Goal: Task Accomplishment & Management: Complete application form

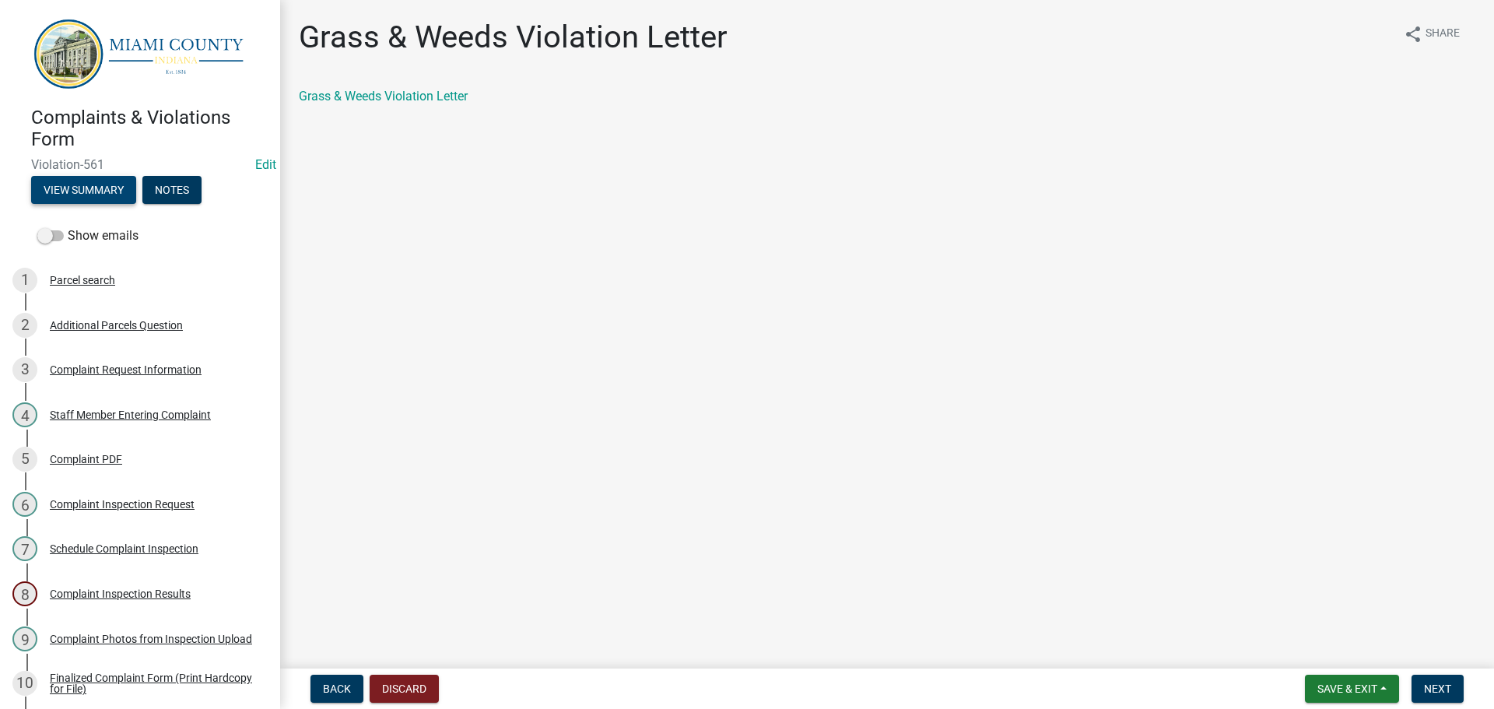
click at [110, 193] on button "View Summary" at bounding box center [83, 190] width 105 height 28
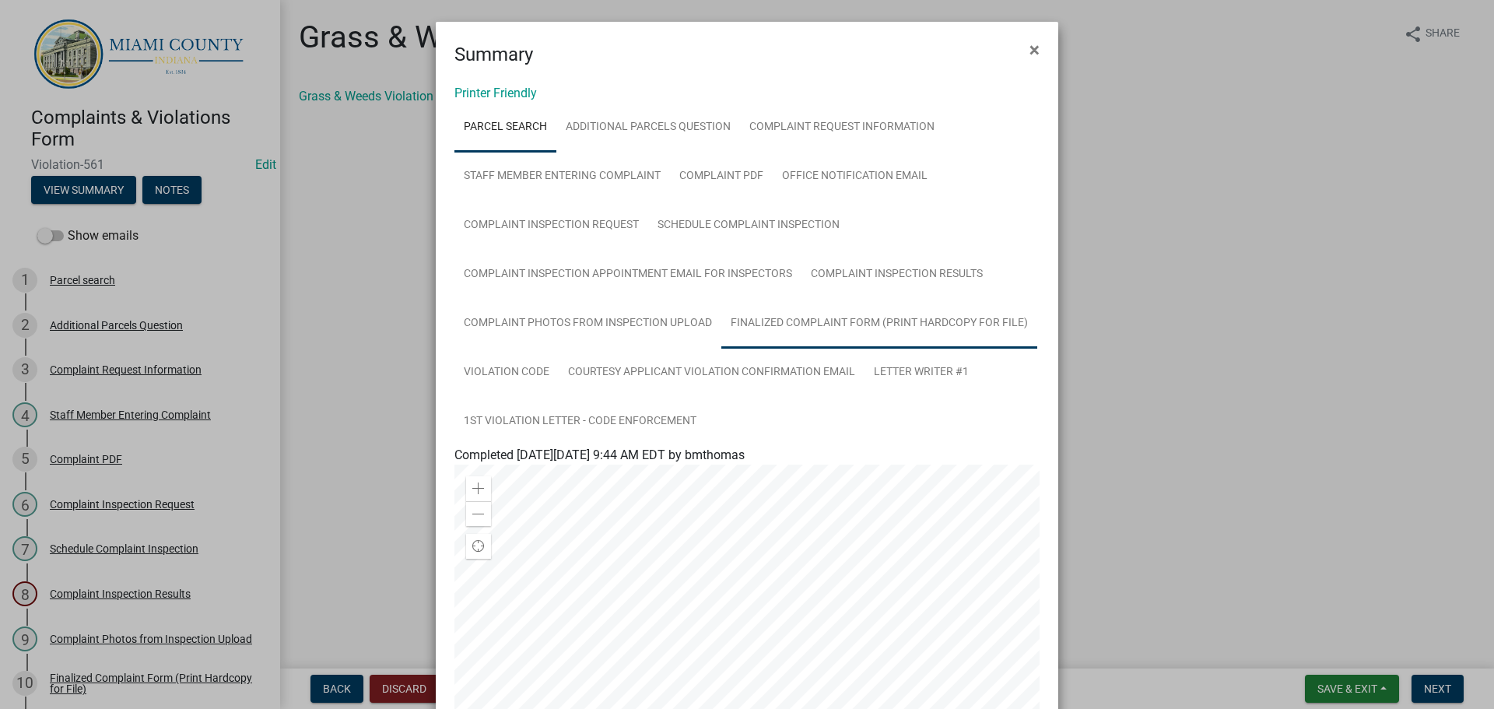
click at [753, 320] on link "Finalized Complaint Form (Print Hardcopy for File)" at bounding box center [879, 324] width 316 height 50
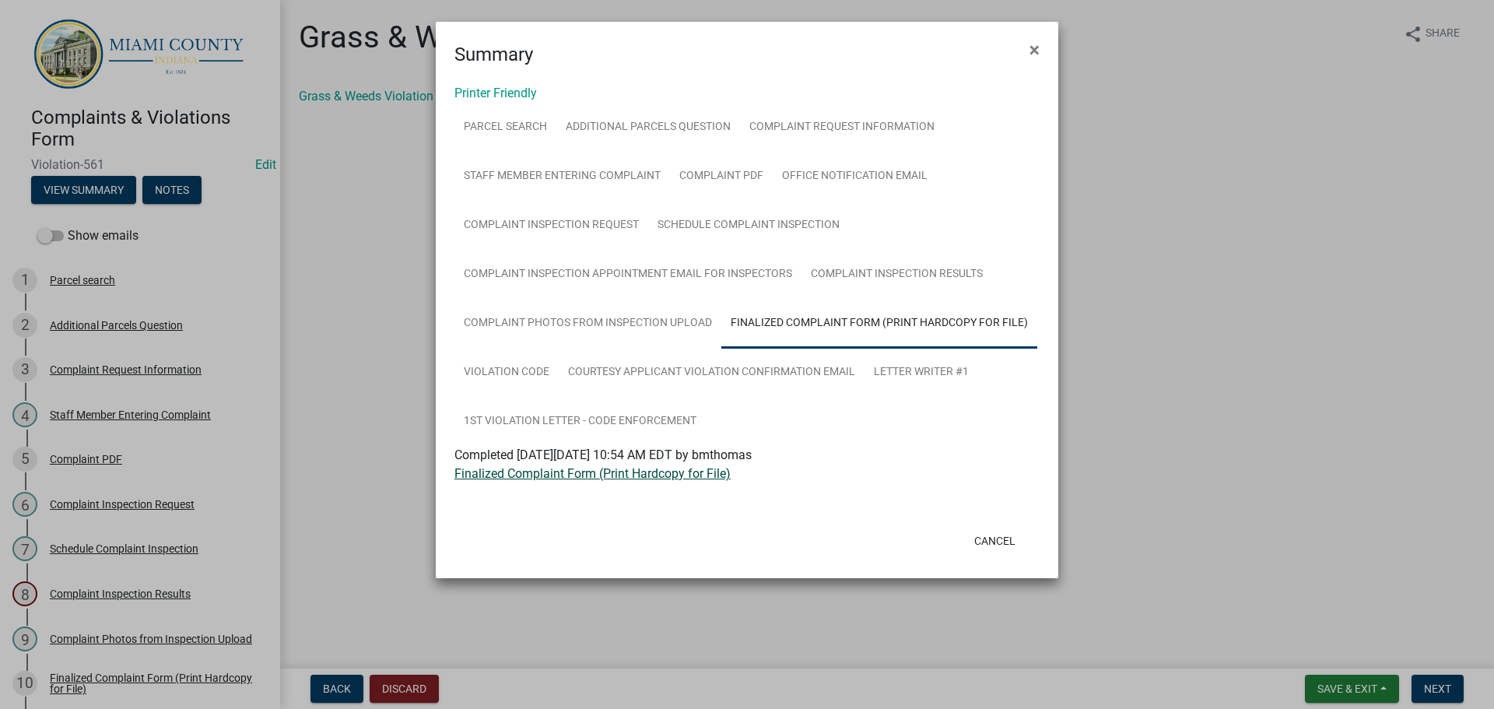
click at [564, 475] on link "Finalized Complaint Form (Print Hardcopy for File)" at bounding box center [592, 473] width 276 height 15
click at [990, 543] on button "Cancel" at bounding box center [995, 541] width 66 height 28
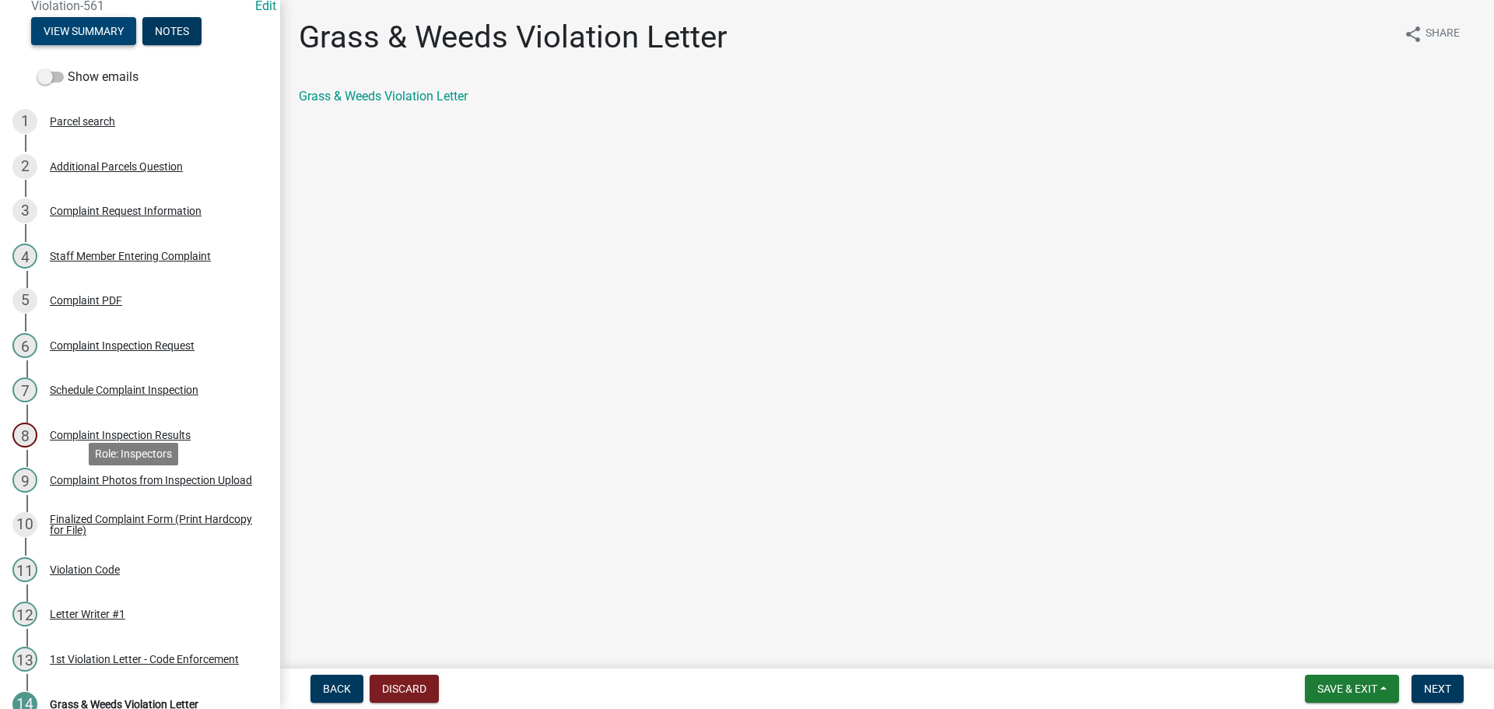
scroll to position [551, 0]
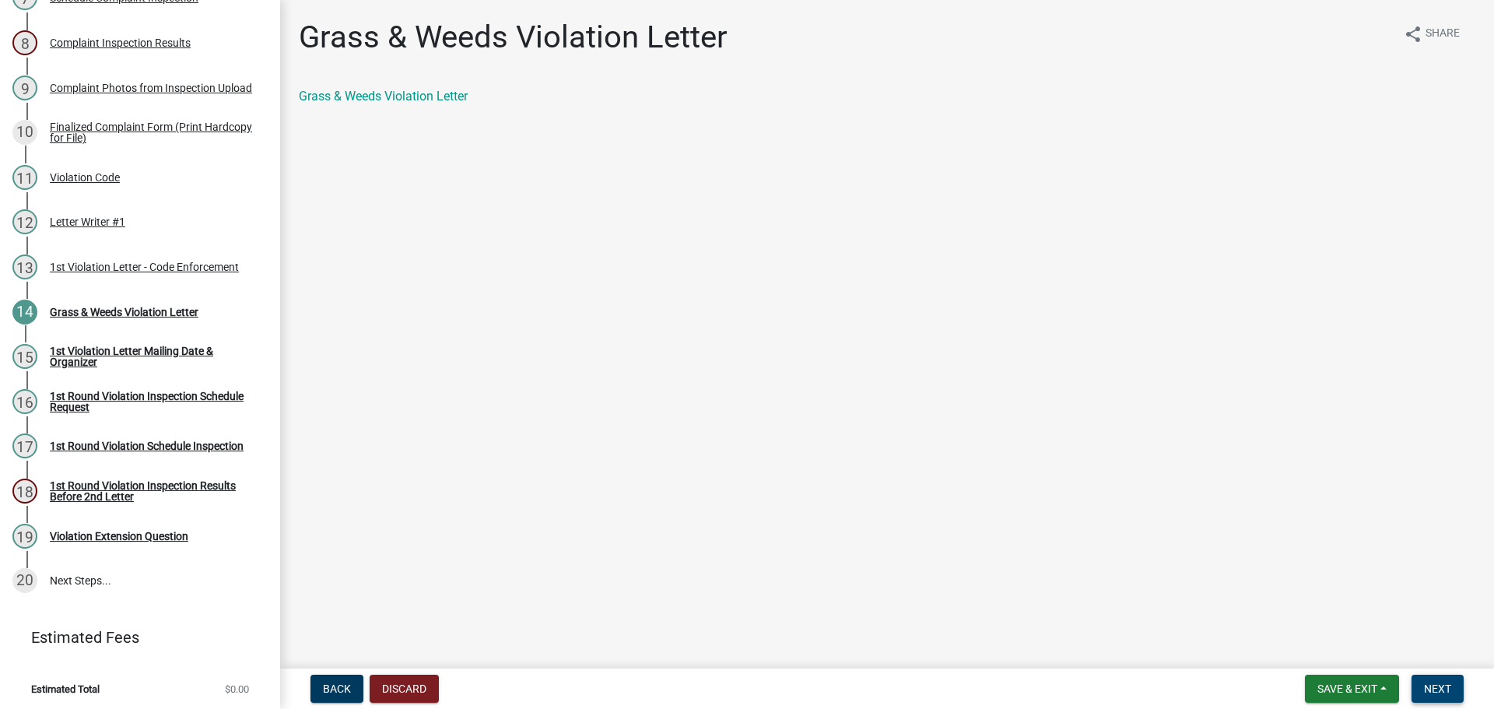
click at [1445, 693] on span "Next" at bounding box center [1437, 688] width 27 height 12
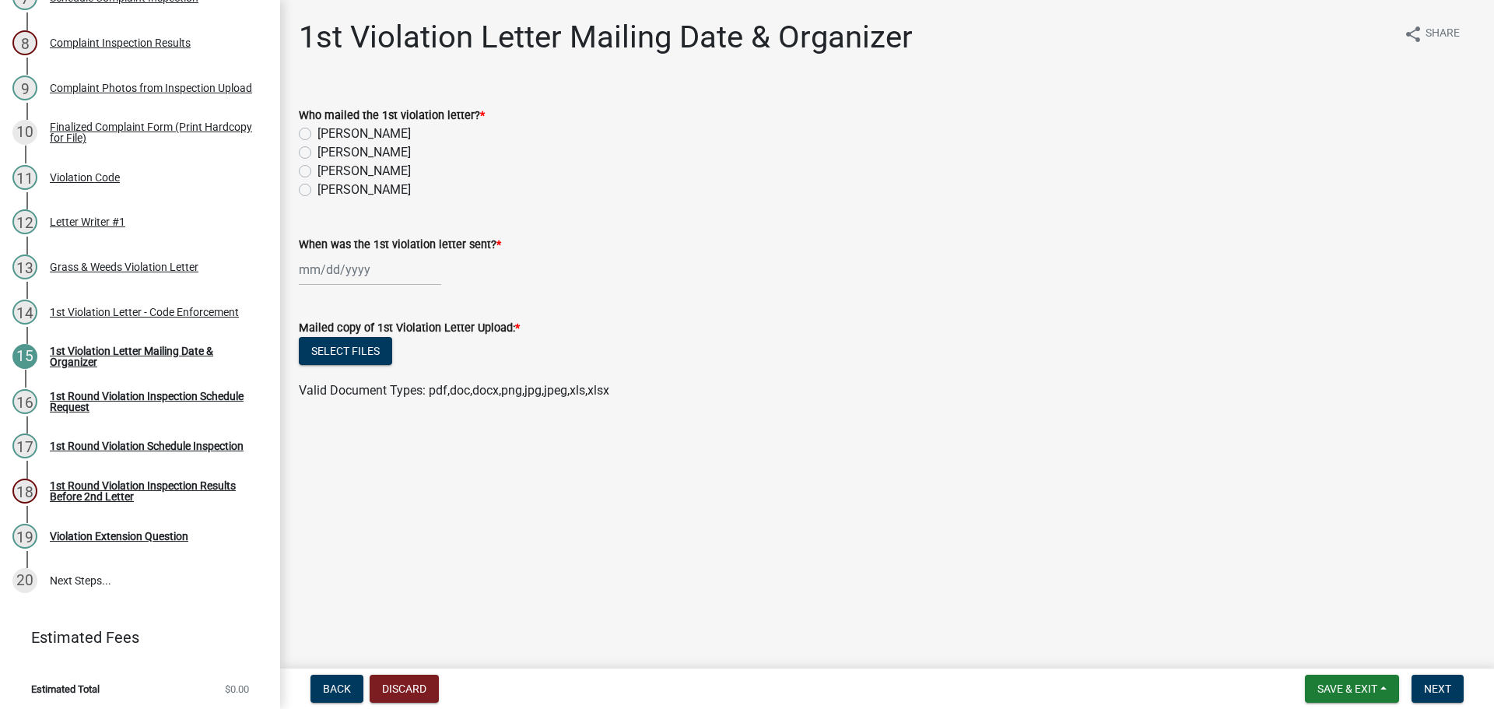
click at [317, 169] on label "[PERSON_NAME]" at bounding box center [363, 171] width 93 height 19
click at [317, 169] on input "[PERSON_NAME]" at bounding box center [322, 167] width 10 height 10
radio input "true"
click at [353, 284] on div at bounding box center [370, 270] width 142 height 32
select select "9"
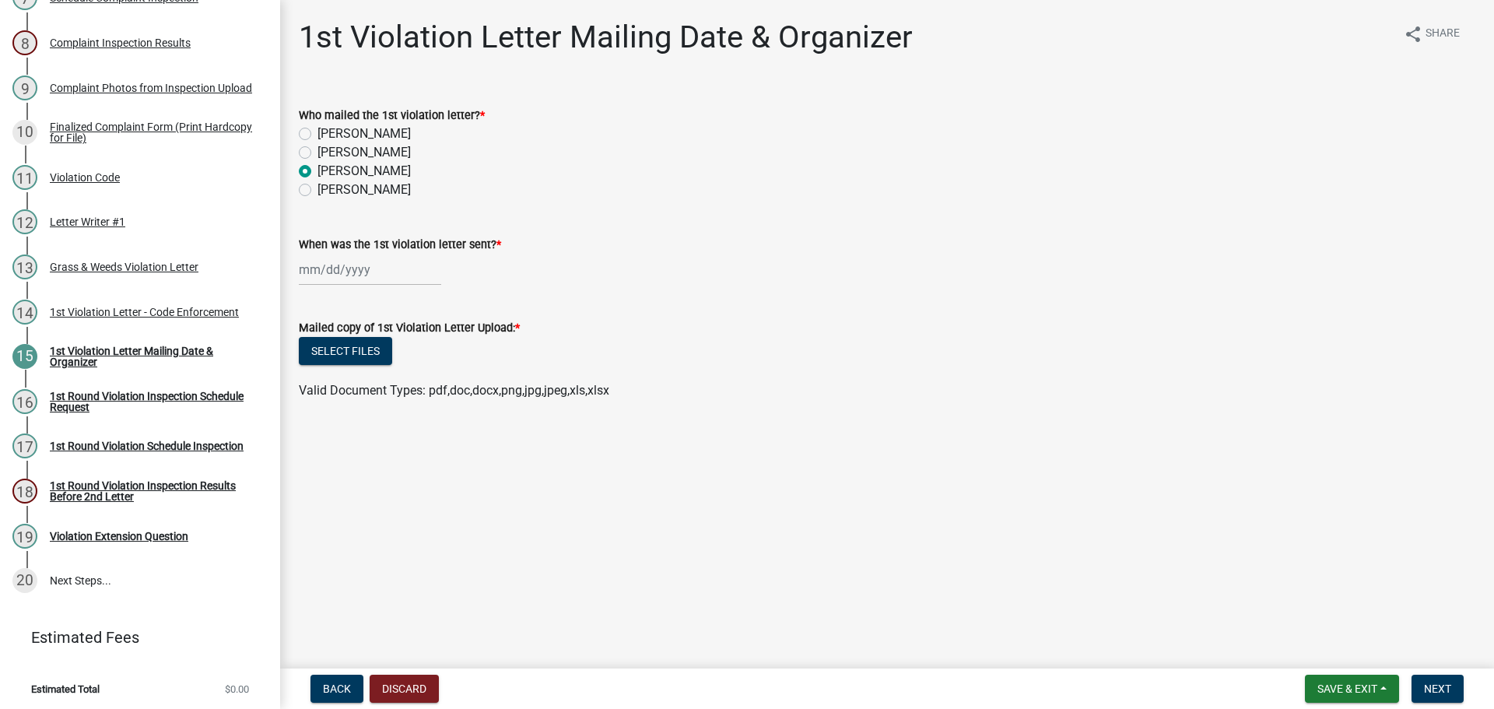
select select "2025"
click at [317, 375] on div "8" at bounding box center [314, 377] width 25 height 25
type input "[DATE]"
click at [327, 356] on button "Select files" at bounding box center [345, 351] width 93 height 28
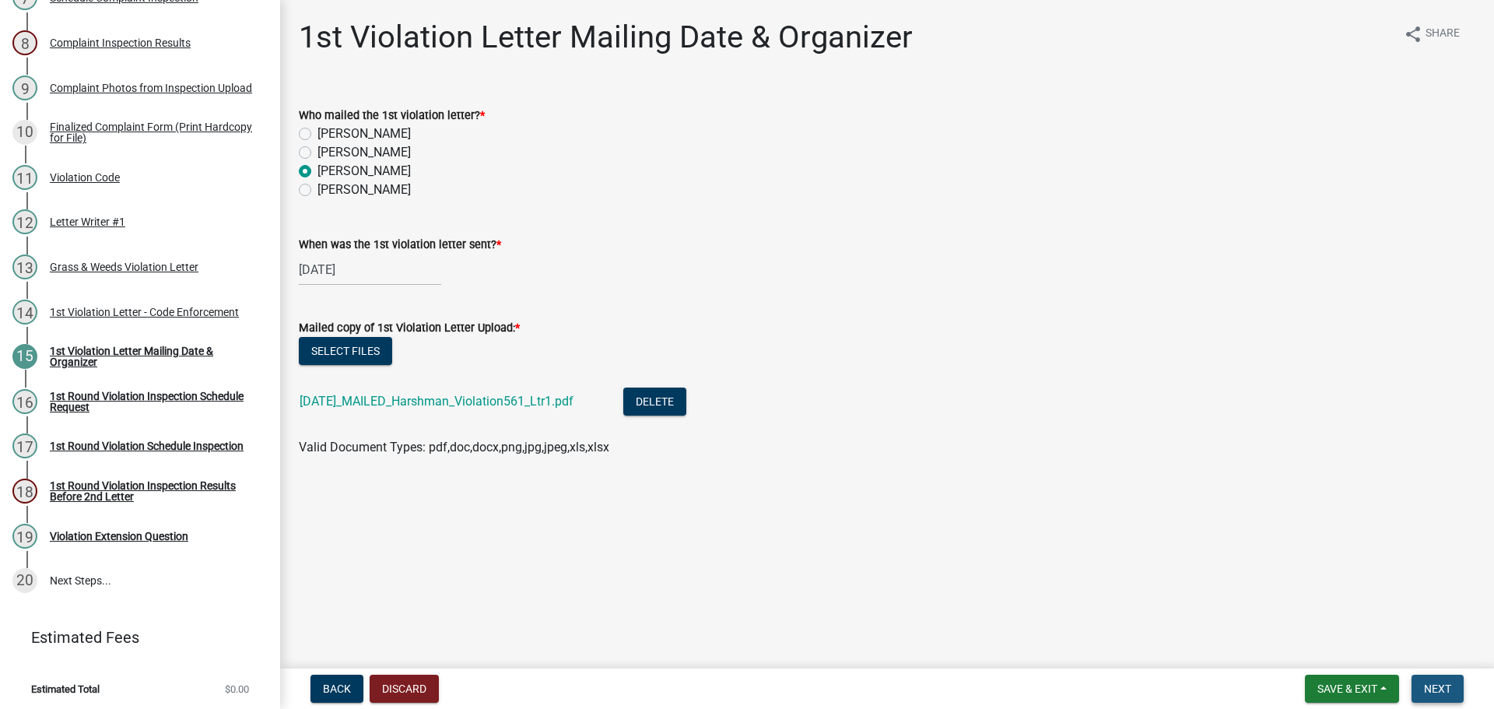
click at [1433, 688] on span "Next" at bounding box center [1437, 688] width 27 height 12
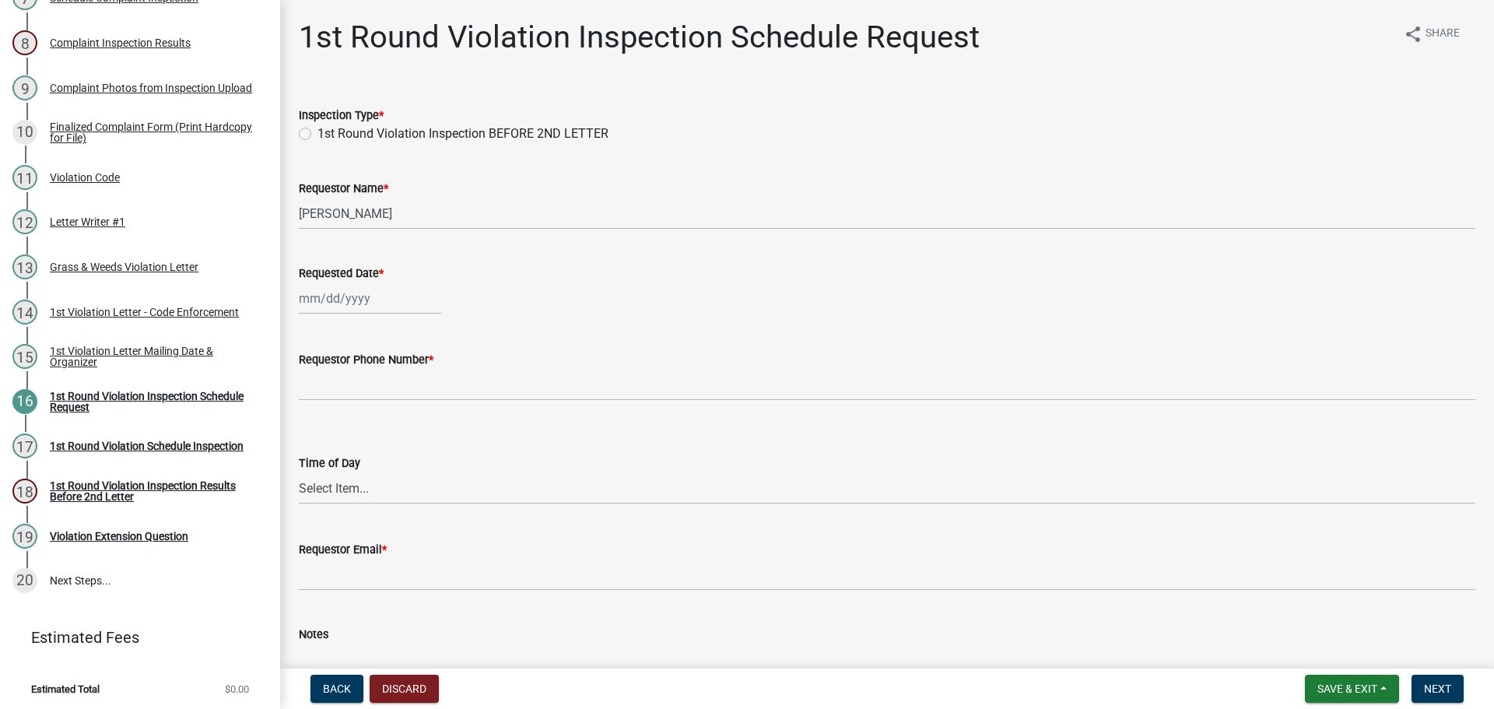
click at [317, 131] on label "1st Round Violation Inspection BEFORE 2ND LETTER" at bounding box center [462, 133] width 291 height 19
click at [317, 131] on input "1st Round Violation Inspection BEFORE 2ND LETTER" at bounding box center [322, 129] width 10 height 10
radio input "true"
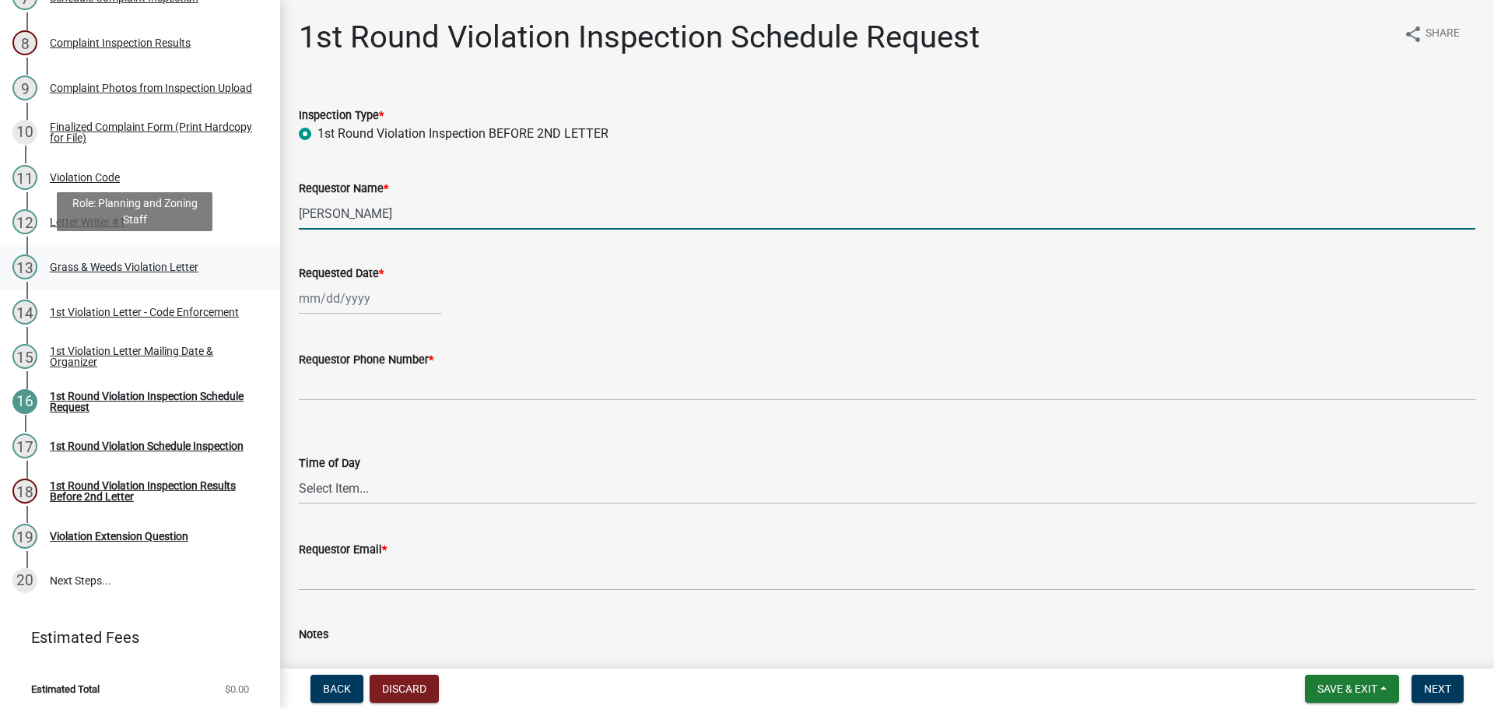
drag, startPoint x: 414, startPoint y: 224, endPoint x: 261, endPoint y: 243, distance: 154.5
click at [257, 245] on div "Complaints & Violations Form Violation-561 Edit View Summary Notes Show emails …" at bounding box center [747, 354] width 1494 height 709
type input "Daniel & Ellen Harshman"
select select "9"
select select "2025"
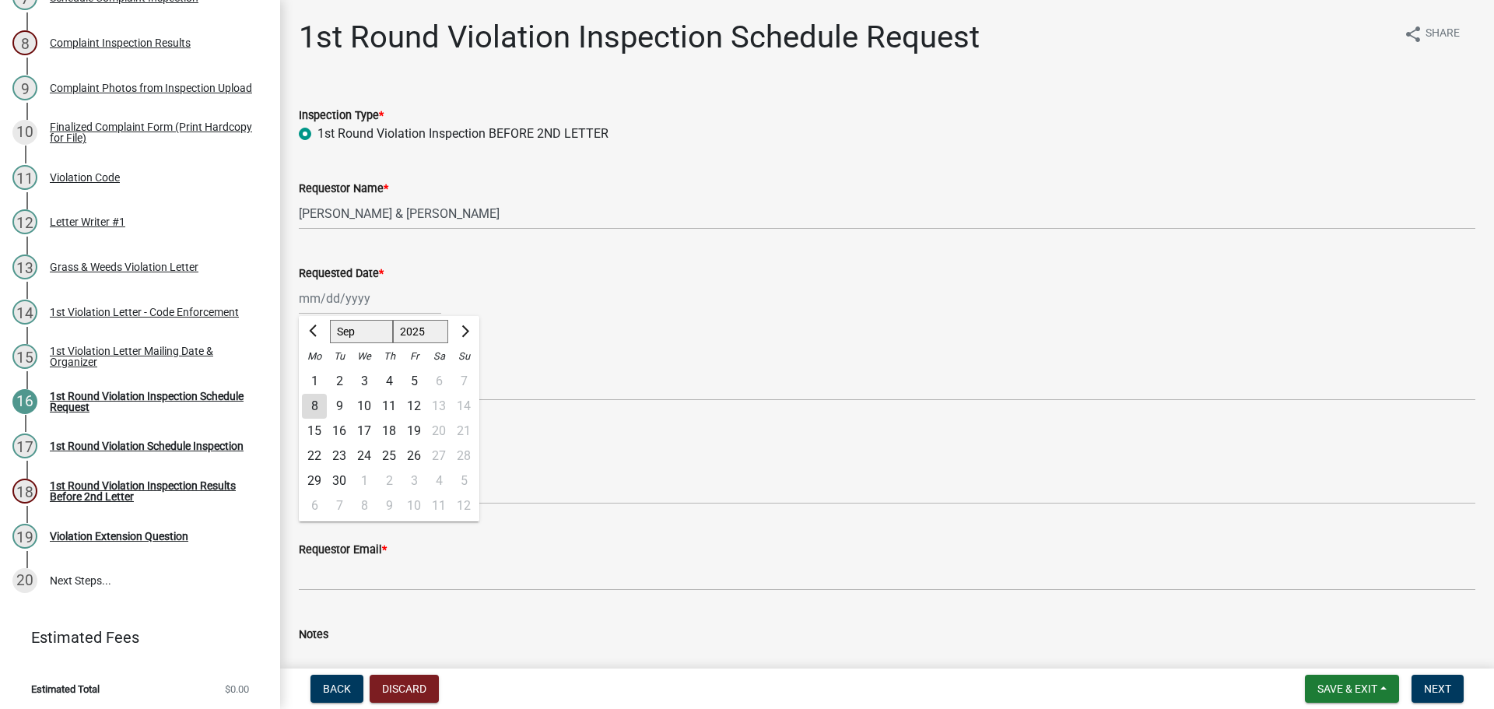
click at [367, 290] on div "Jan Feb Mar Apr May Jun Jul Aug Sep Oct Nov Dec 1525 1526 1527 1528 1529 1530 1…" at bounding box center [370, 298] width 142 height 32
click at [541, 364] on div "Requestor Phone Number *" at bounding box center [887, 359] width 1176 height 19
click at [363, 288] on div at bounding box center [370, 298] width 142 height 32
select select "9"
select select "2025"
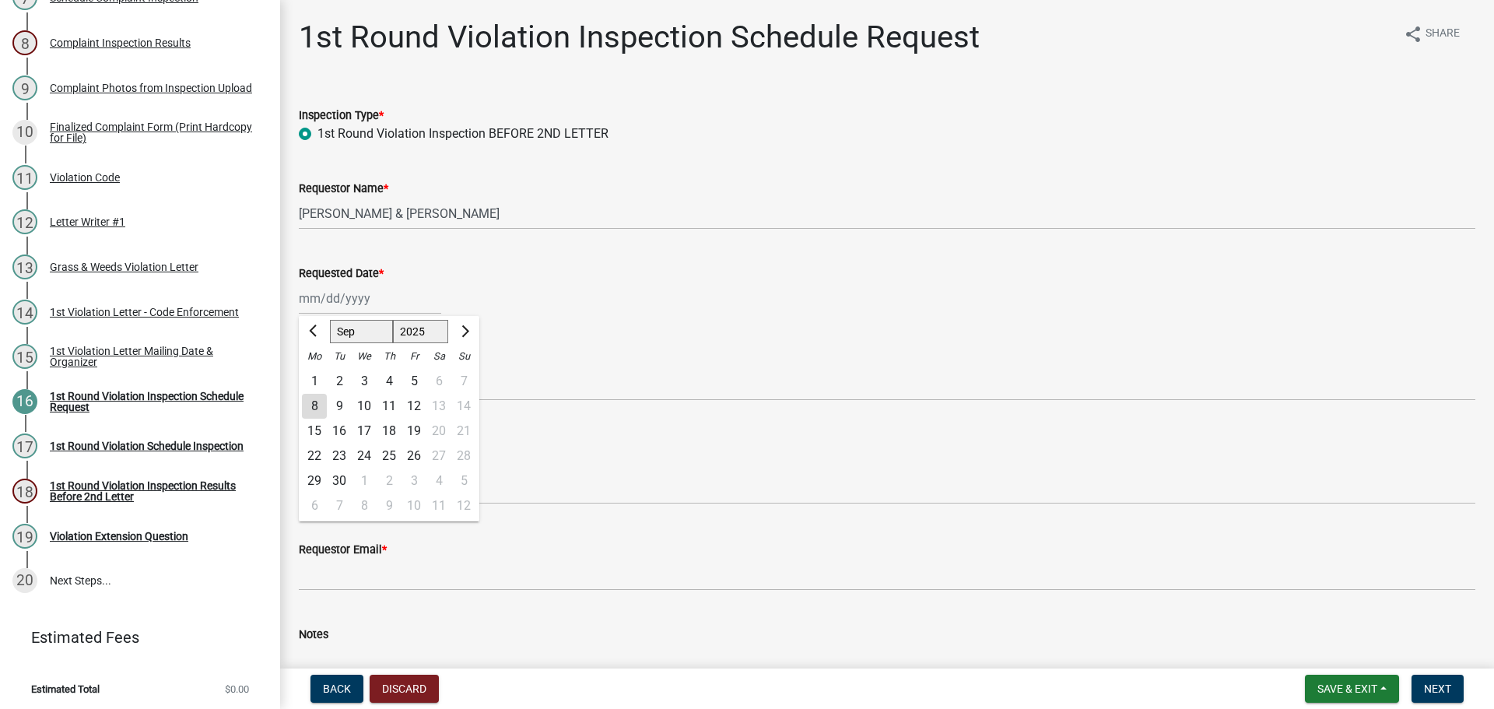
click at [342, 429] on div "16" at bounding box center [339, 431] width 25 height 25
type input "09/16/2025"
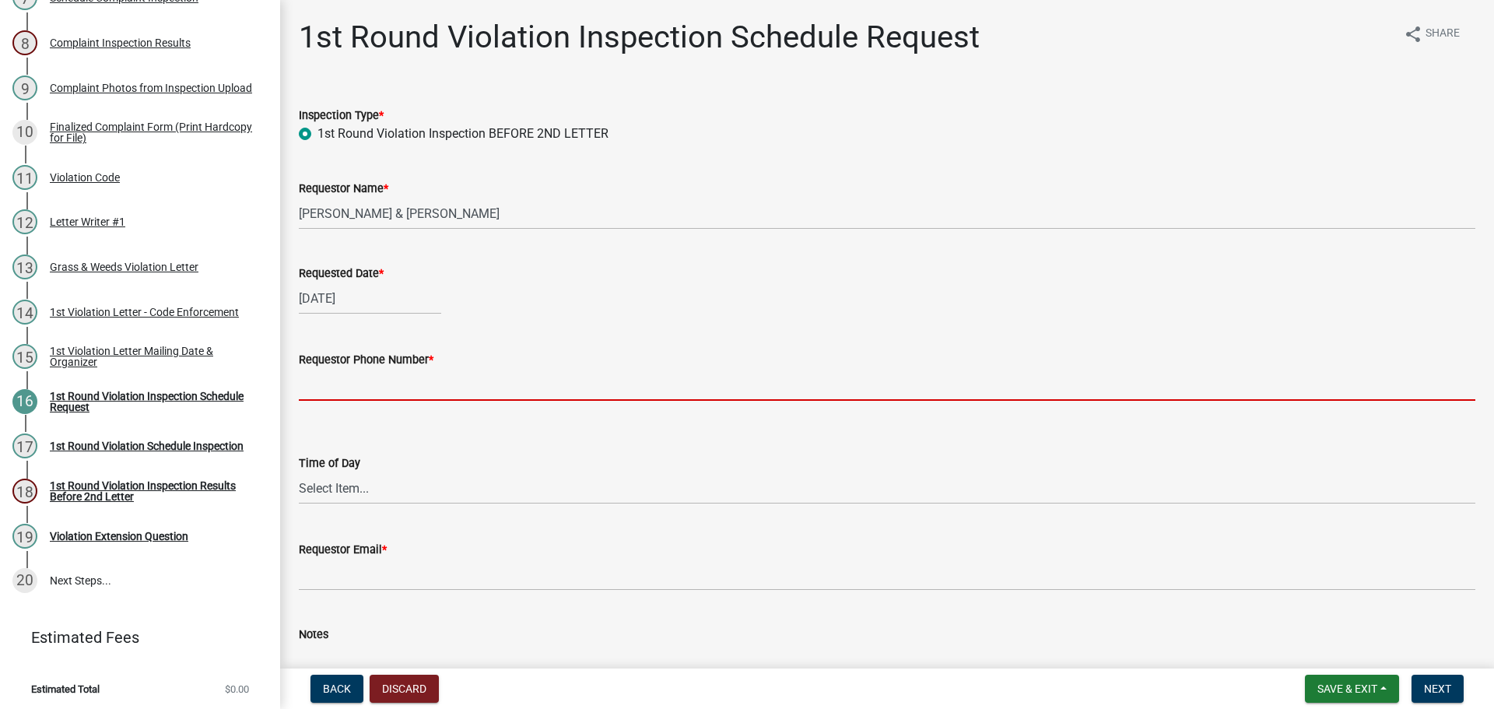
click at [351, 386] on input "Requestor Phone Number *" at bounding box center [887, 385] width 1176 height 32
type input "000-000-0000"
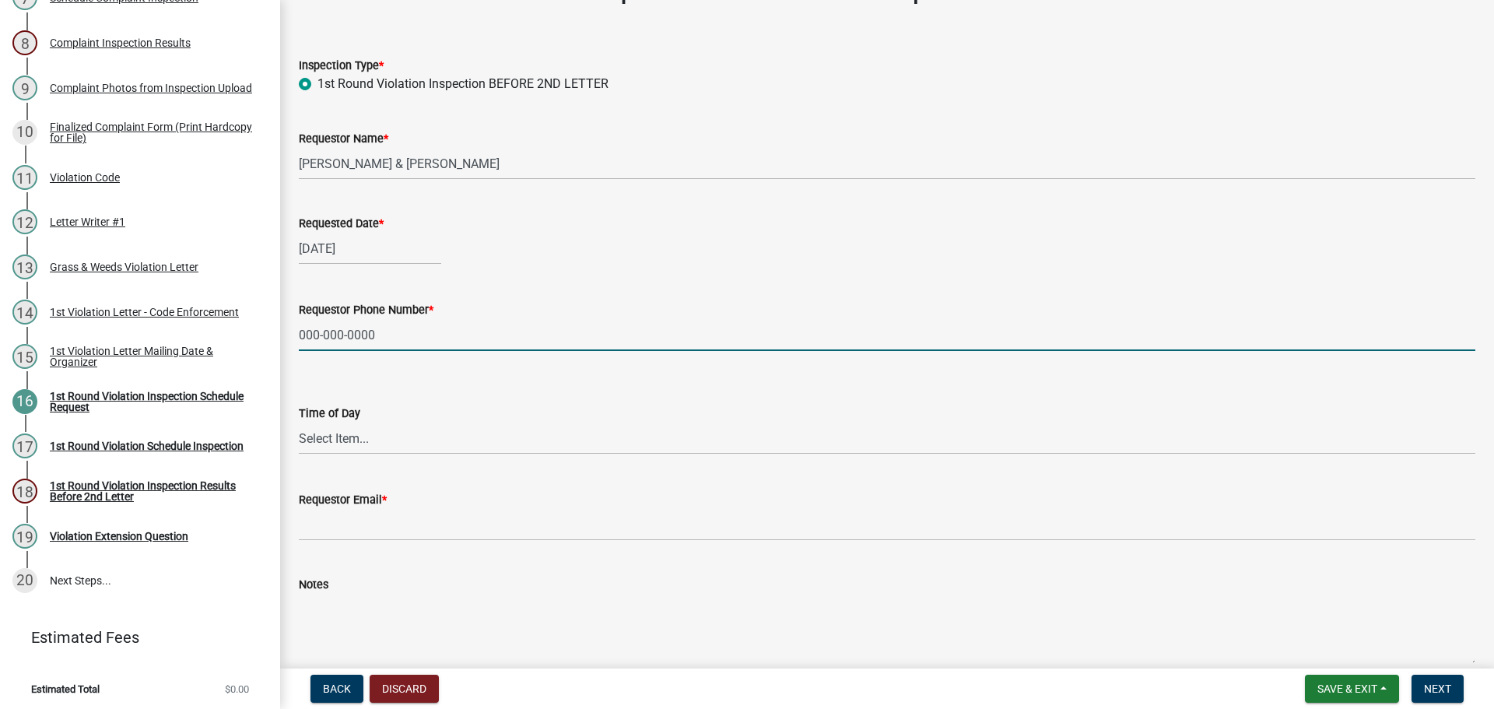
scroll to position [78, 0]
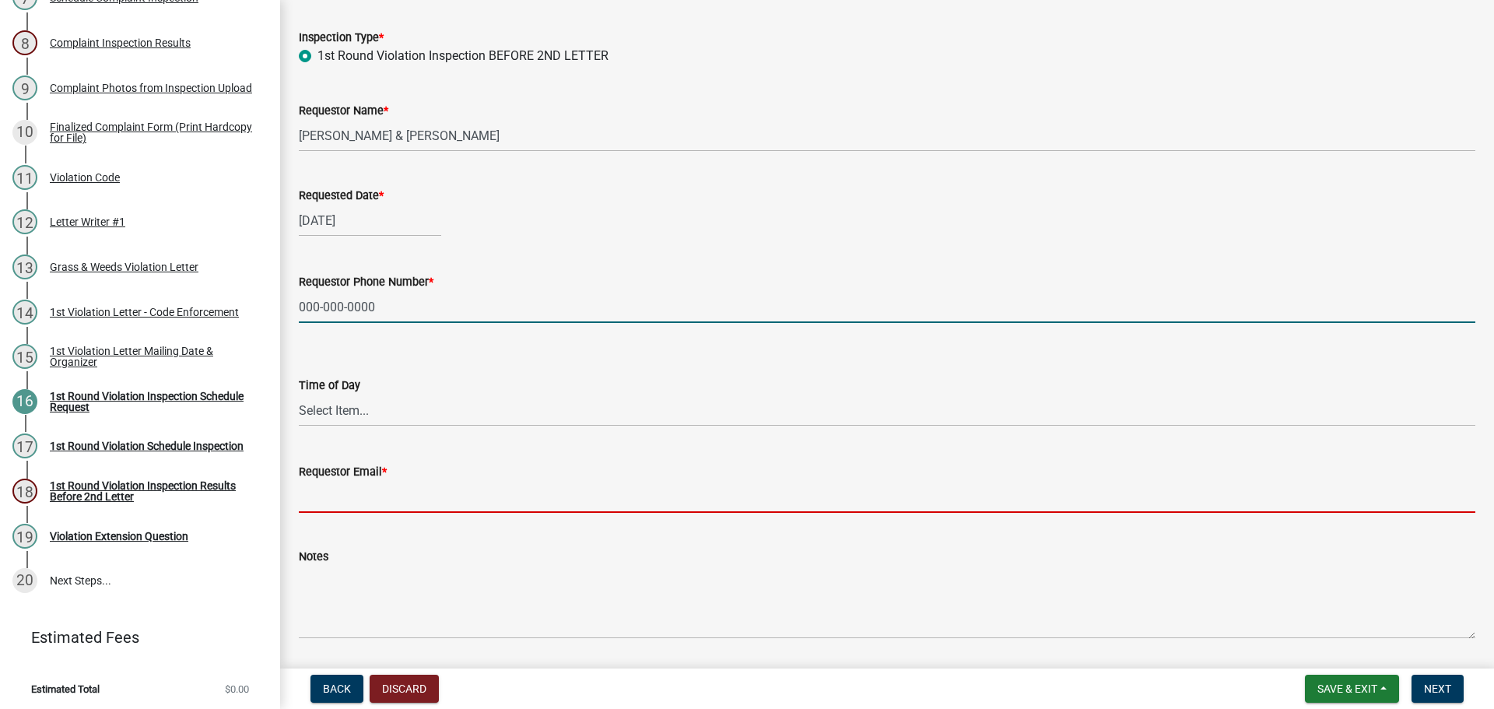
click at [360, 494] on input "Requestor Email *" at bounding box center [887, 497] width 1176 height 32
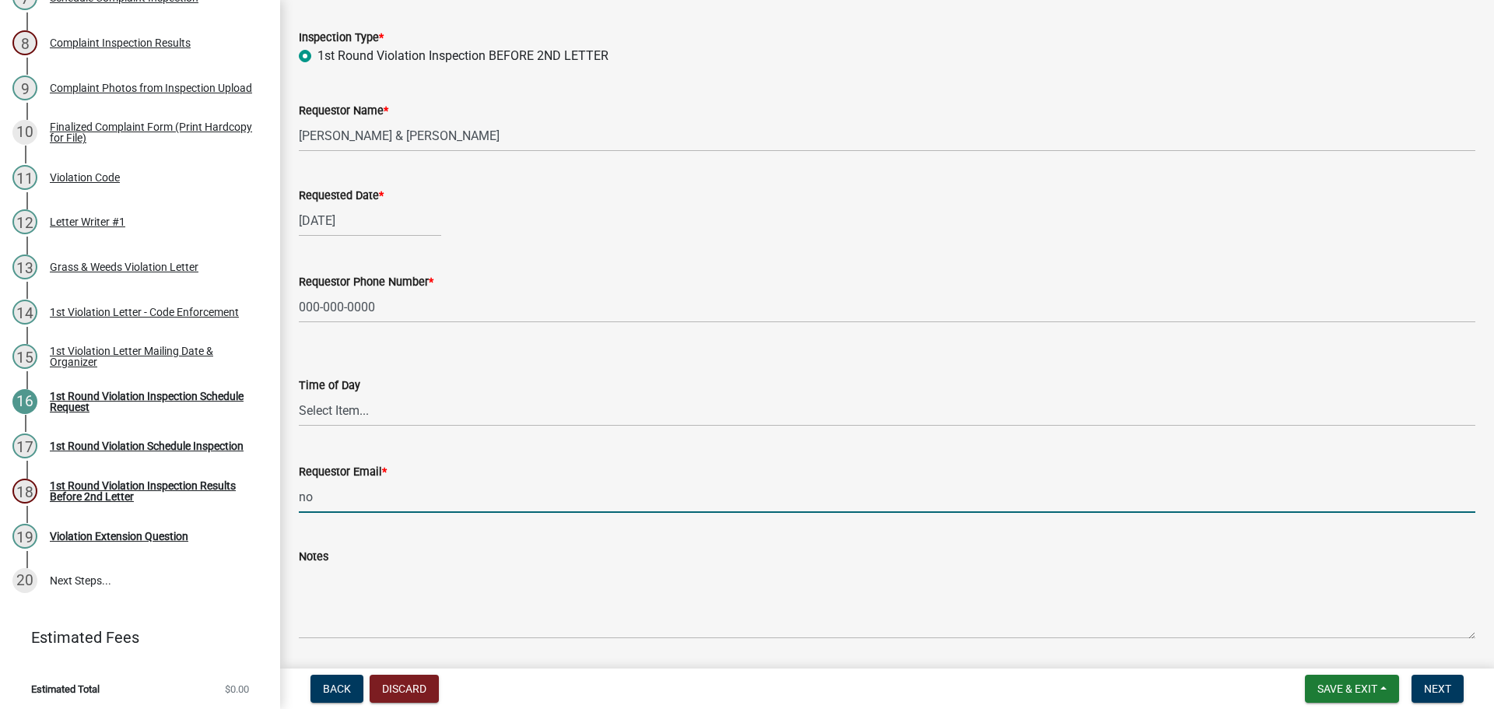
type input "nomail@nomail.com"
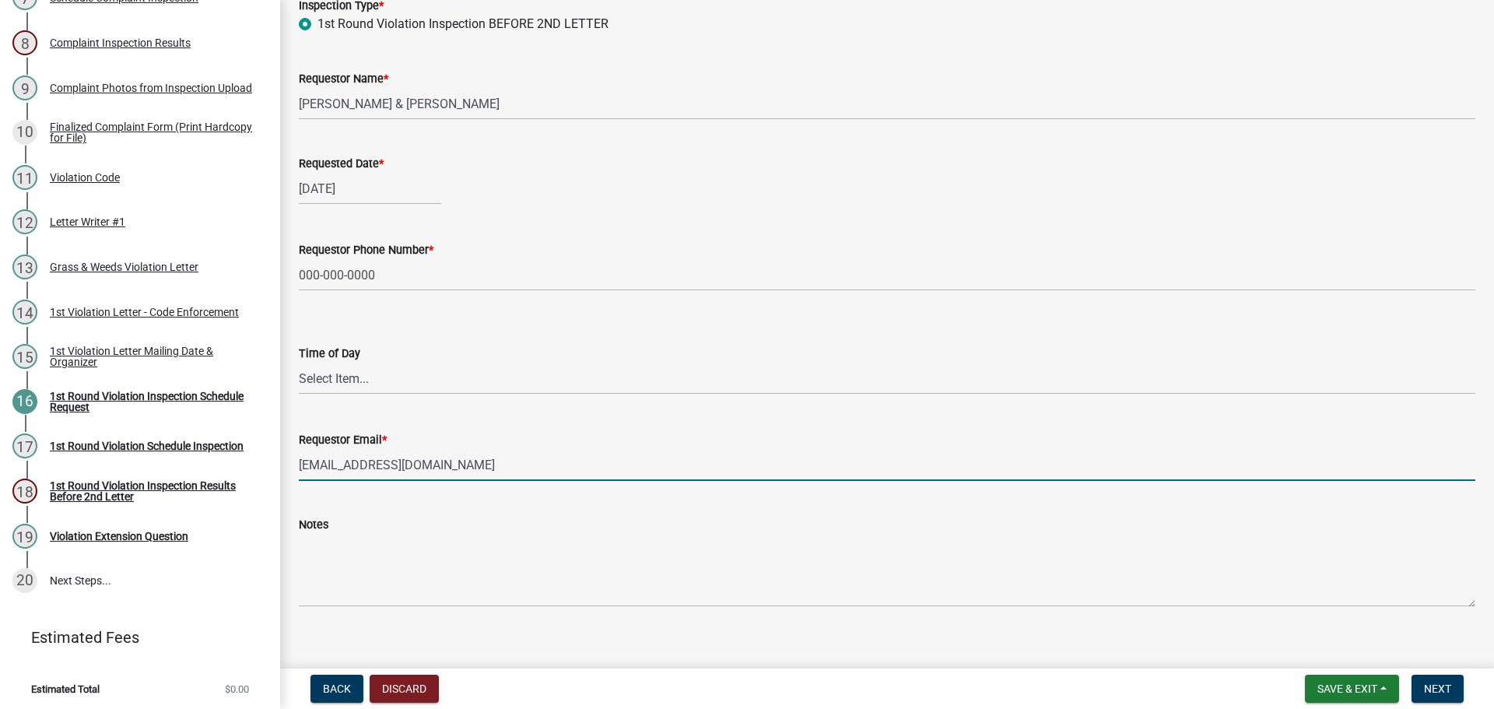
scroll to position [128, 0]
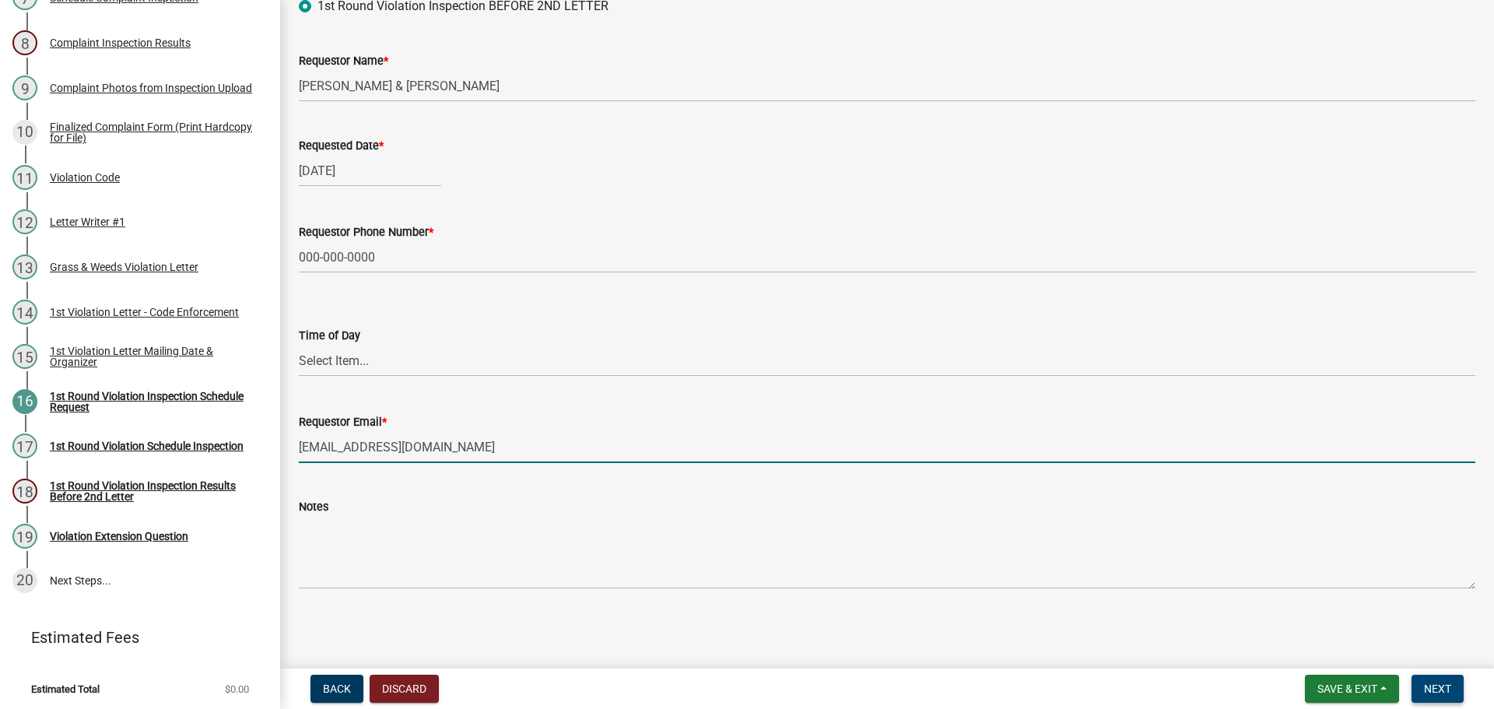
click at [1431, 692] on span "Next" at bounding box center [1437, 688] width 27 height 12
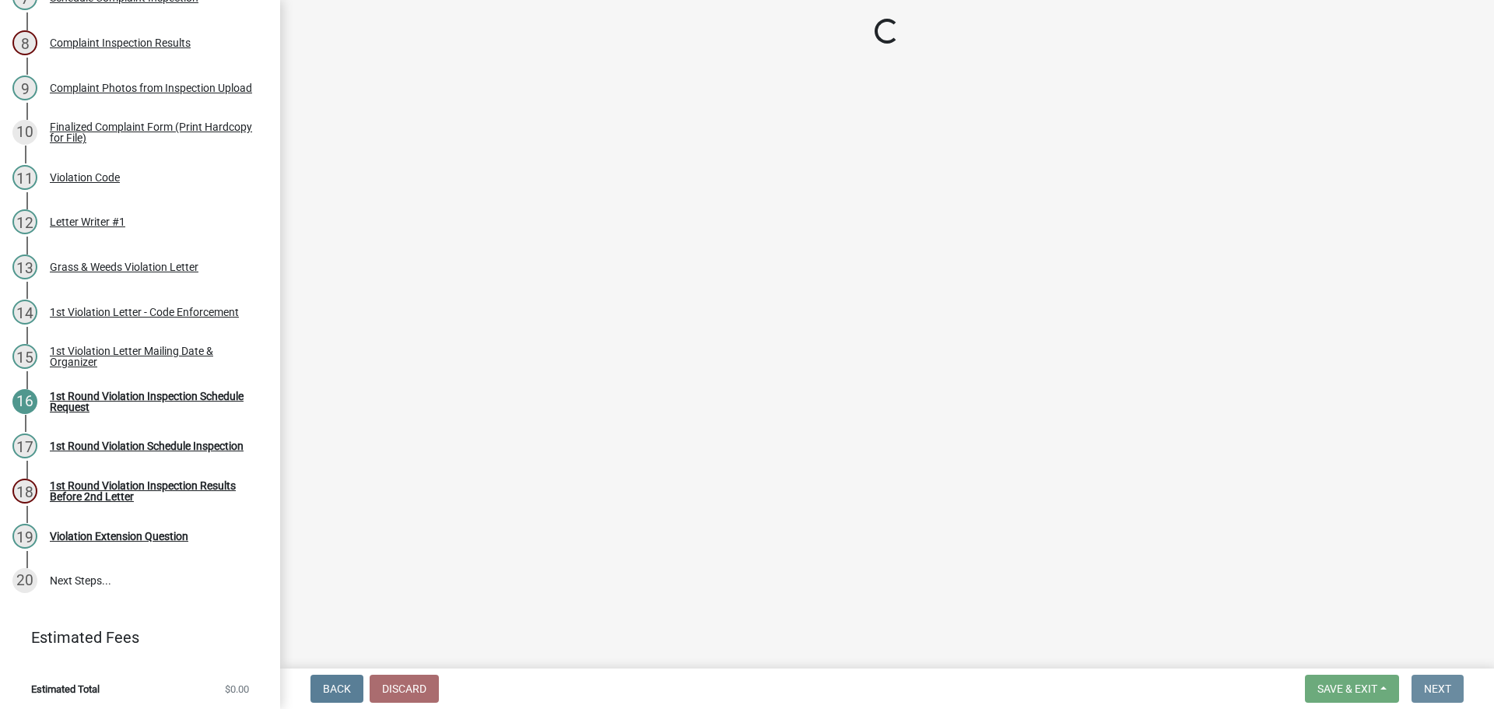
scroll to position [0, 0]
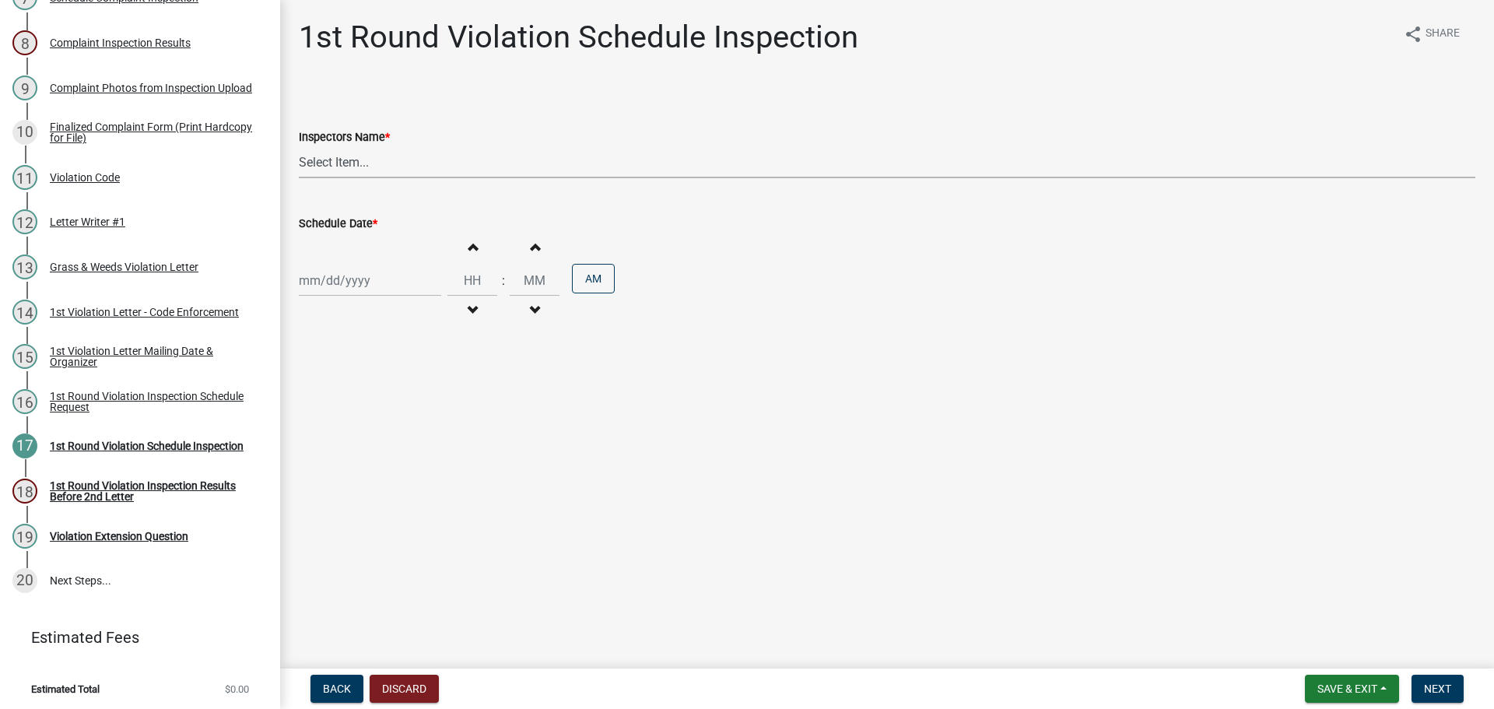
click at [340, 153] on select "Select Item... bmthomas (Brooklyn Thomas) croser (Corey) megangipson (Megan Gip…" at bounding box center [887, 162] width 1176 height 32
select select "0324ce59-dc13-463c-88f6-21718b6e040a"
click at [299, 146] on select "Select Item... bmthomas (Brooklyn Thomas) croser (Corey) megangipson (Megan Gip…" at bounding box center [887, 162] width 1176 height 32
click at [321, 281] on div at bounding box center [370, 280] width 142 height 32
select select "9"
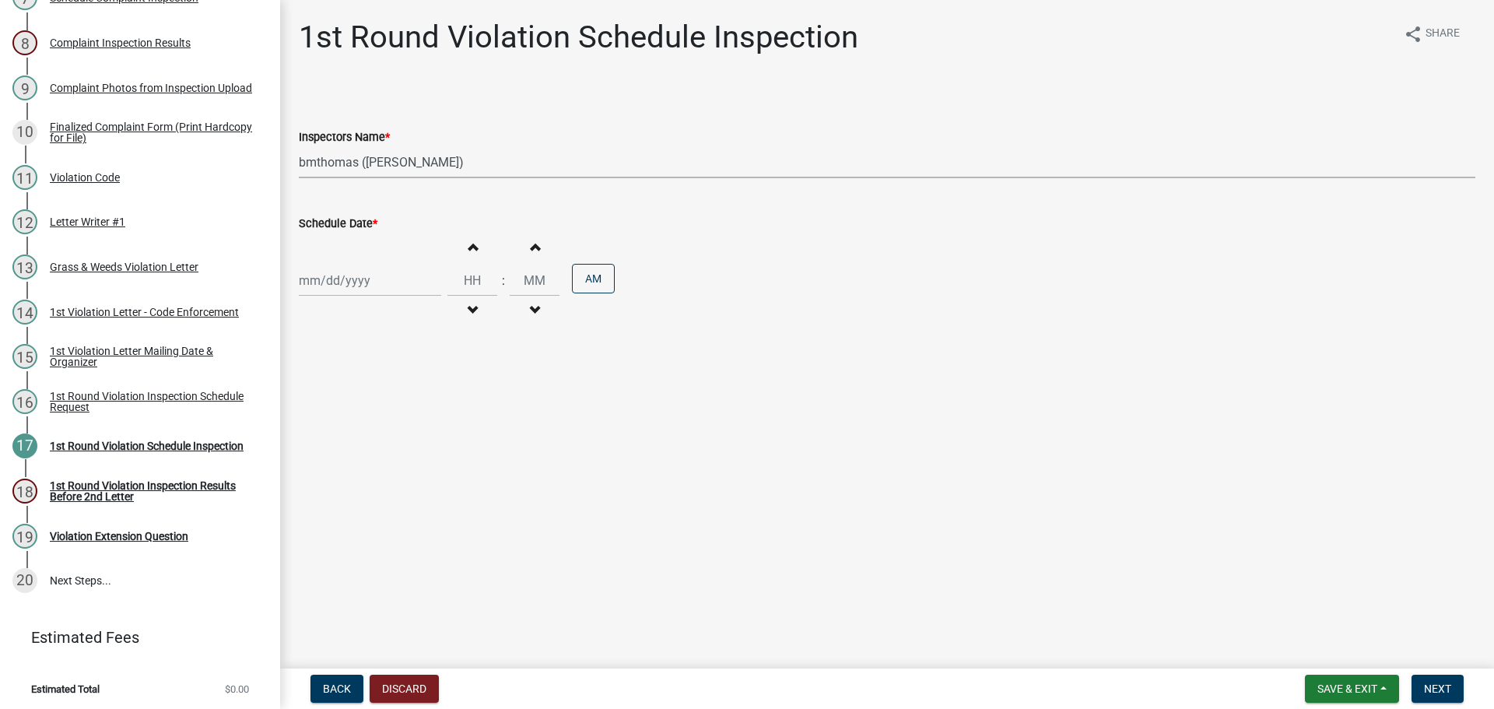
select select "2025"
click at [338, 411] on div "16" at bounding box center [339, 413] width 25 height 25
type input "09/16/2025"
click at [1440, 688] on span "Next" at bounding box center [1437, 688] width 27 height 12
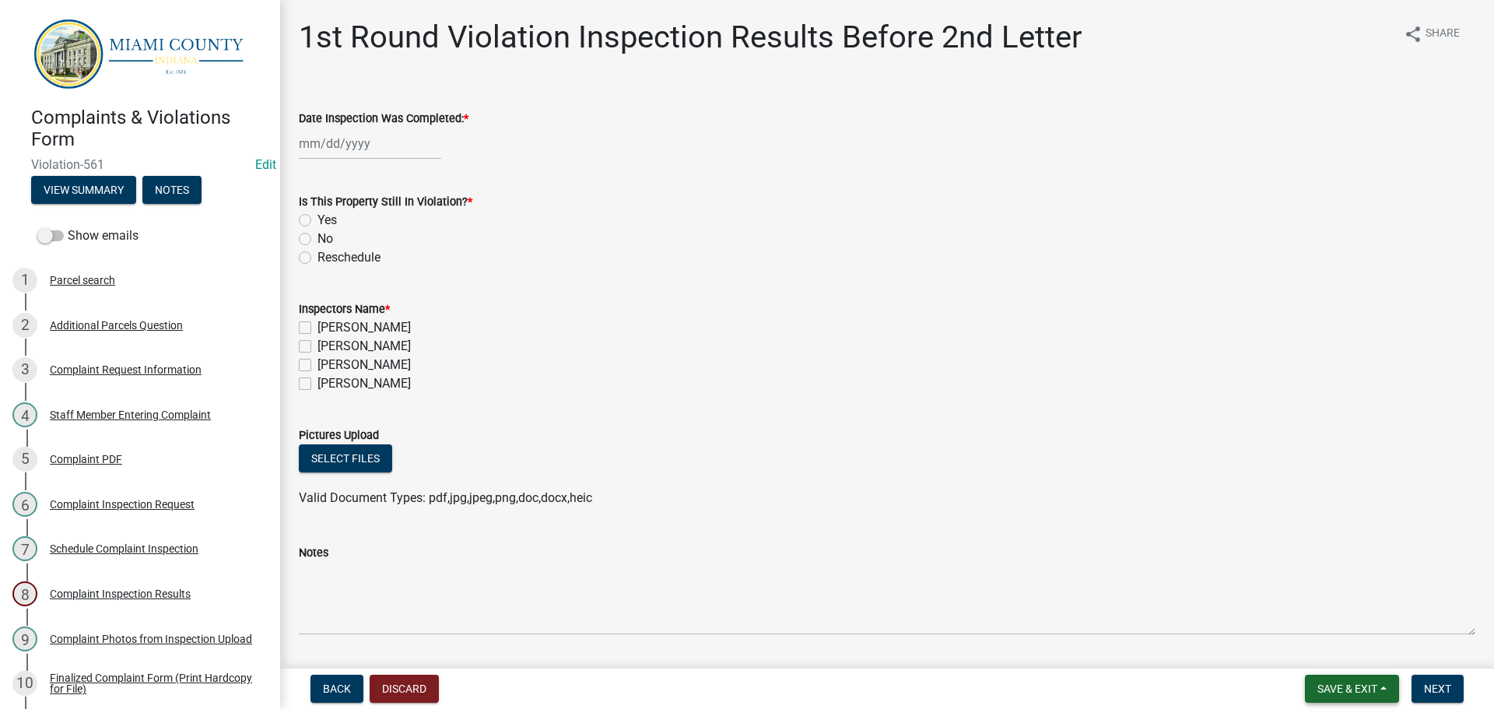
click at [1334, 687] on span "Save & Exit" at bounding box center [1347, 688] width 60 height 12
click at [1327, 653] on button "Save & Exit" at bounding box center [1336, 647] width 124 height 37
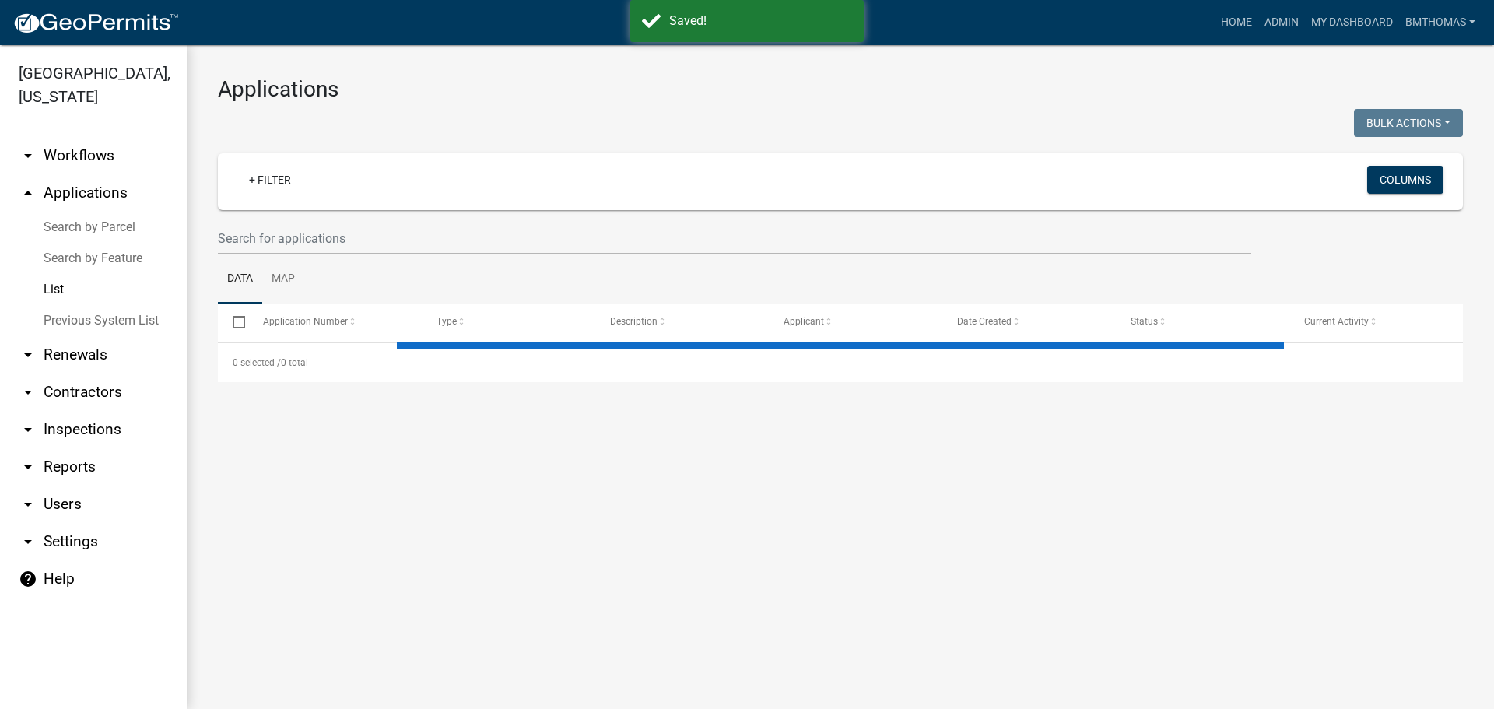
select select "3: 100"
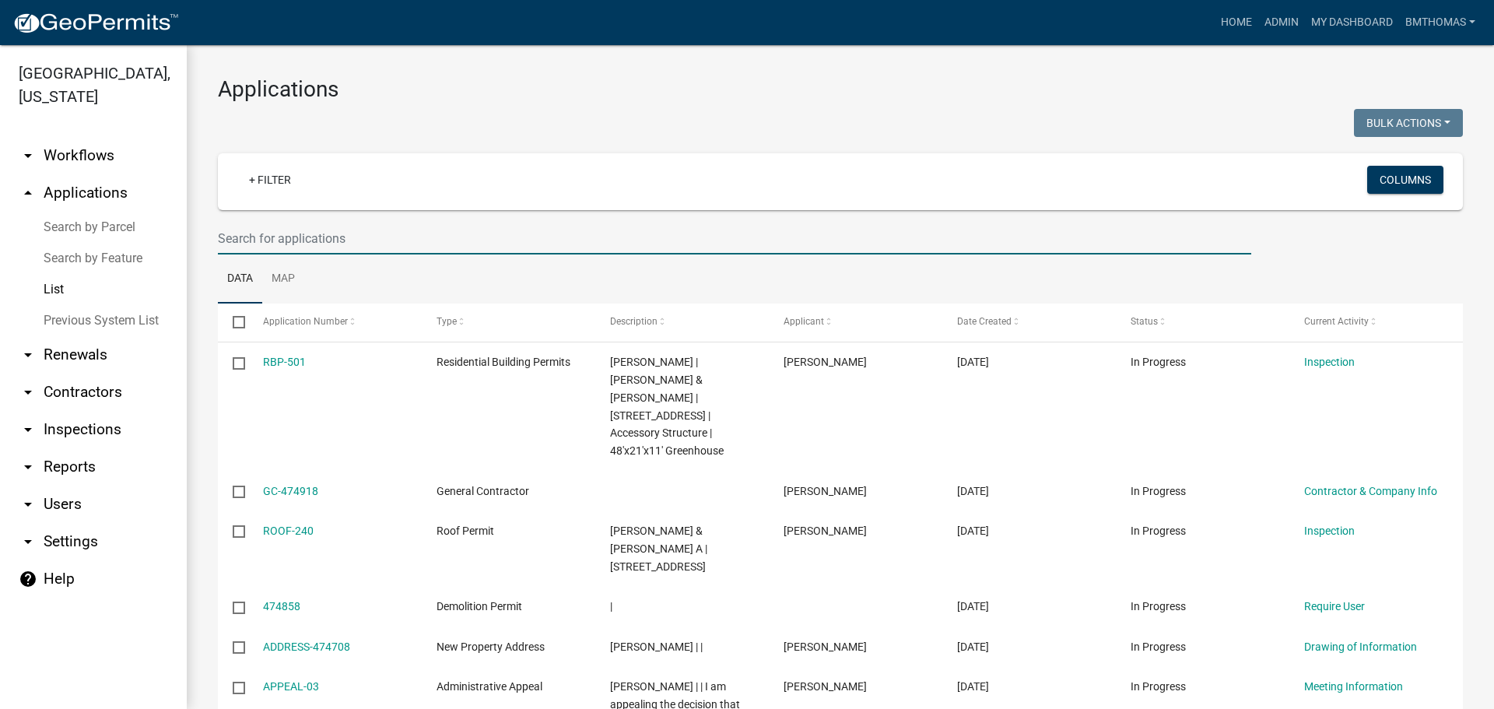
click at [321, 246] on input "text" at bounding box center [734, 238] width 1033 height 32
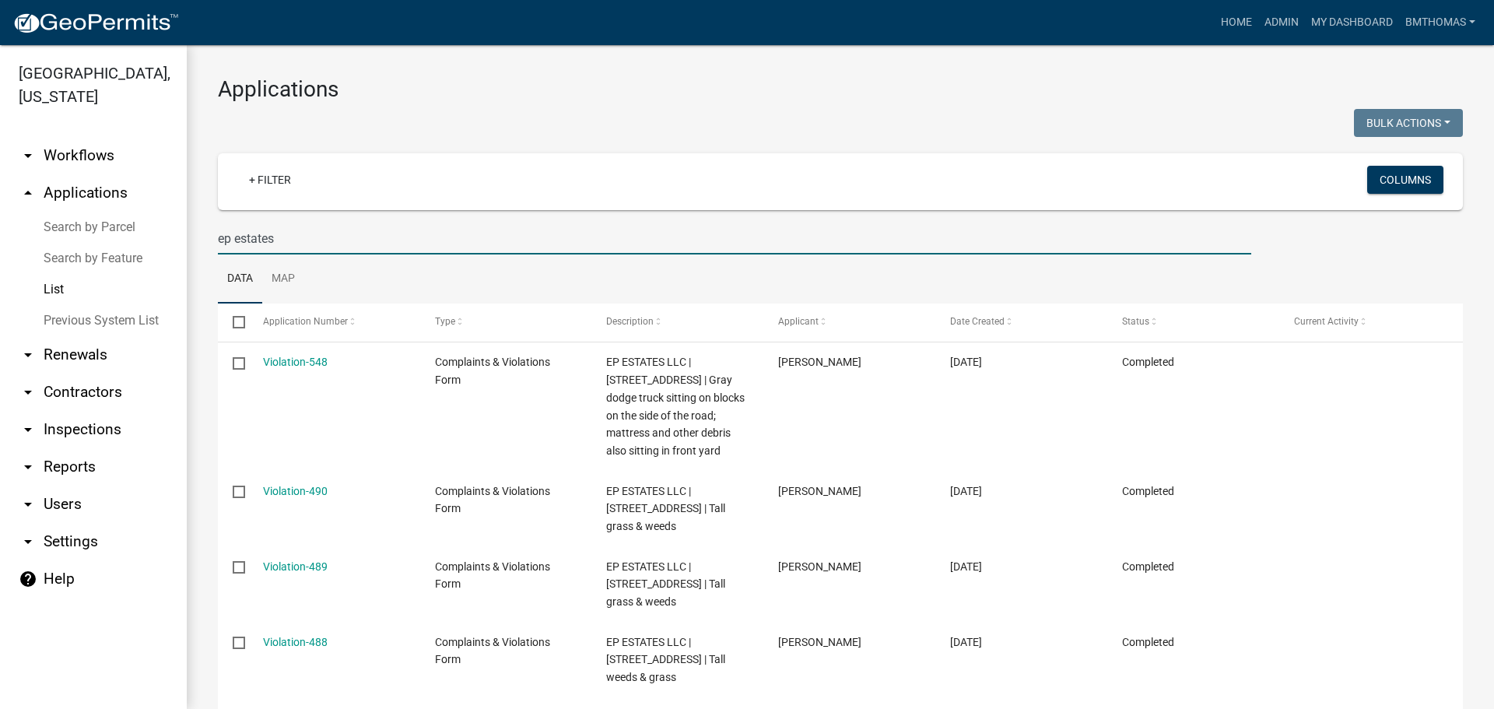
type input "ep estates"
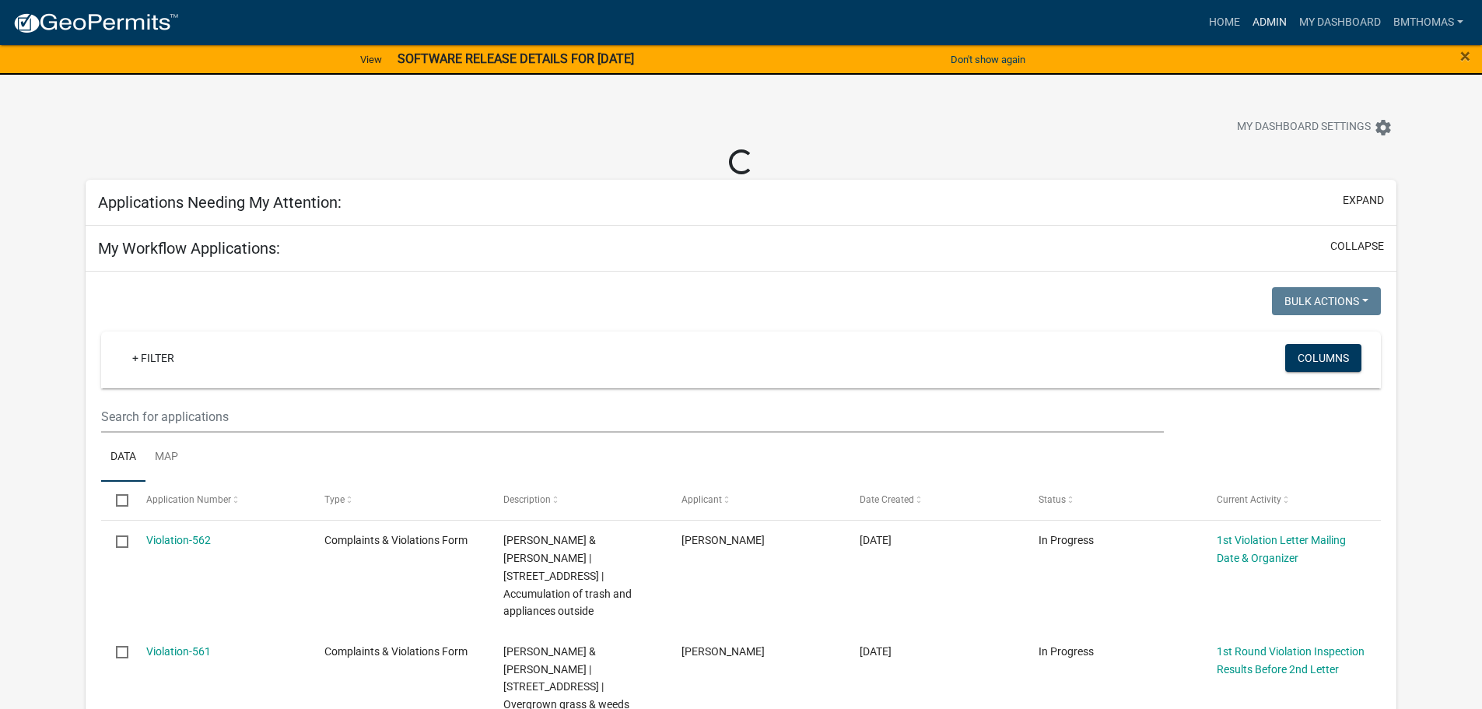
click at [1266, 25] on link "Admin" at bounding box center [1269, 23] width 47 height 30
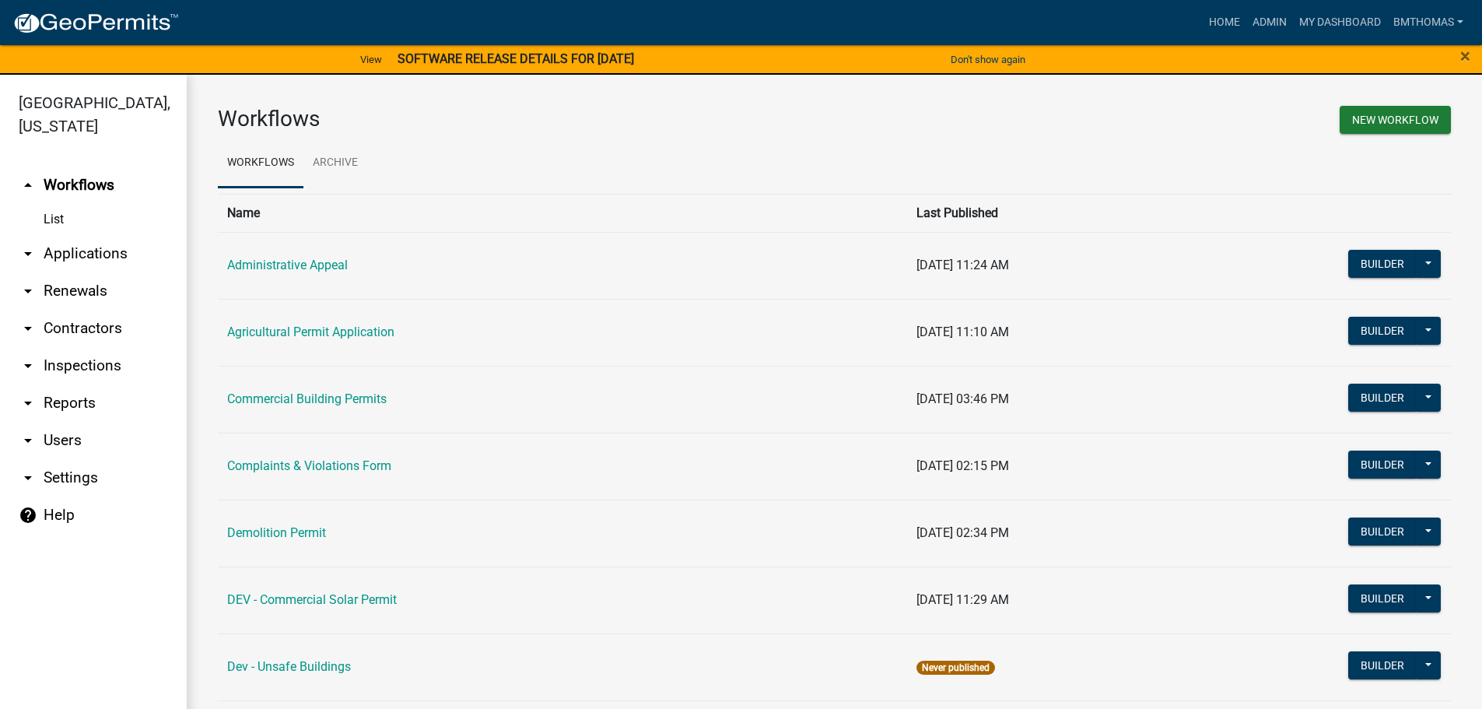
click at [61, 239] on link "arrow_drop_down Applications" at bounding box center [93, 253] width 187 height 37
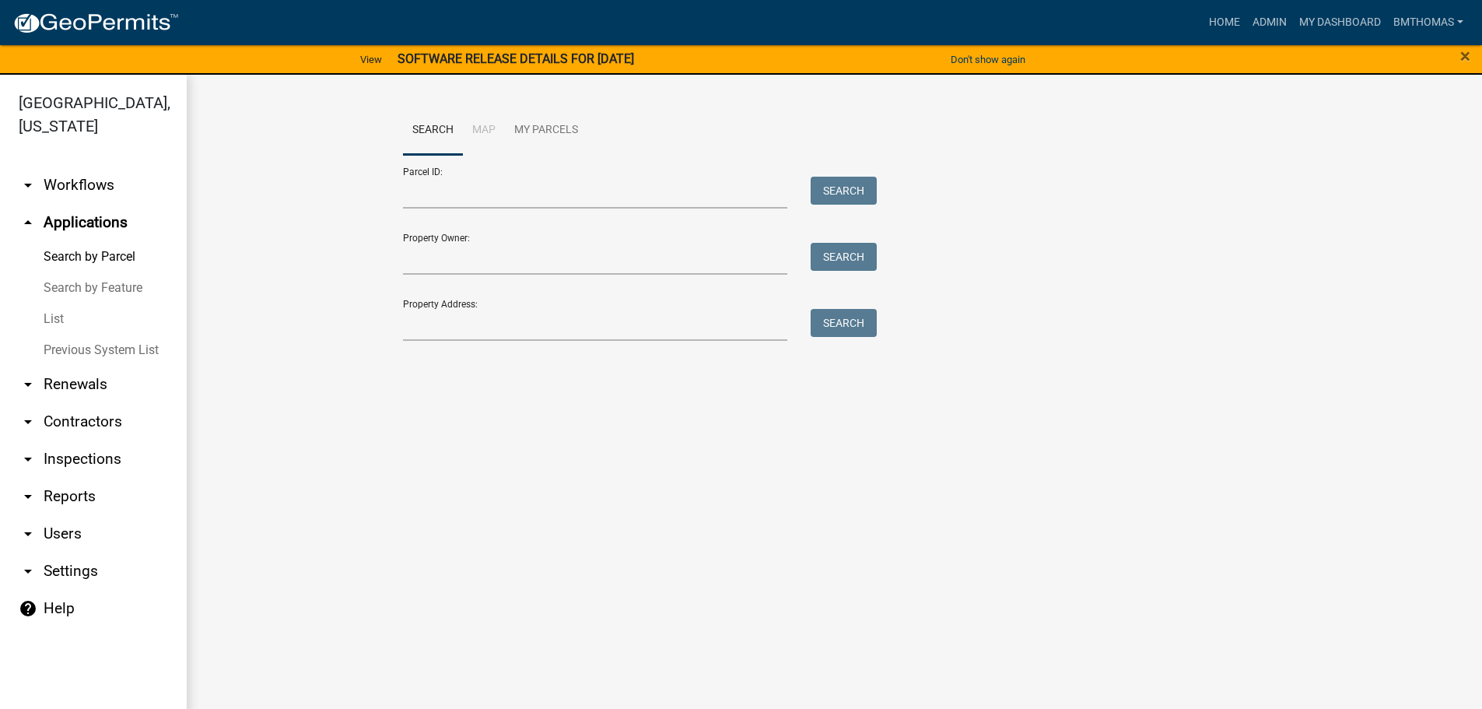
click at [49, 303] on link "List" at bounding box center [93, 318] width 187 height 31
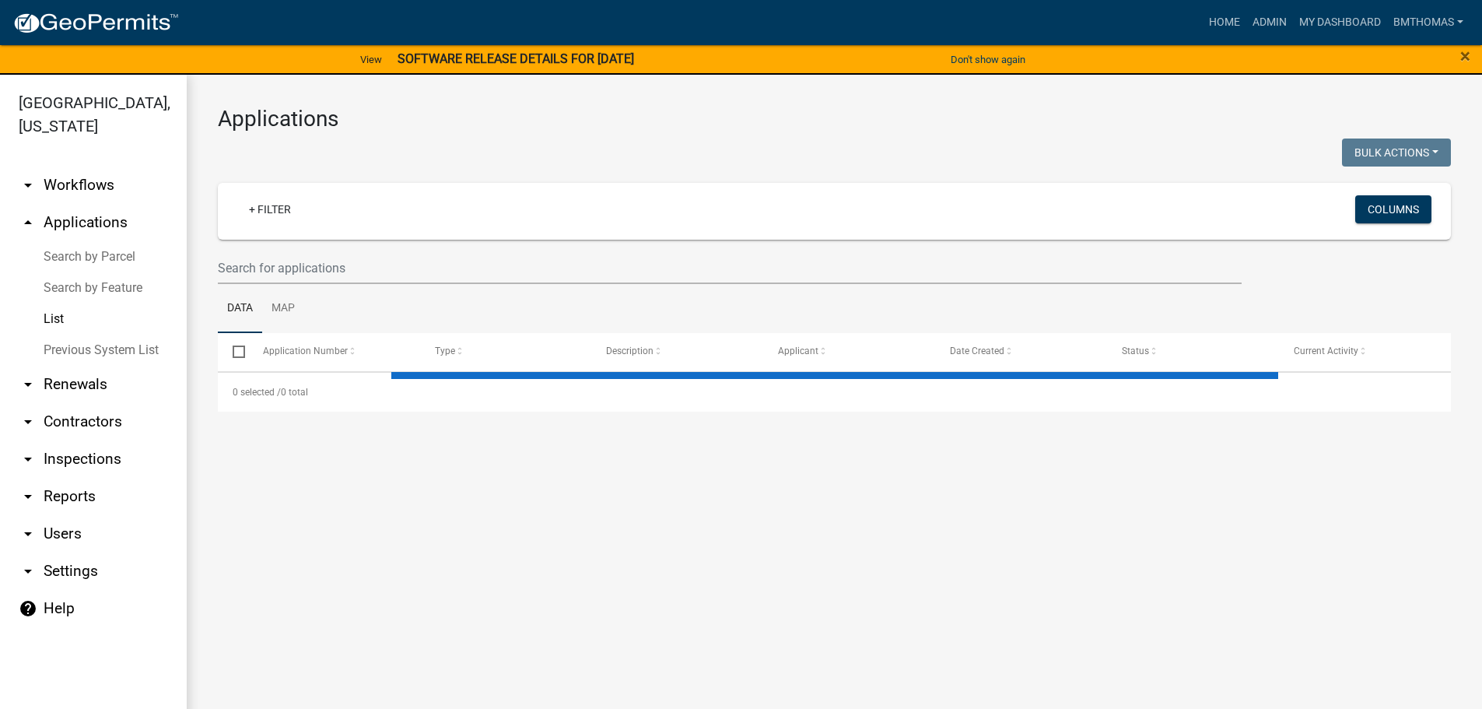
select select "3: 100"
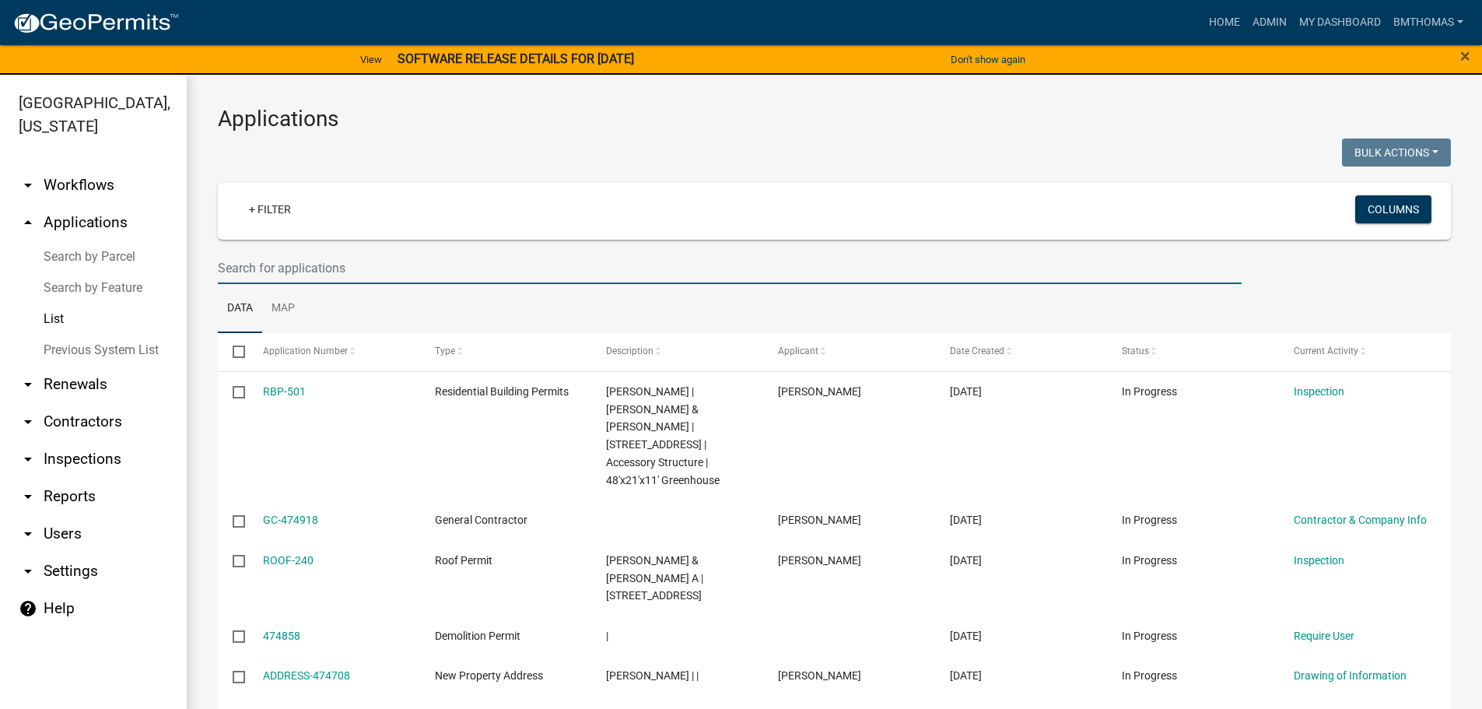
click at [281, 263] on input "text" at bounding box center [730, 268] width 1024 height 32
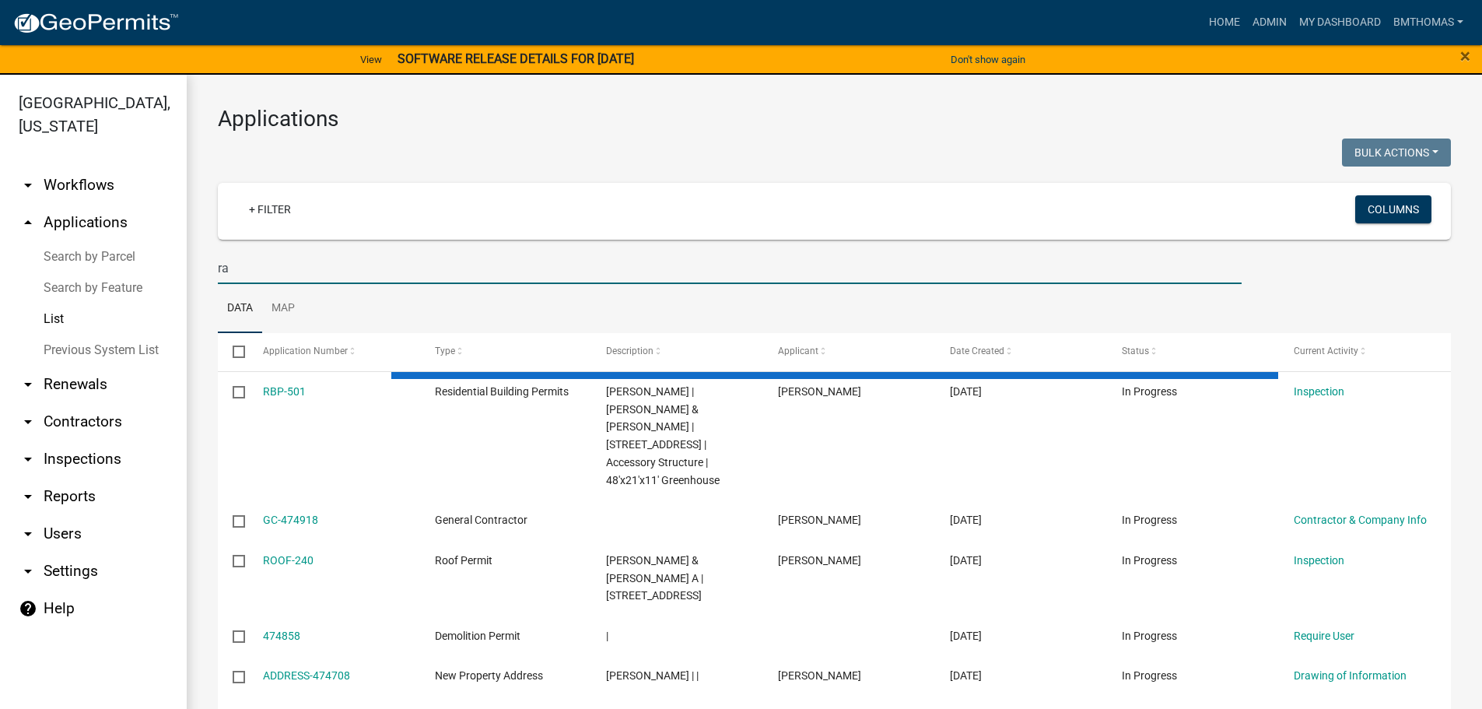
type input "r"
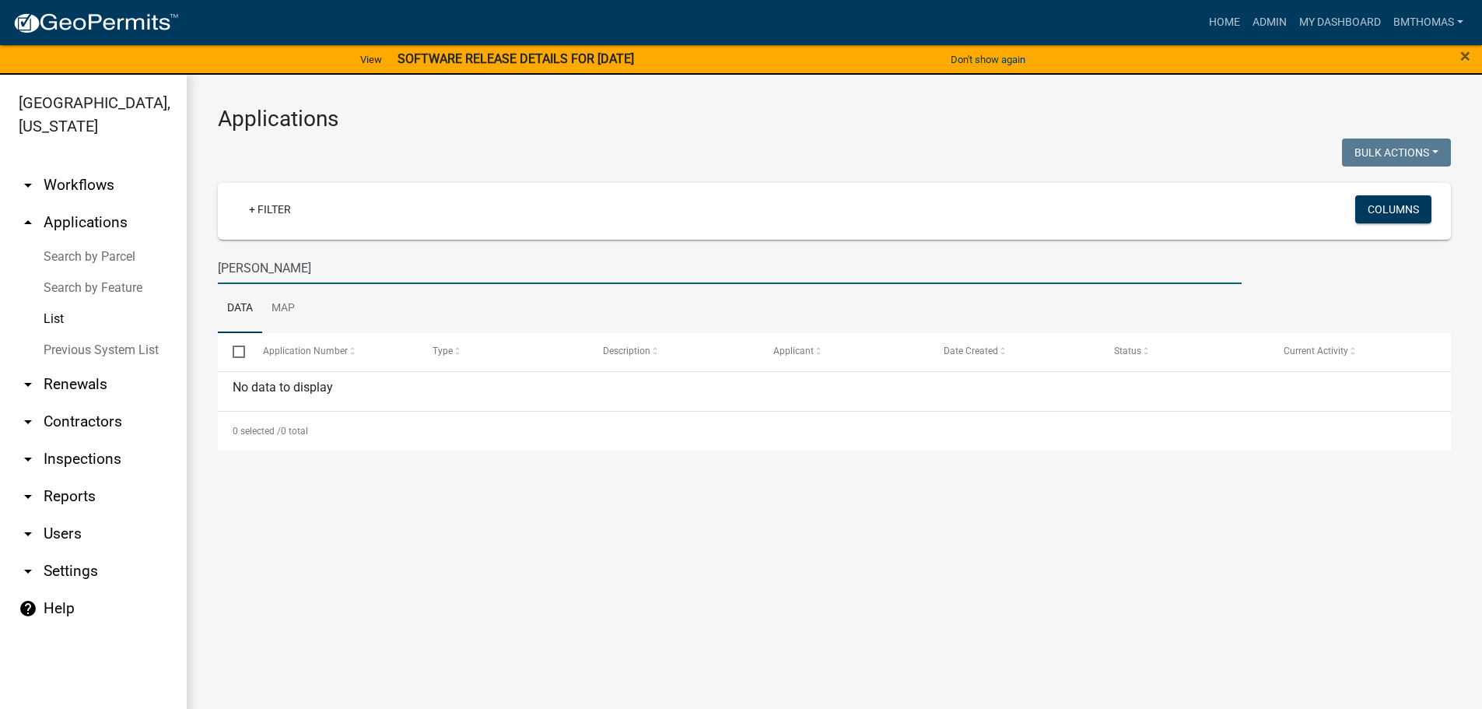
click at [53, 303] on link "List" at bounding box center [93, 318] width 187 height 31
drag, startPoint x: 268, startPoint y: 265, endPoint x: 164, endPoint y: 282, distance: 104.9
click at [164, 282] on div "Miami County, Indiana arrow_drop_down Workflows List arrow_drop_up Applications…" at bounding box center [741, 401] width 1482 height 653
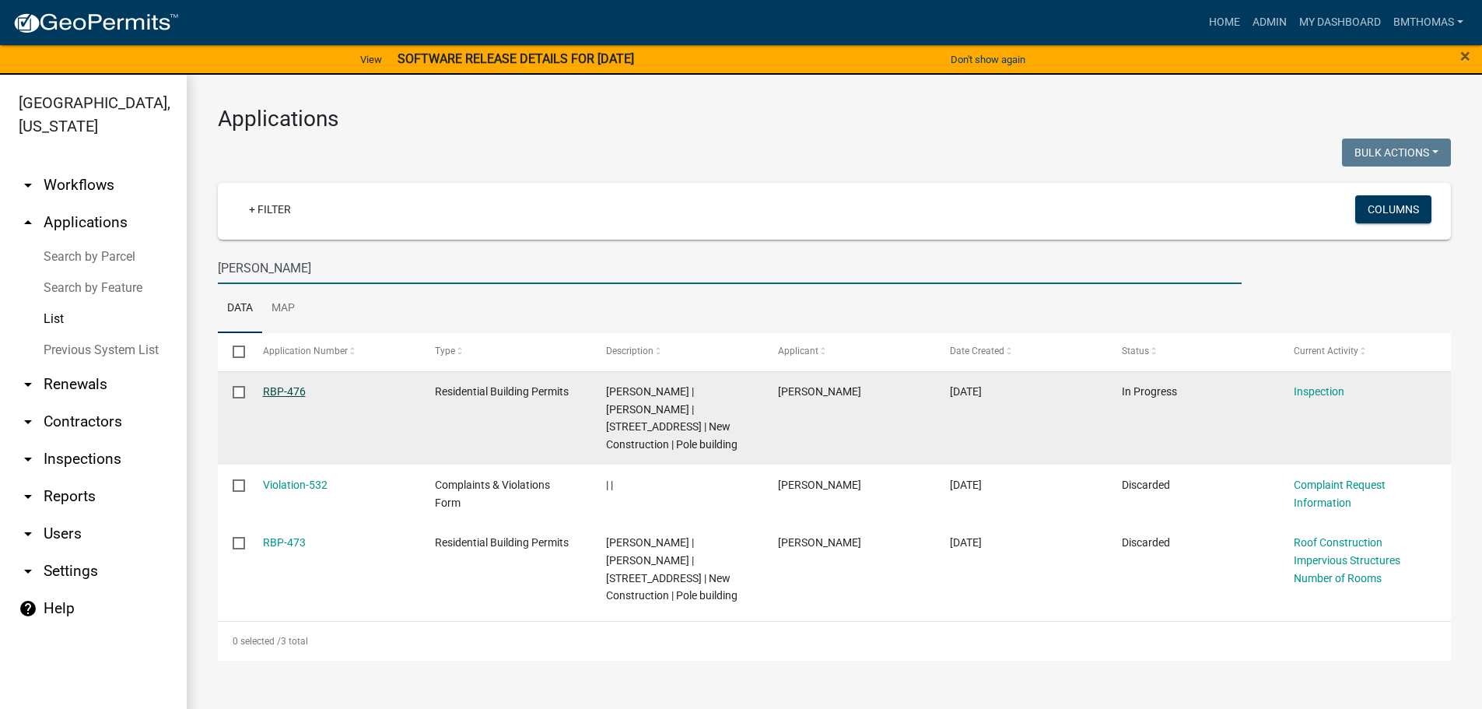
type input "rouch"
click at [286, 394] on link "RBP-476" at bounding box center [284, 391] width 43 height 12
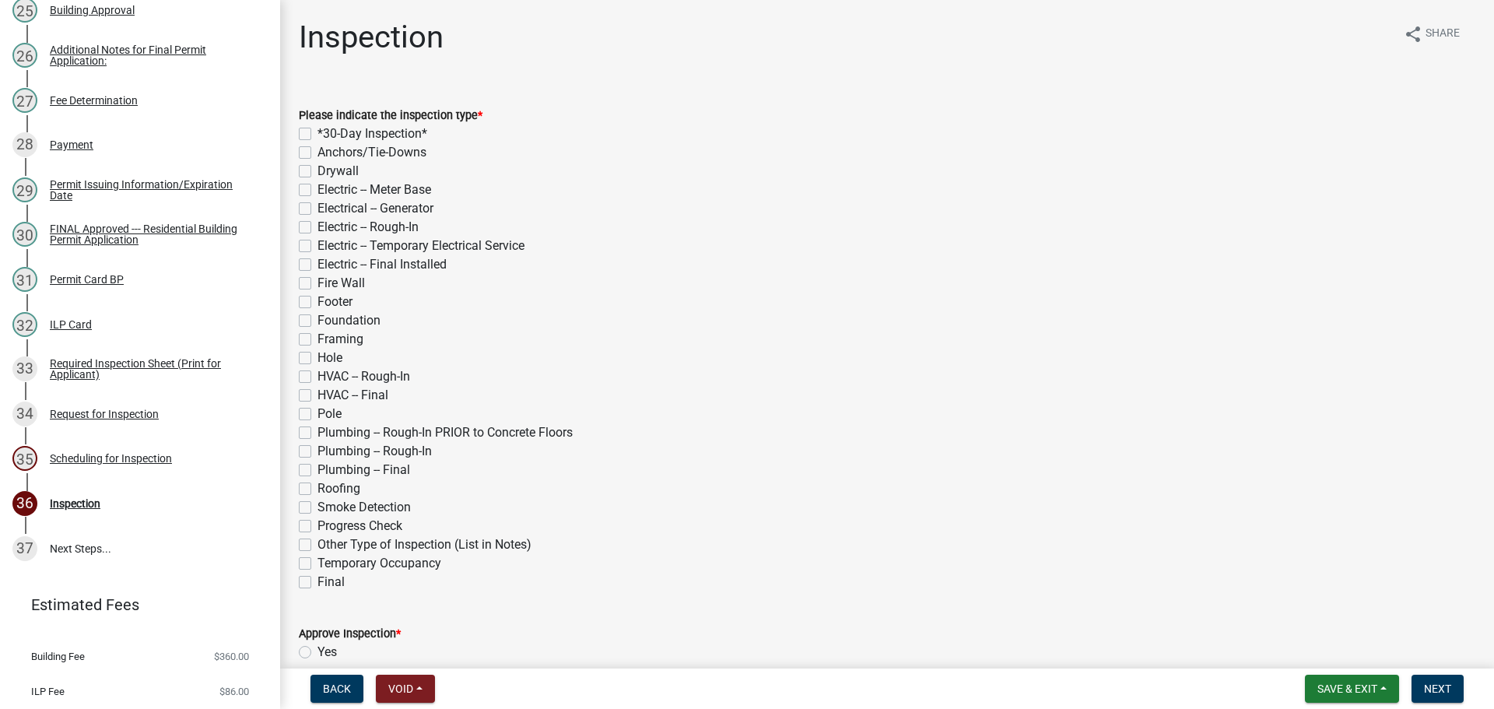
click at [317, 416] on label "Pole" at bounding box center [329, 414] width 24 height 19
click at [317, 415] on input "Pole" at bounding box center [322, 410] width 10 height 10
checkbox input "true"
checkbox input "false"
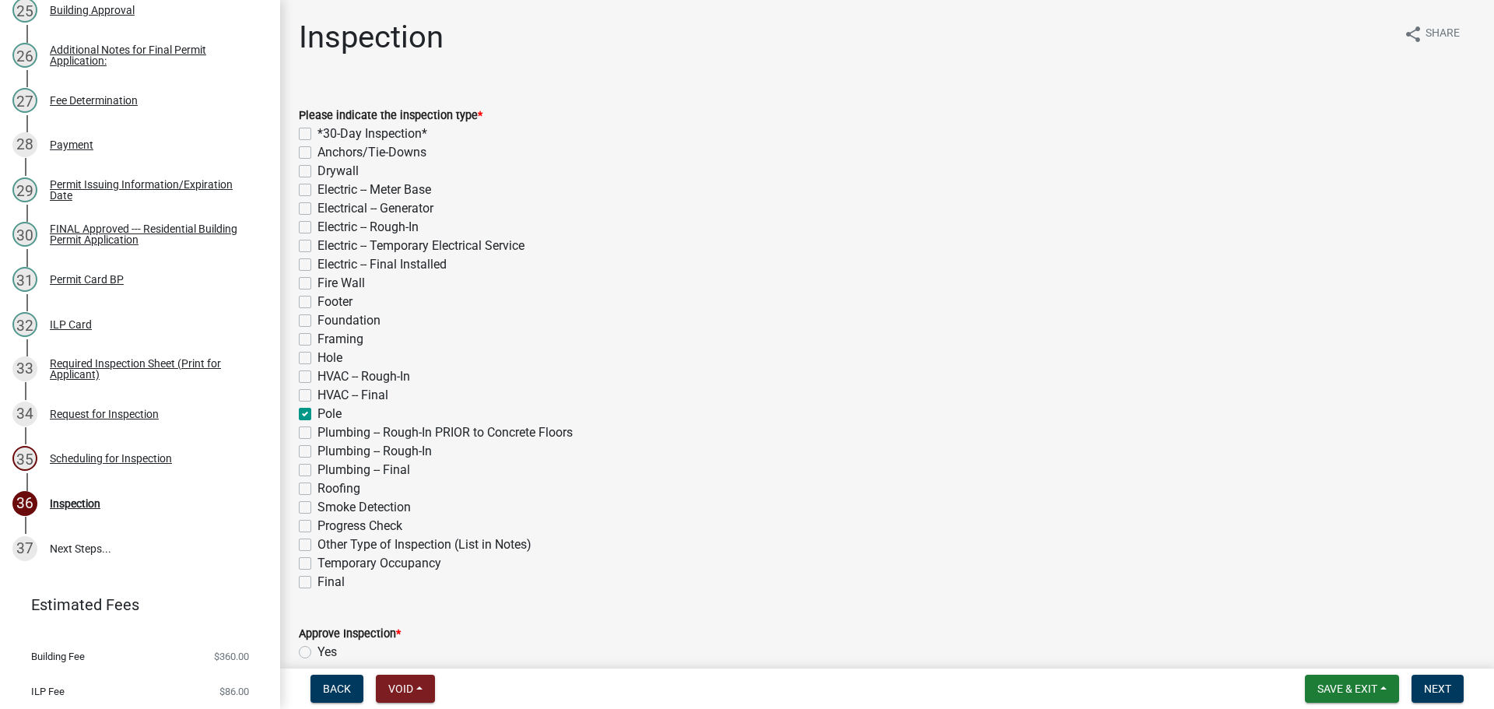
checkbox input "false"
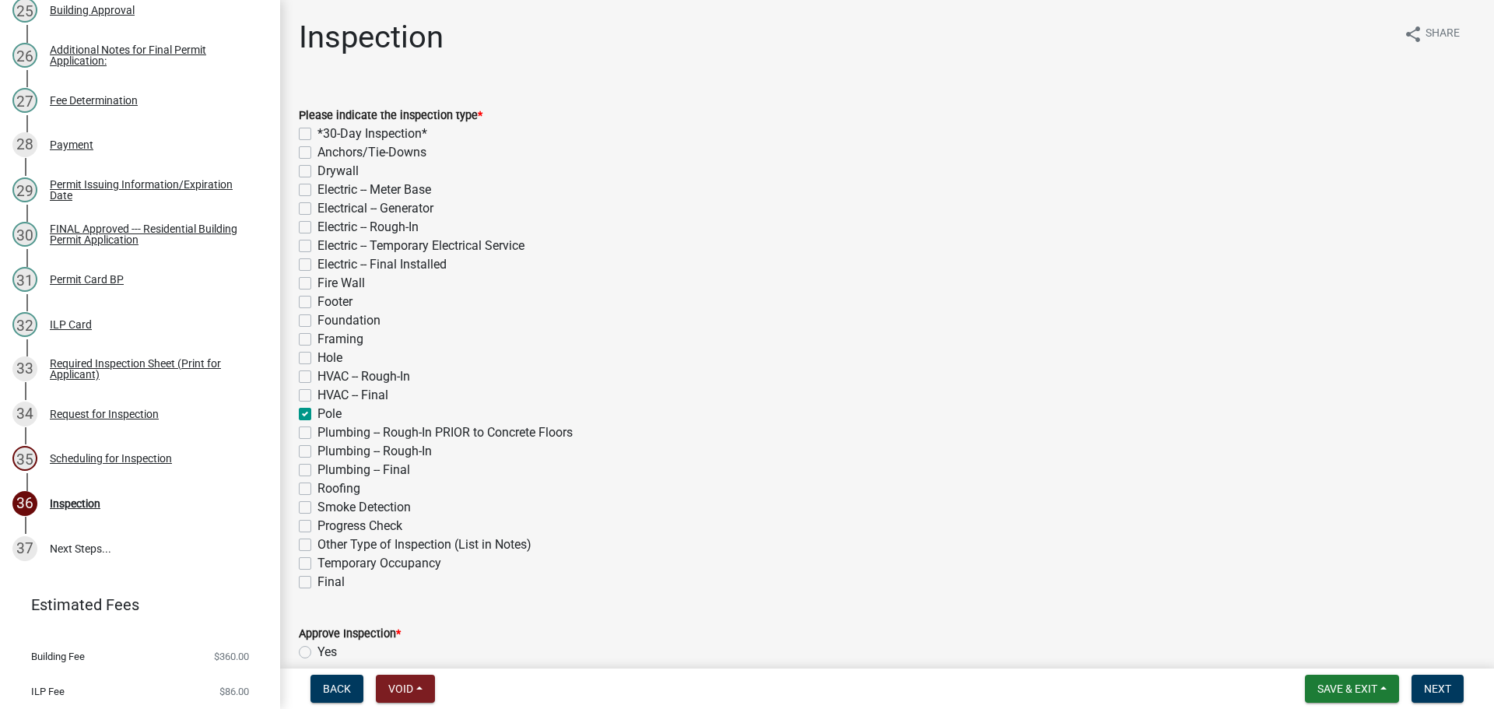
checkbox input "false"
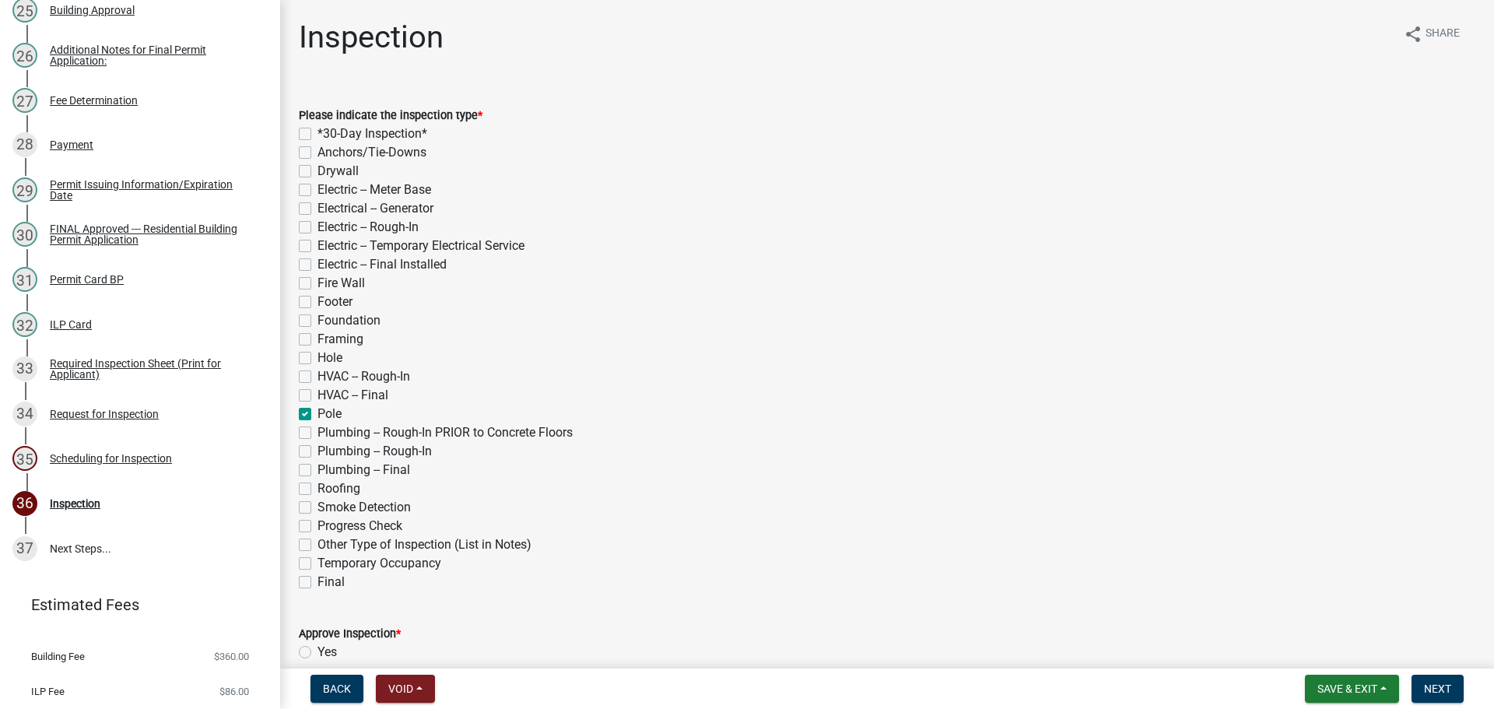
checkbox input "false"
checkbox input "true"
checkbox input "false"
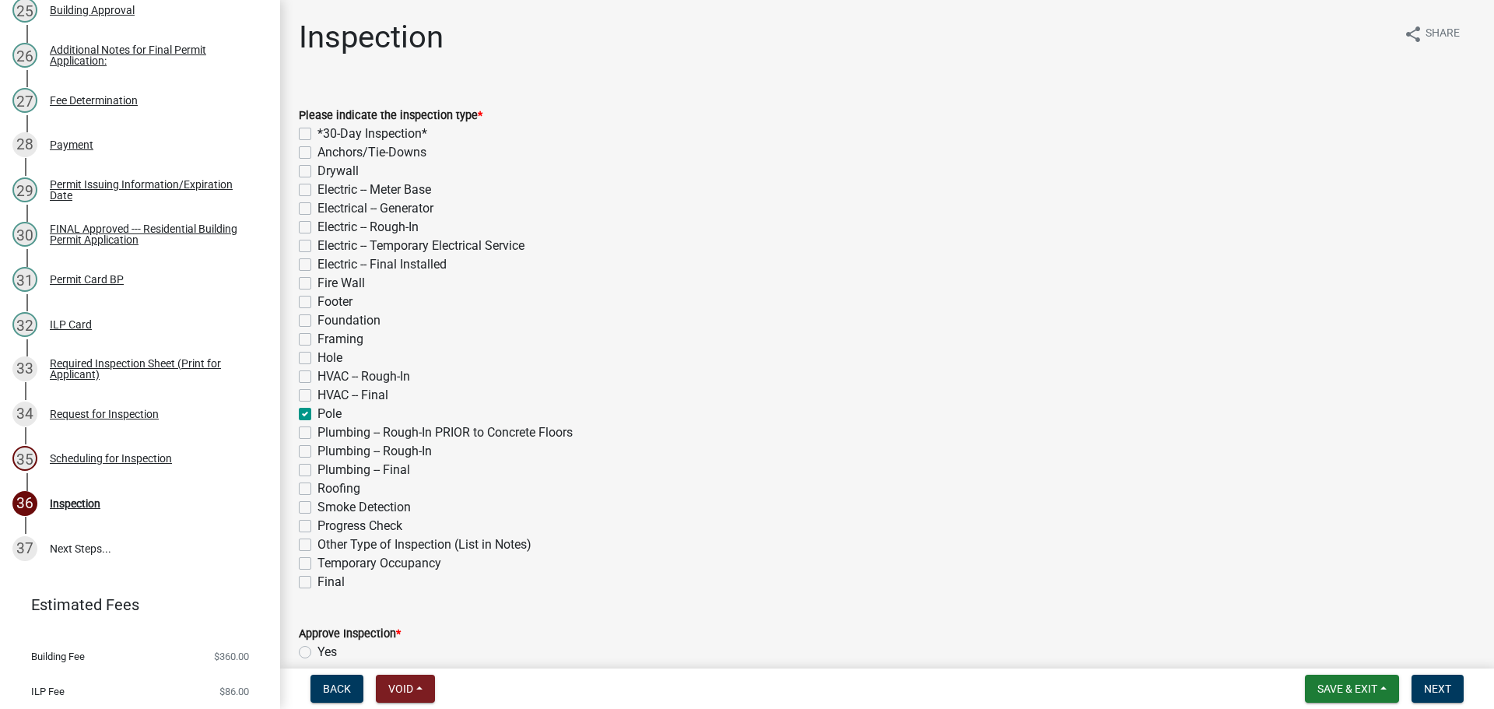
checkbox input "false"
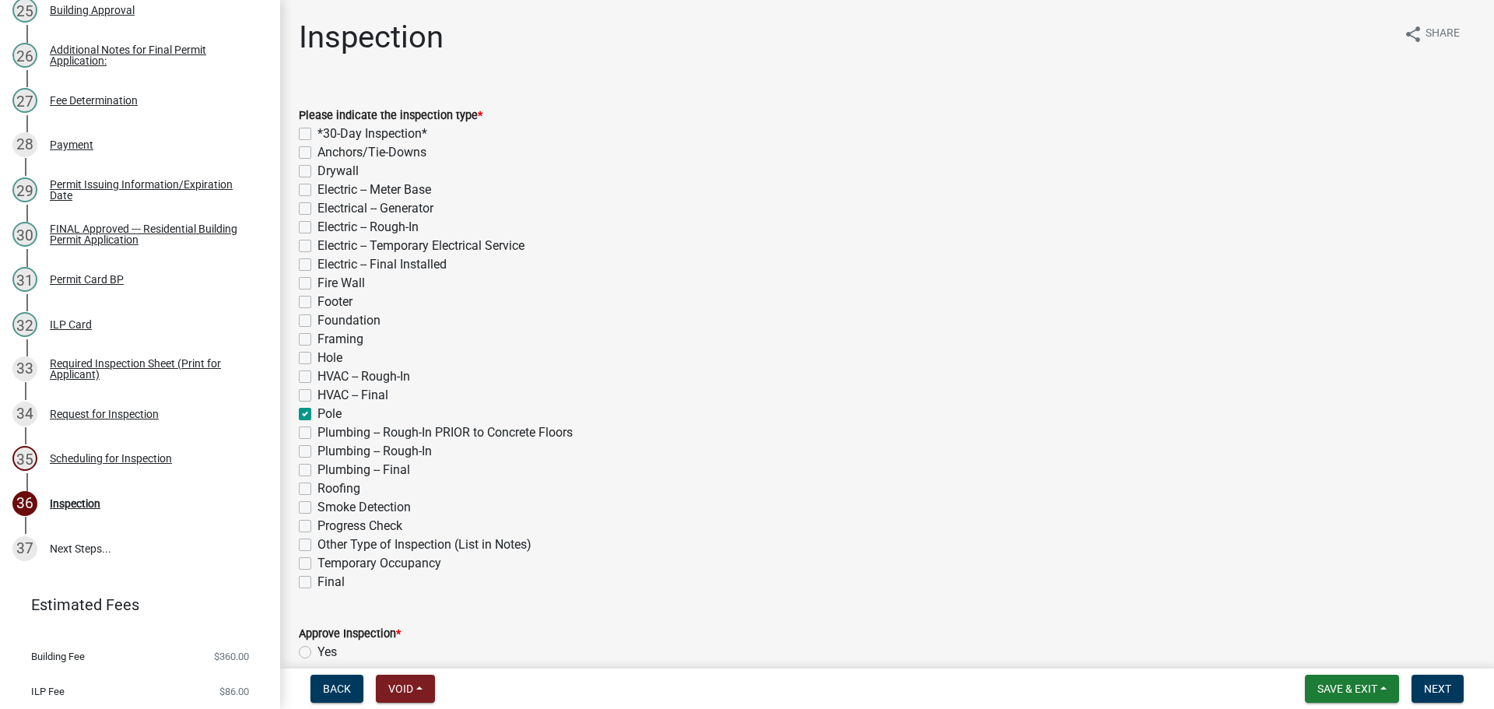
checkbox input "false"
click at [317, 412] on label "Pole" at bounding box center [329, 414] width 24 height 19
click at [317, 412] on input "Pole" at bounding box center [322, 410] width 10 height 10
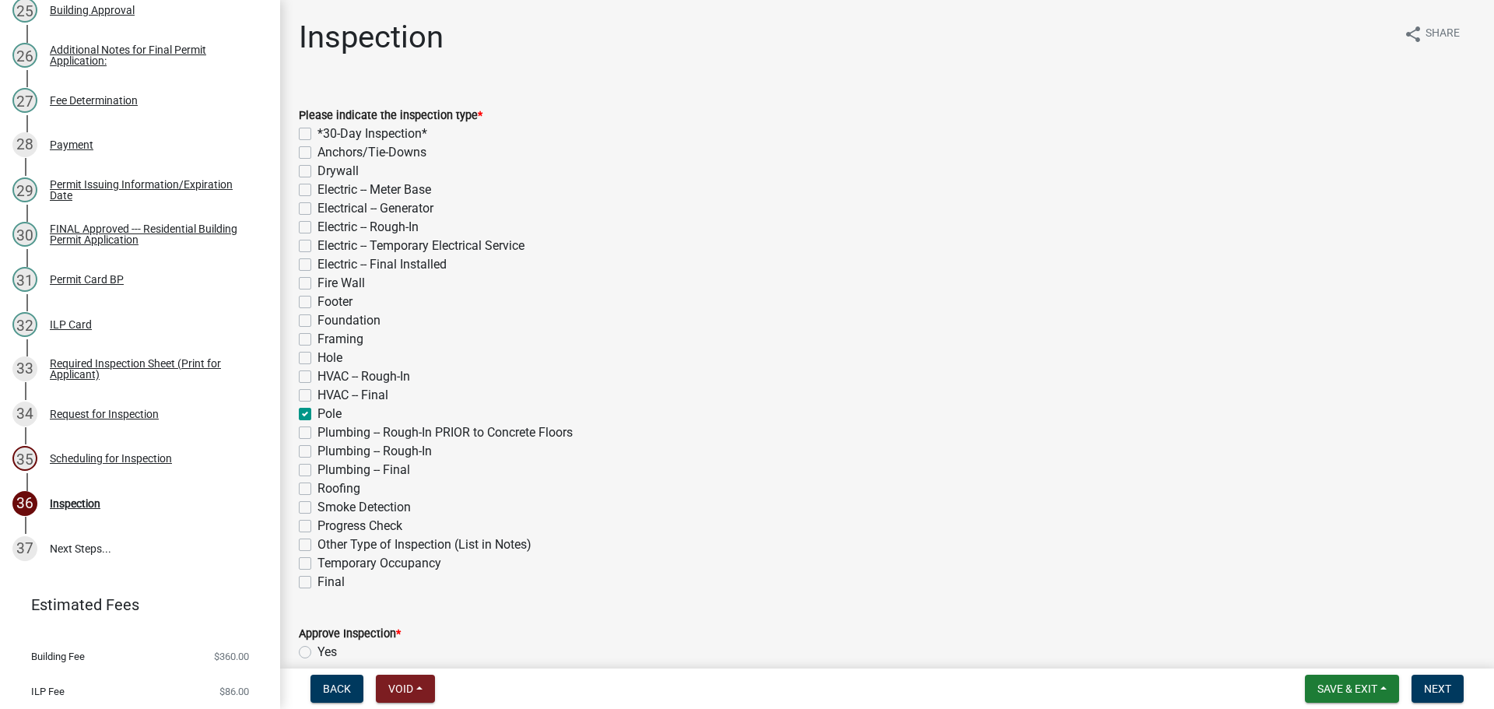
checkbox input "false"
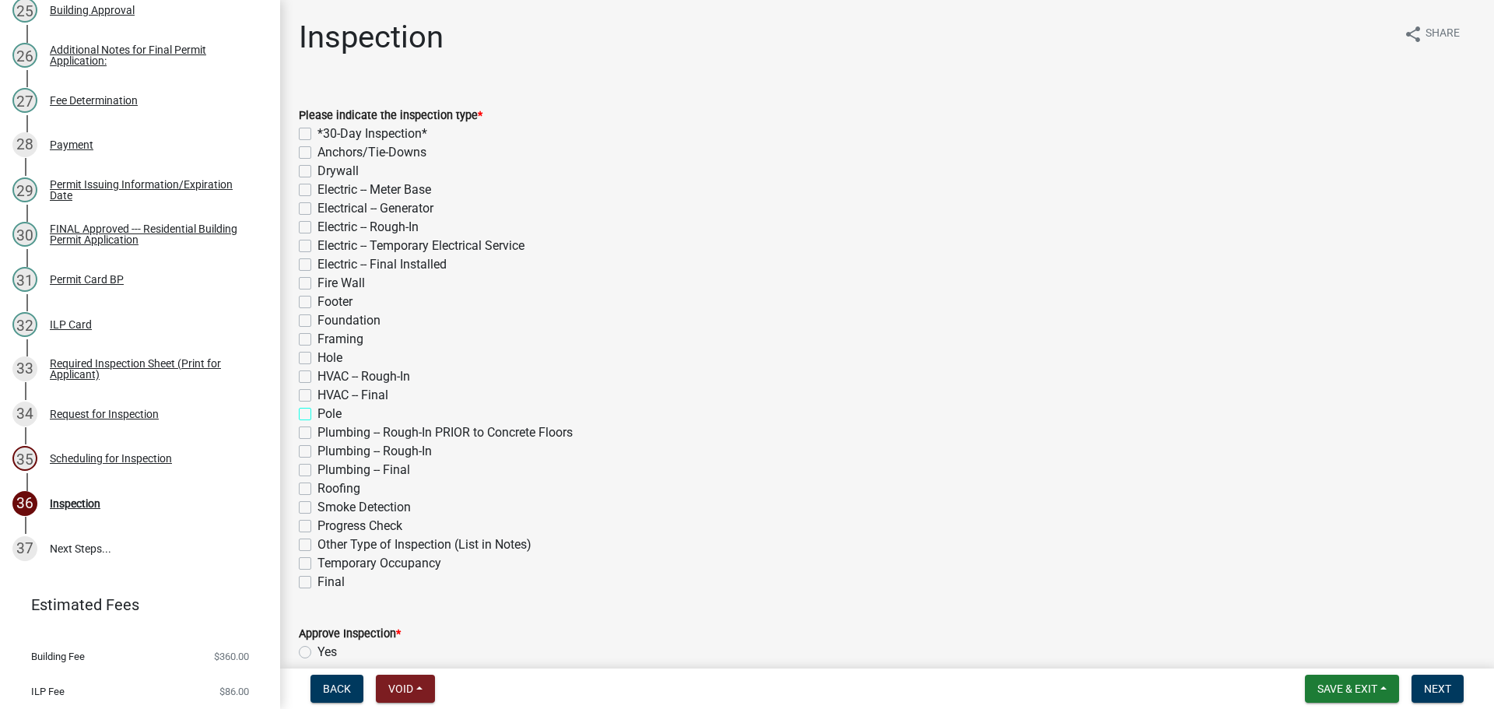
checkbox input "false"
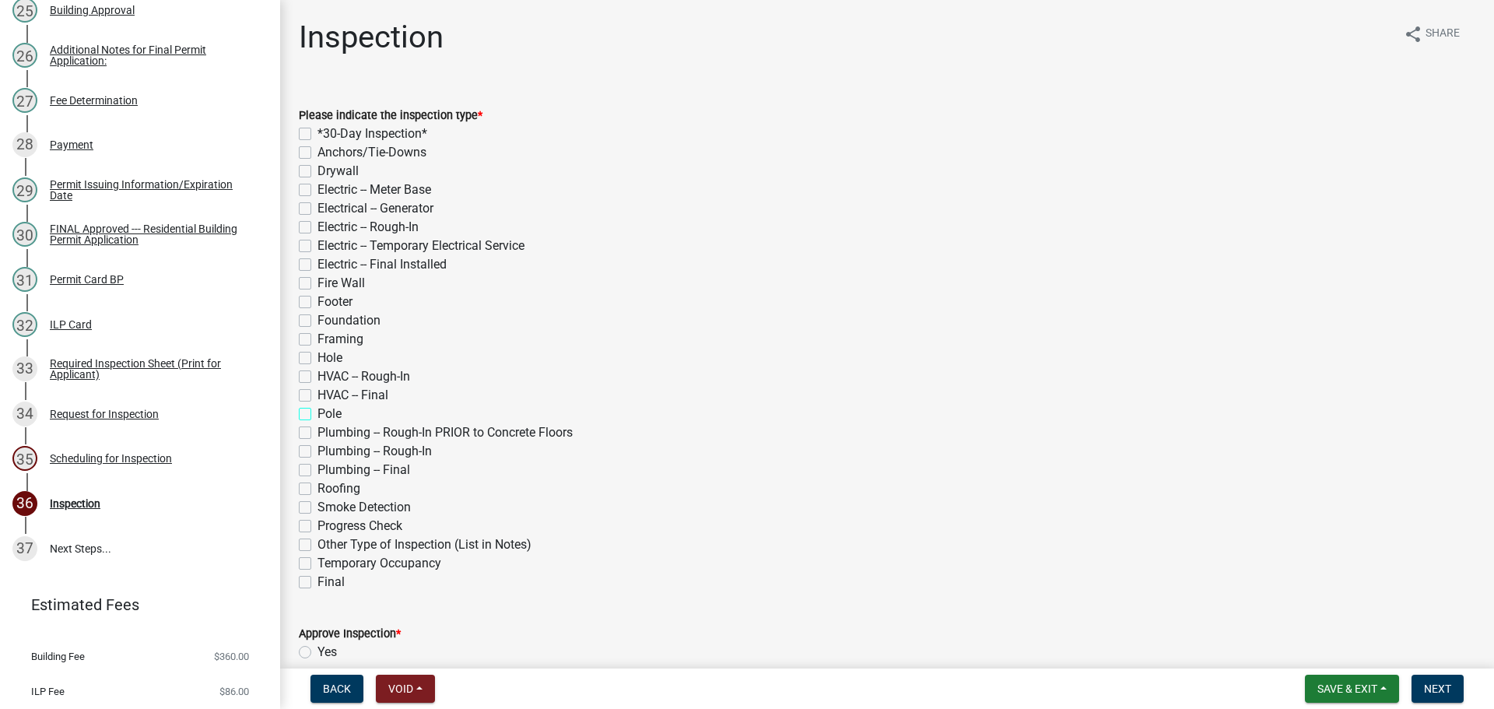
checkbox input "false"
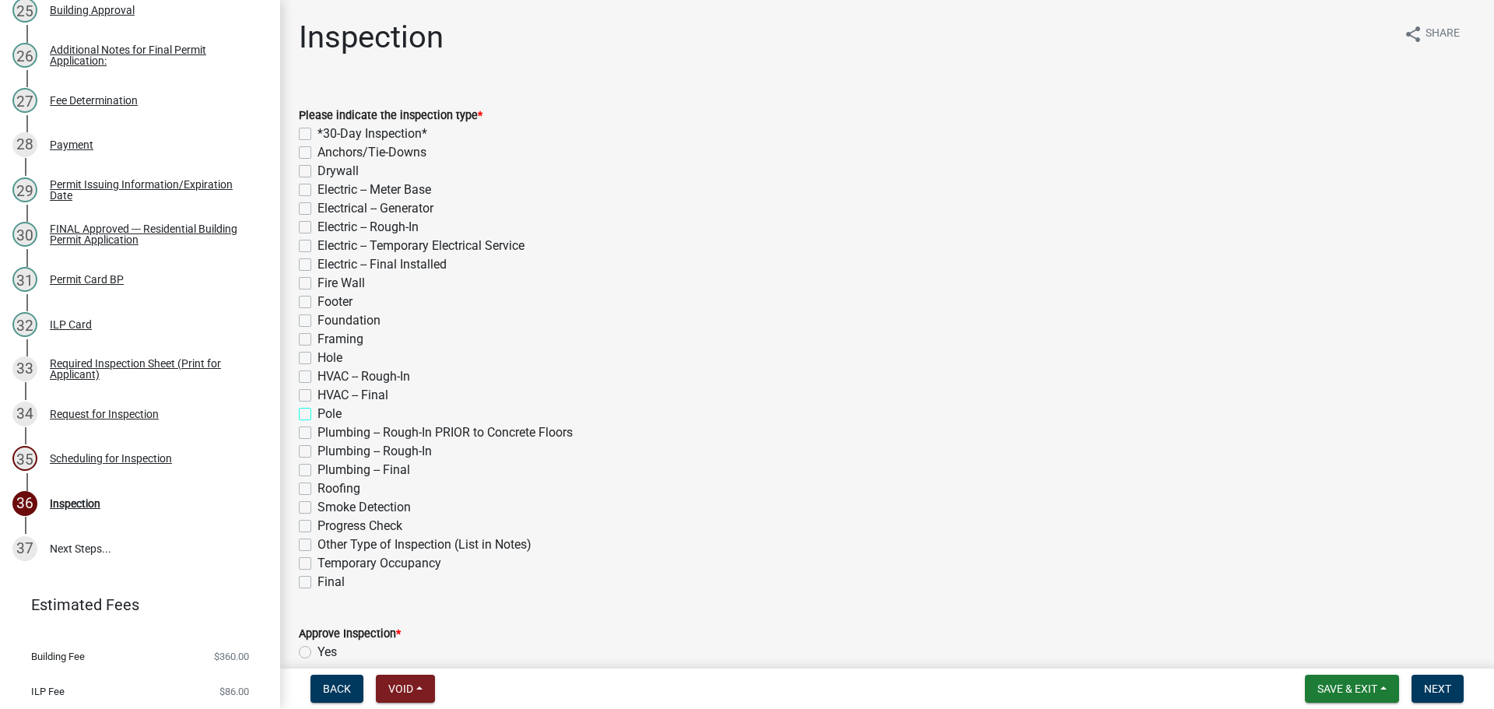
checkbox input "false"
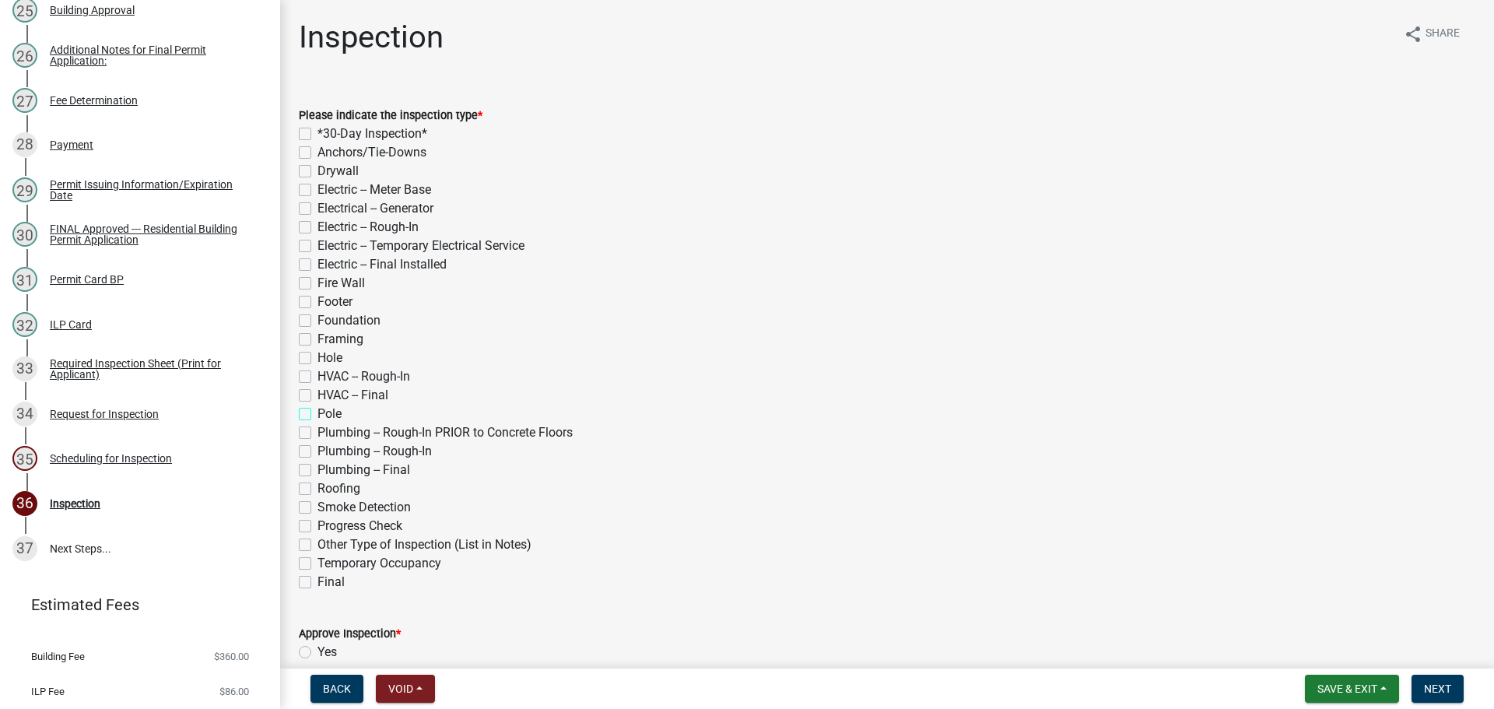
checkbox input "false"
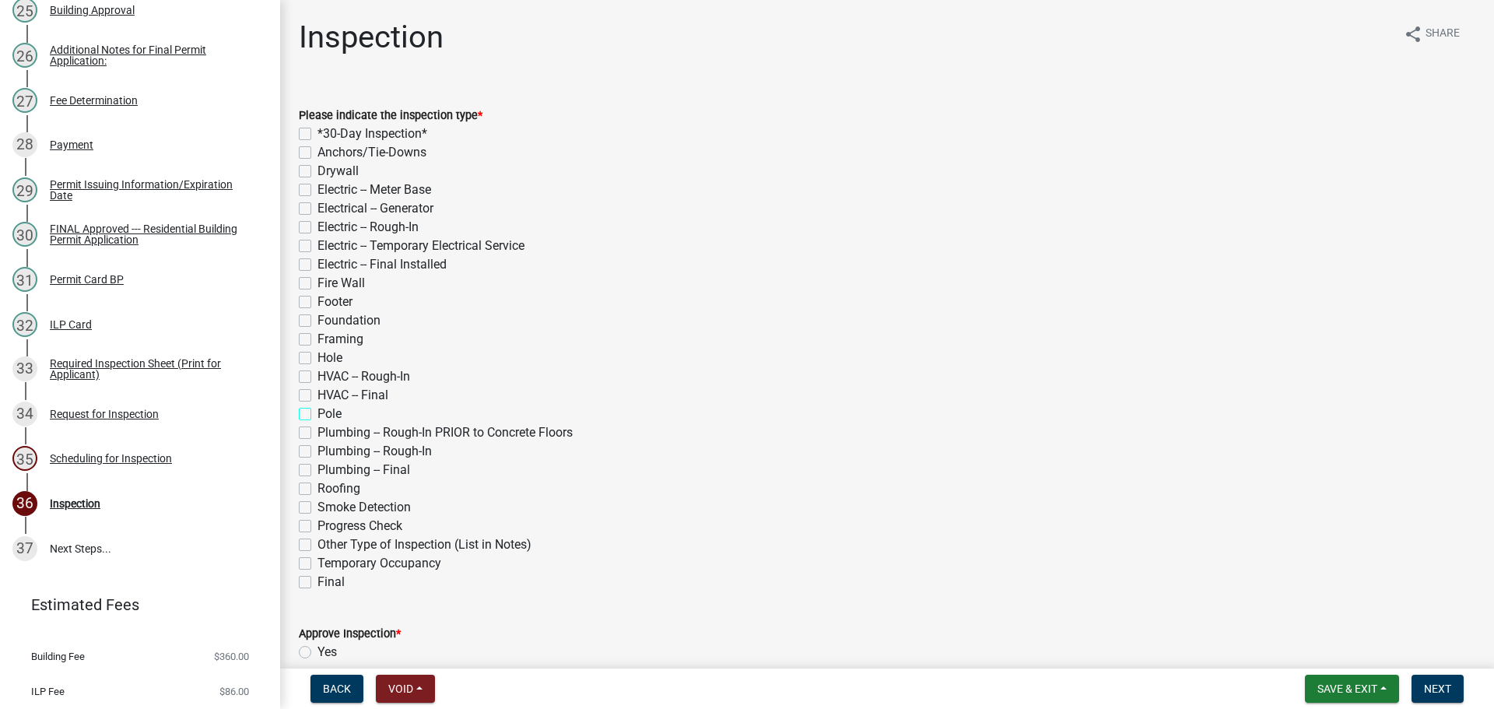
checkbox input "false"
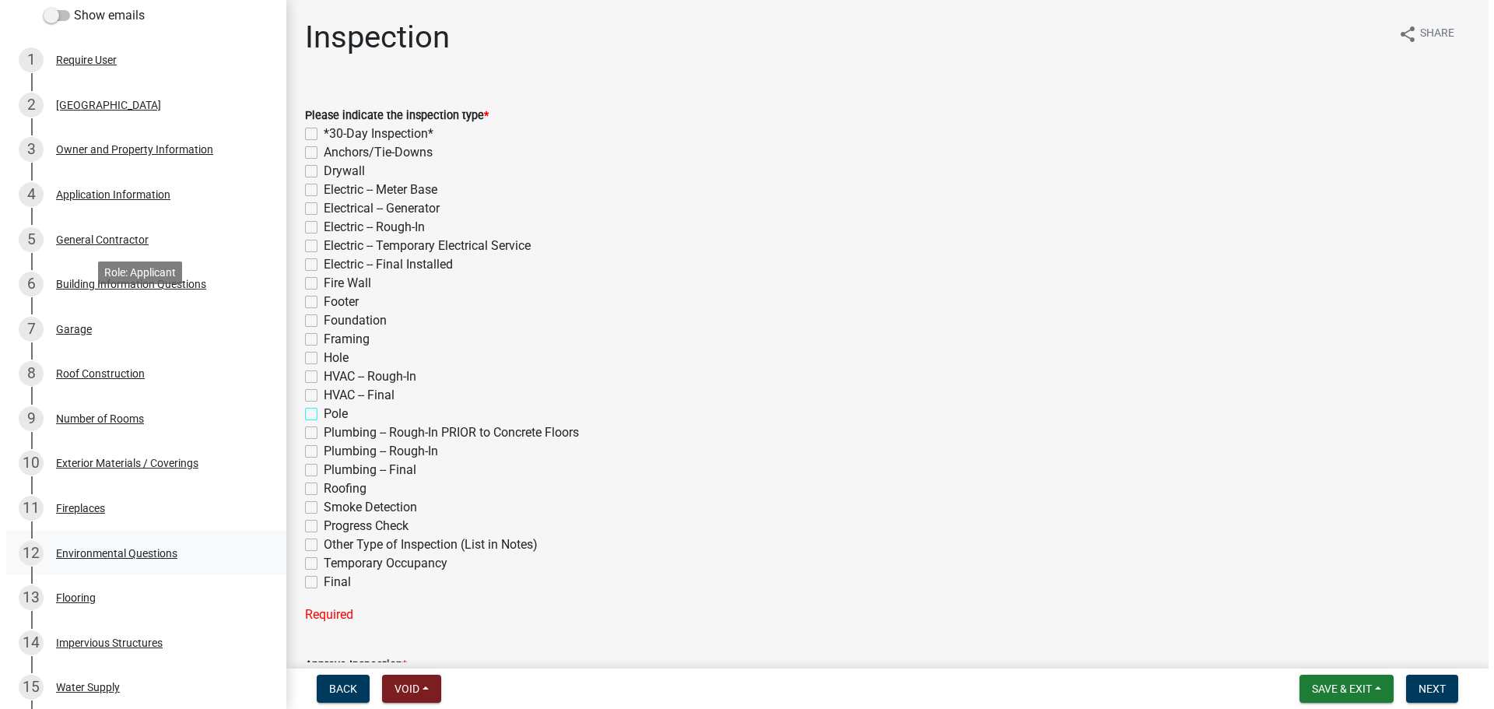
scroll to position [78, 0]
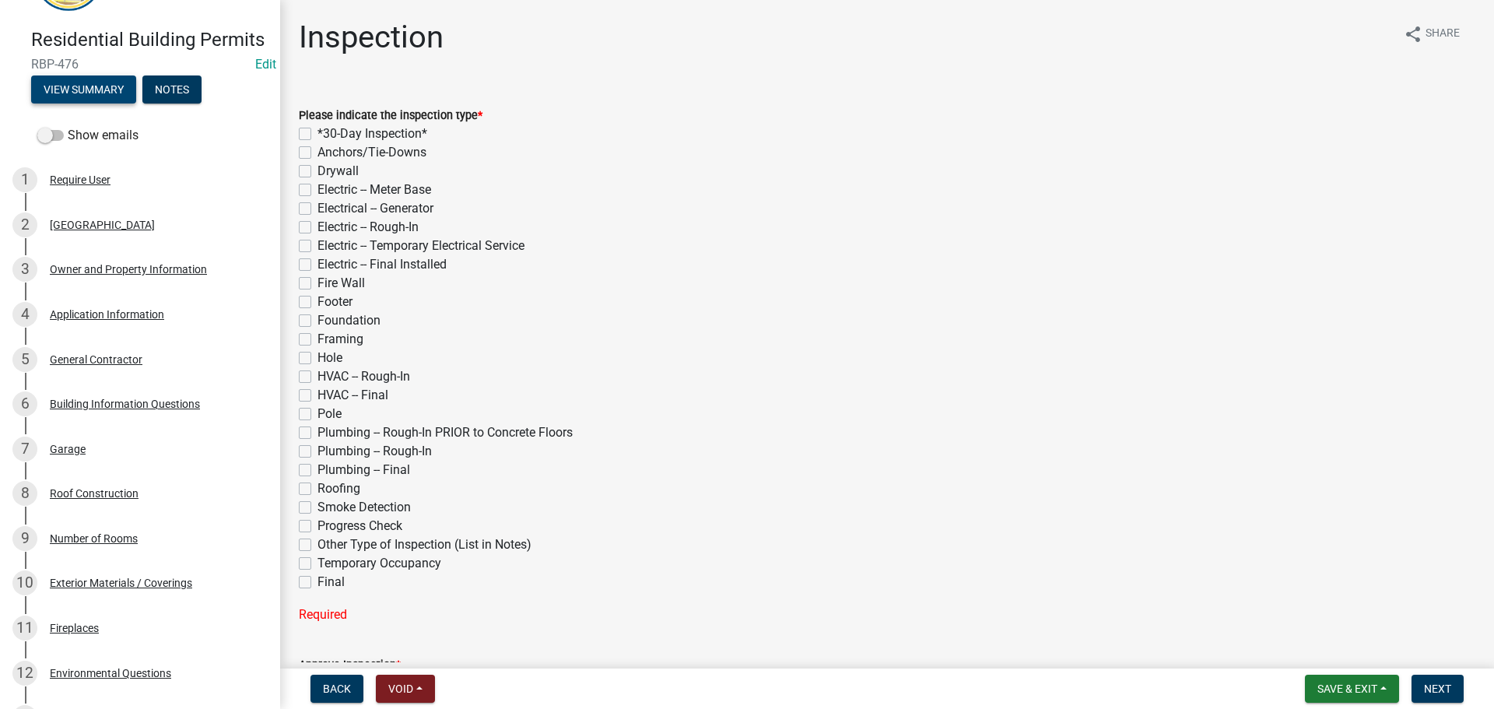
click at [86, 103] on button "View Summary" at bounding box center [83, 89] width 105 height 28
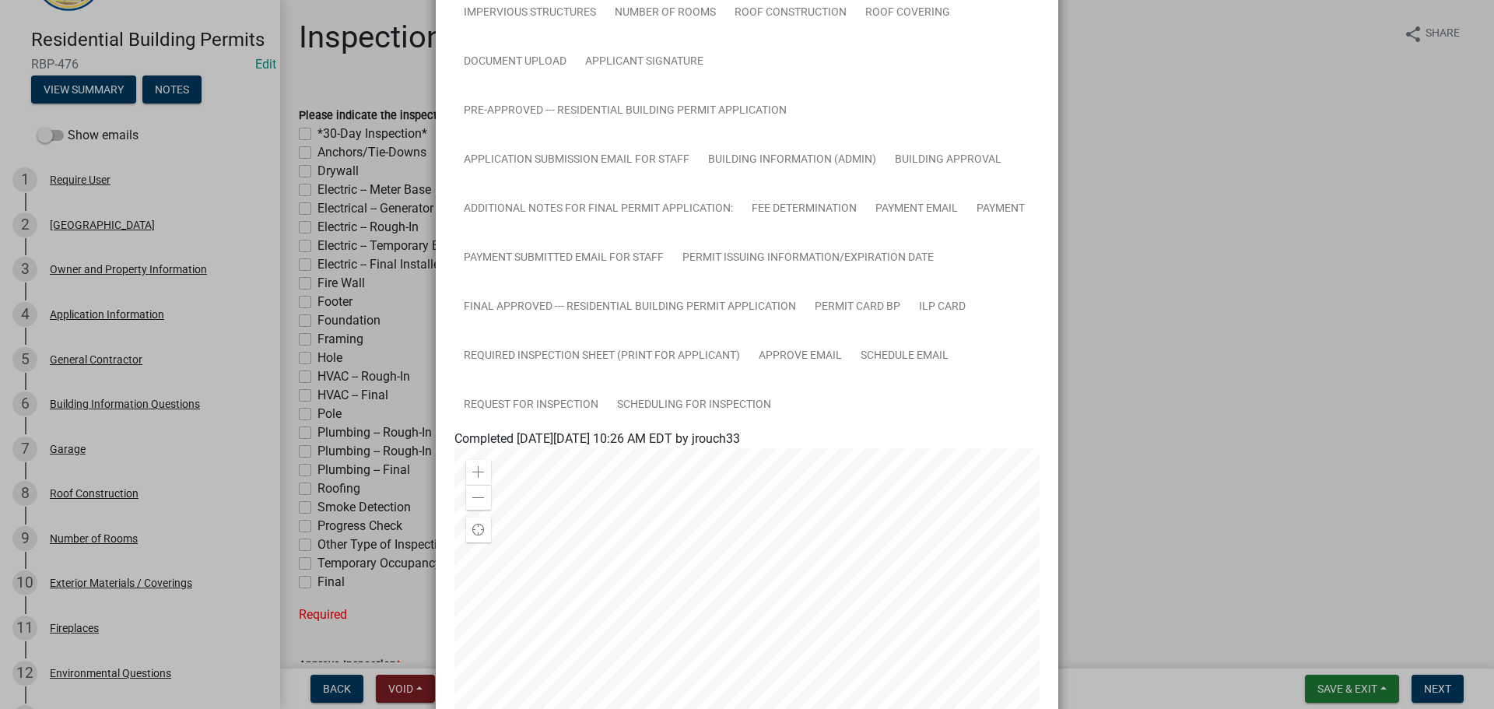
scroll to position [311, 0]
click at [548, 410] on link "Request for Inspection" at bounding box center [530, 405] width 153 height 50
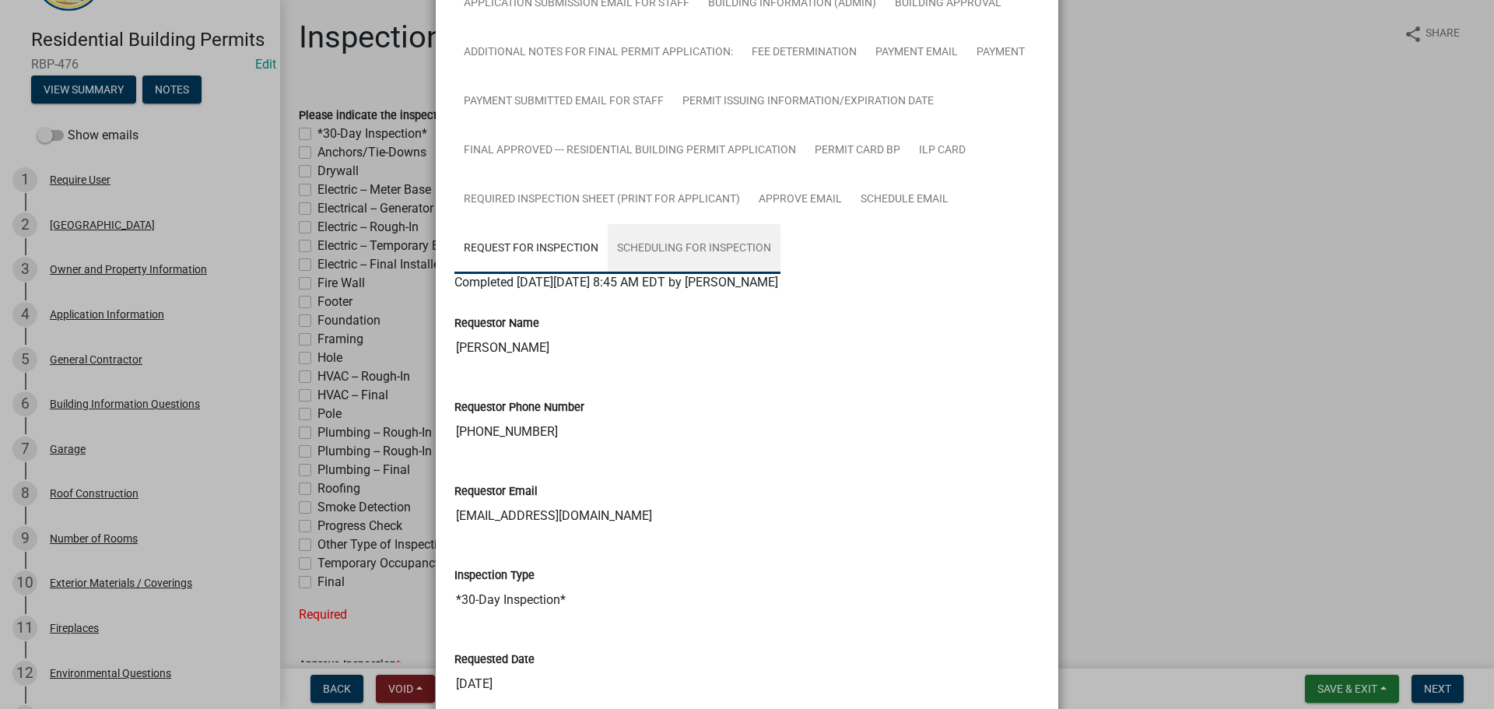
click at [700, 228] on link "Scheduling for Inspection" at bounding box center [694, 249] width 173 height 50
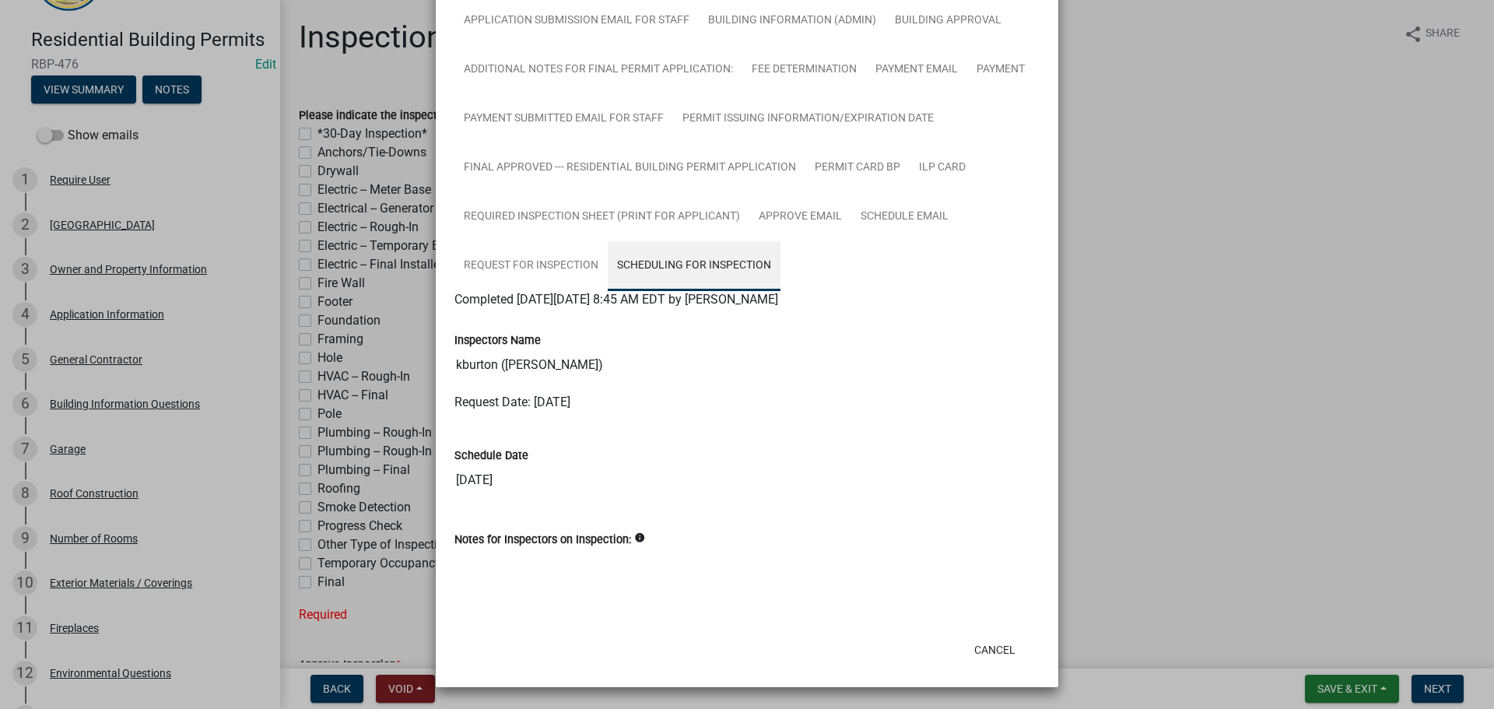
scroll to position [450, 0]
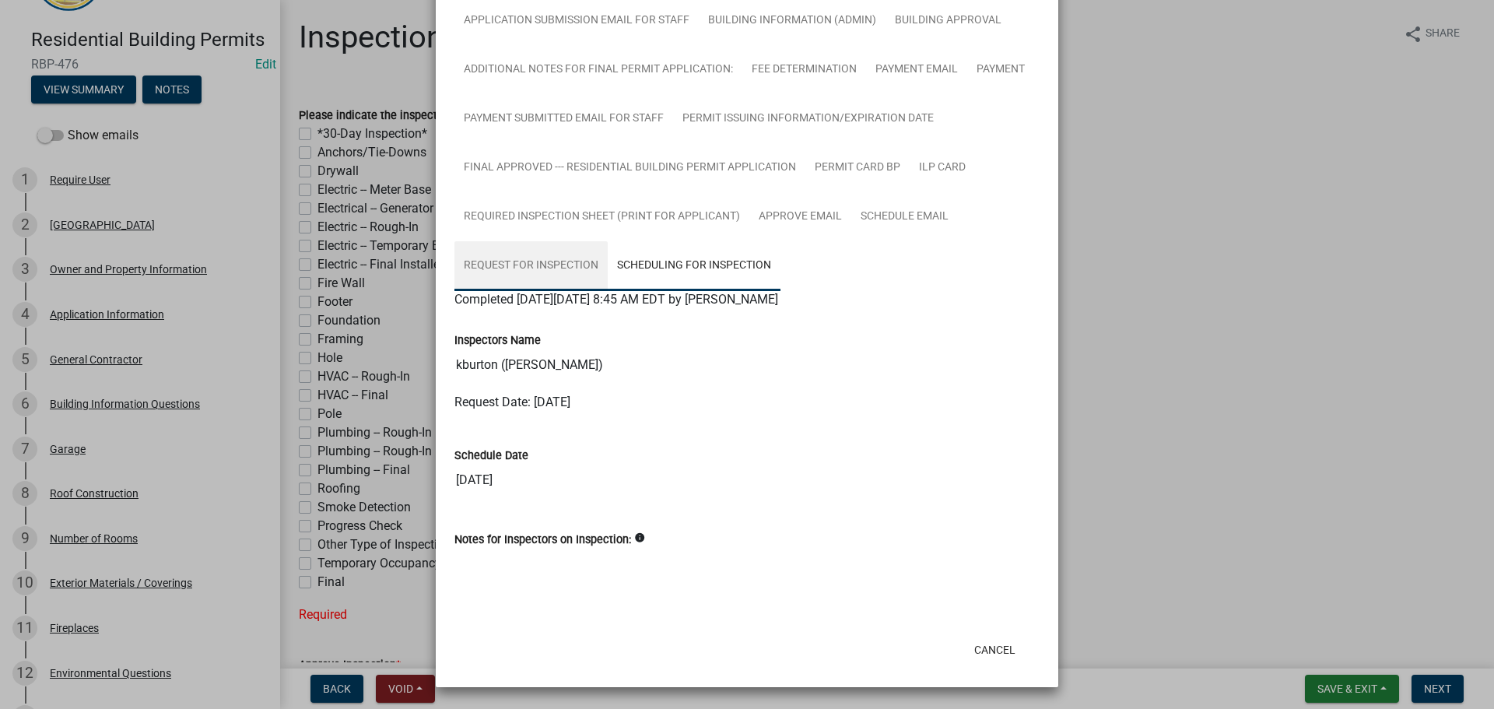
click at [506, 272] on link "Request for Inspection" at bounding box center [530, 266] width 153 height 50
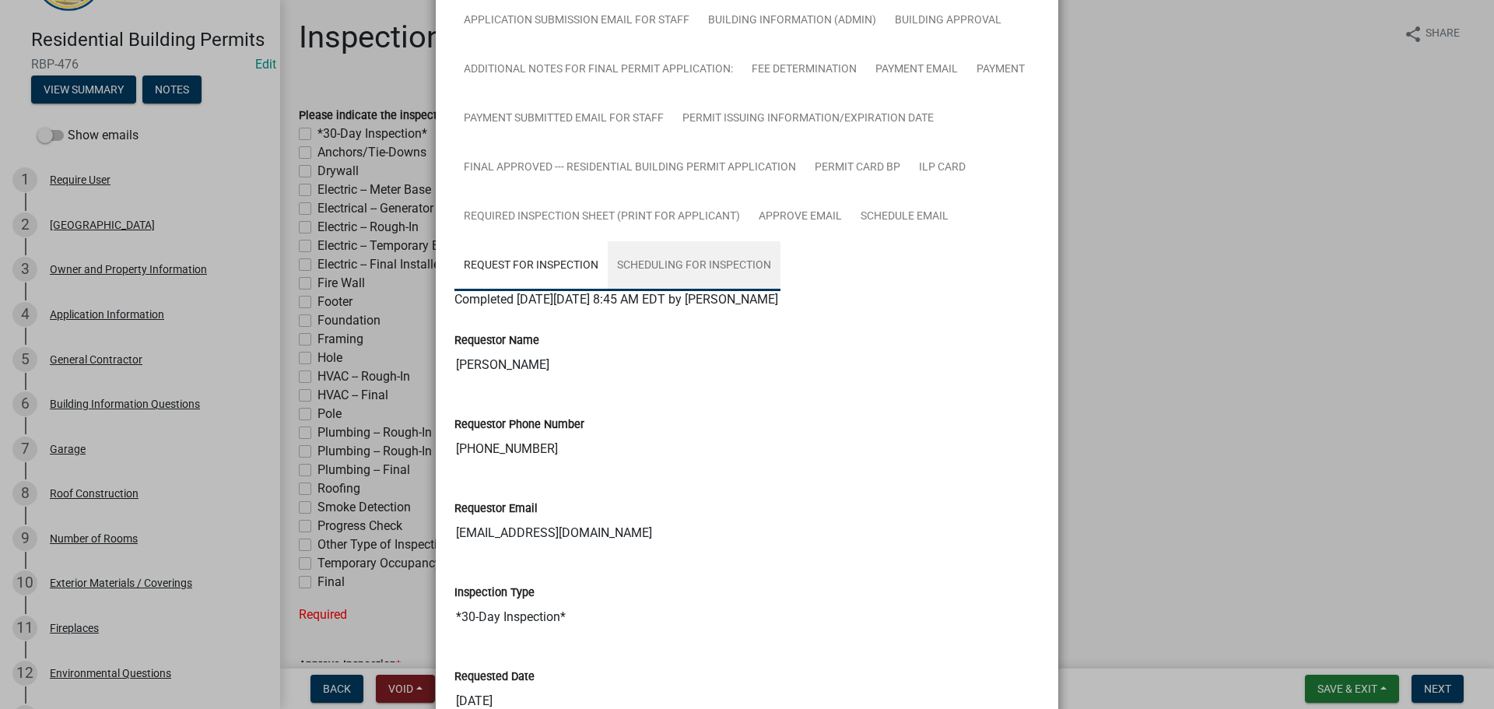
click at [678, 275] on link "Scheduling for Inspection" at bounding box center [694, 266] width 173 height 50
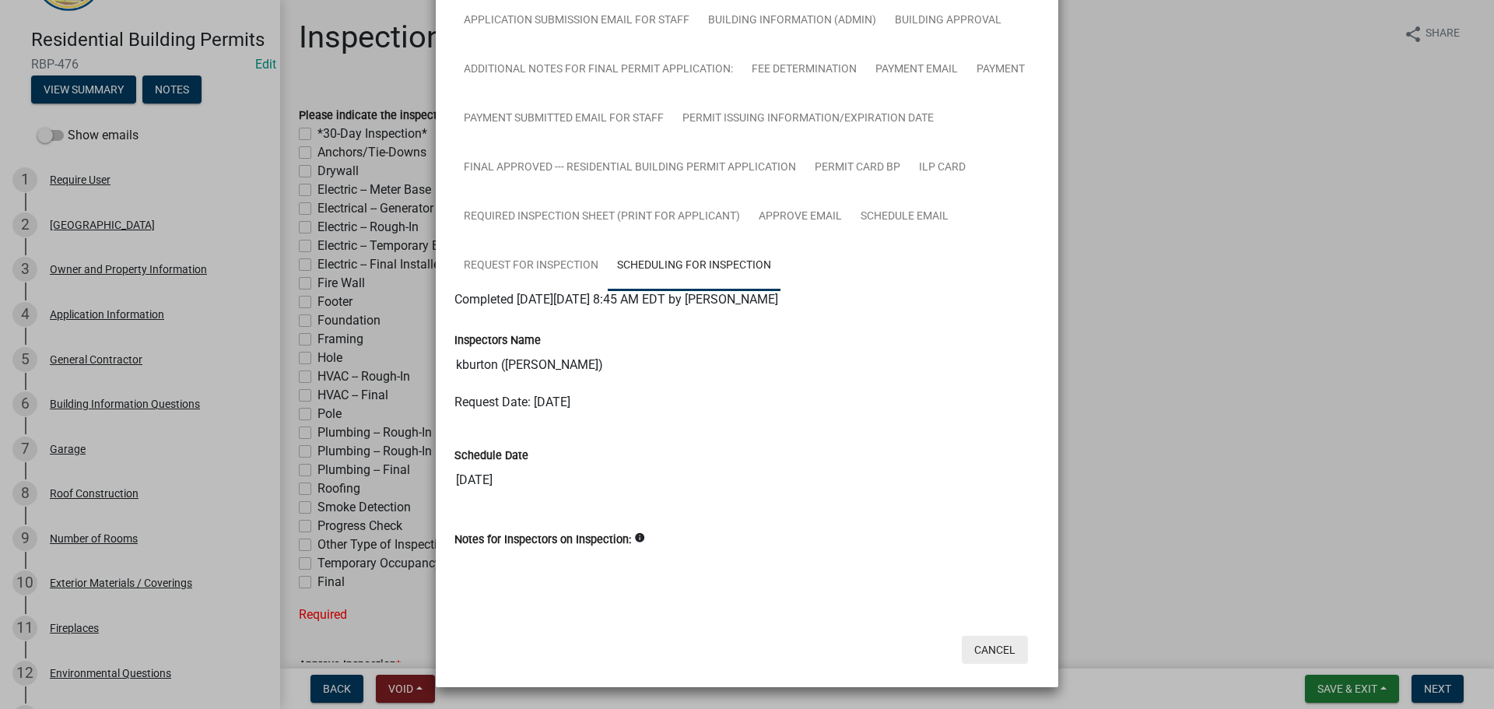
click at [992, 646] on button "Cancel" at bounding box center [995, 650] width 66 height 28
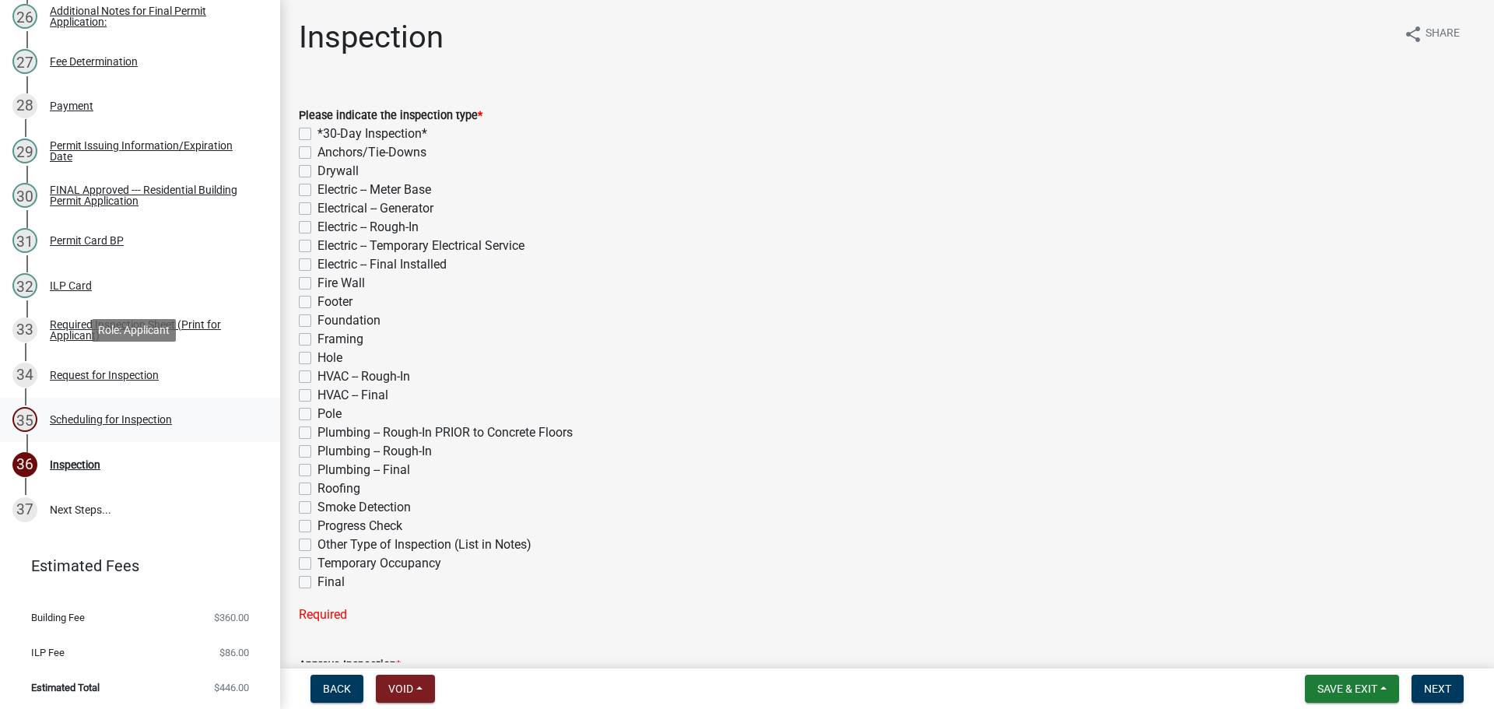
scroll to position [1382, 0]
click at [110, 405] on div "35 Scheduling for Inspection" at bounding box center [133, 417] width 243 height 25
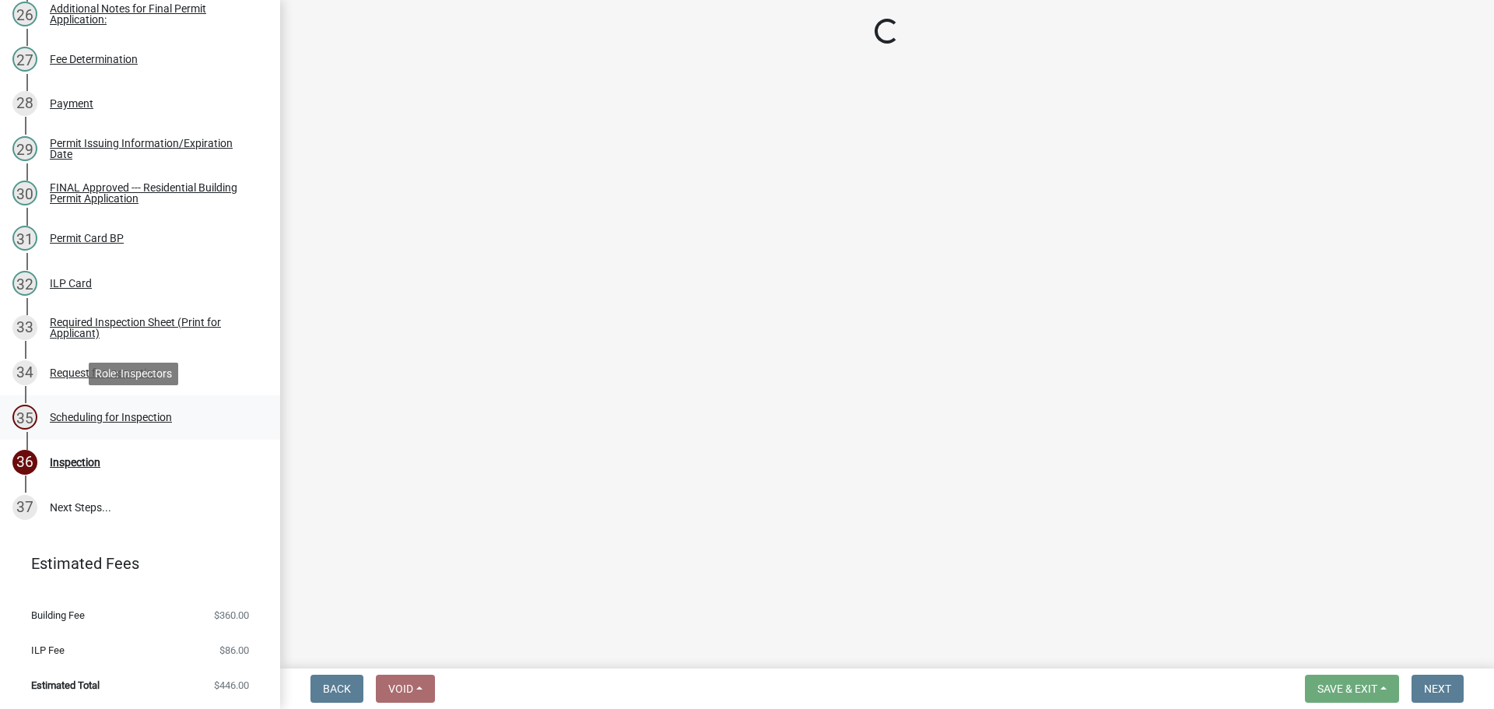
click at [123, 412] on div "Scheduling for Inspection" at bounding box center [111, 417] width 122 height 11
select select "25b75ae6-03c7-4280-9b34-fcf63005d5e5"
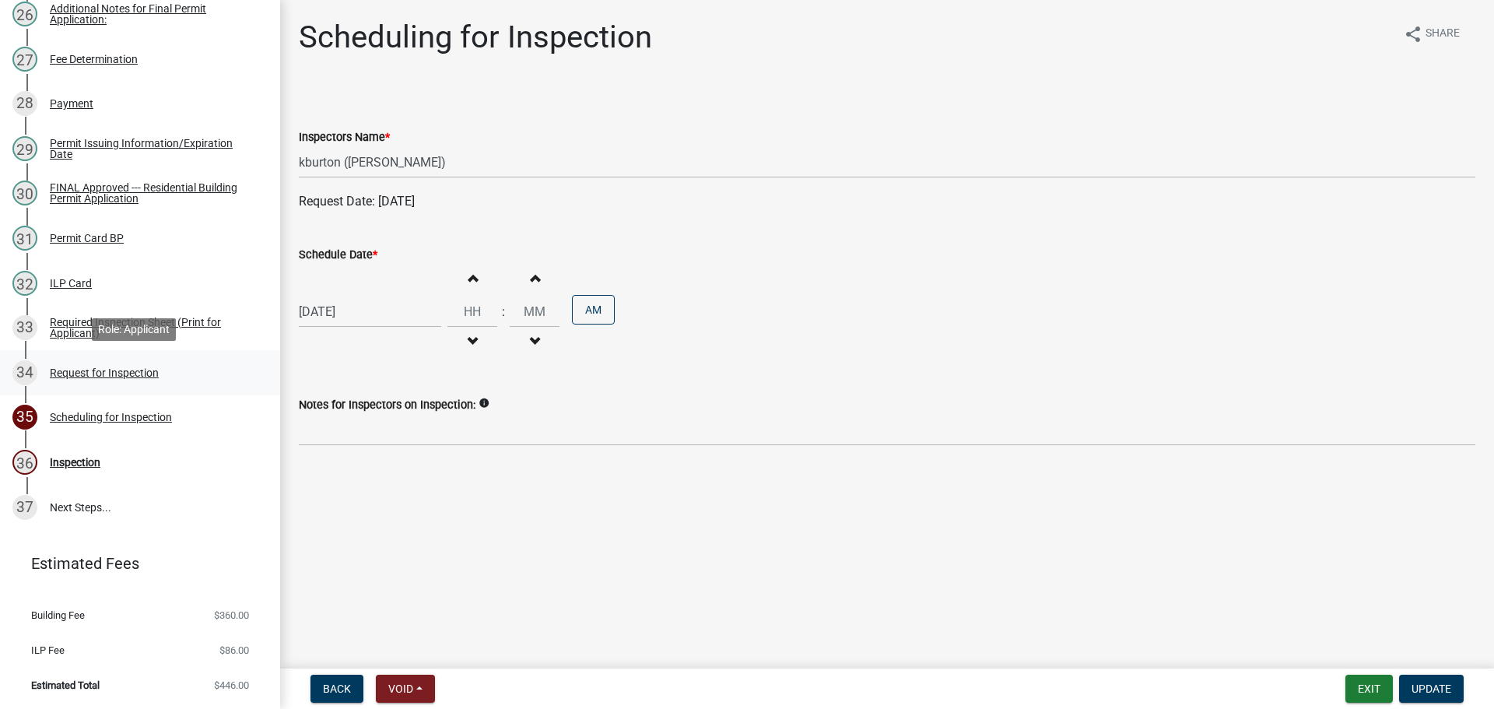
click at [90, 377] on div "Request for Inspection" at bounding box center [104, 372] width 109 height 11
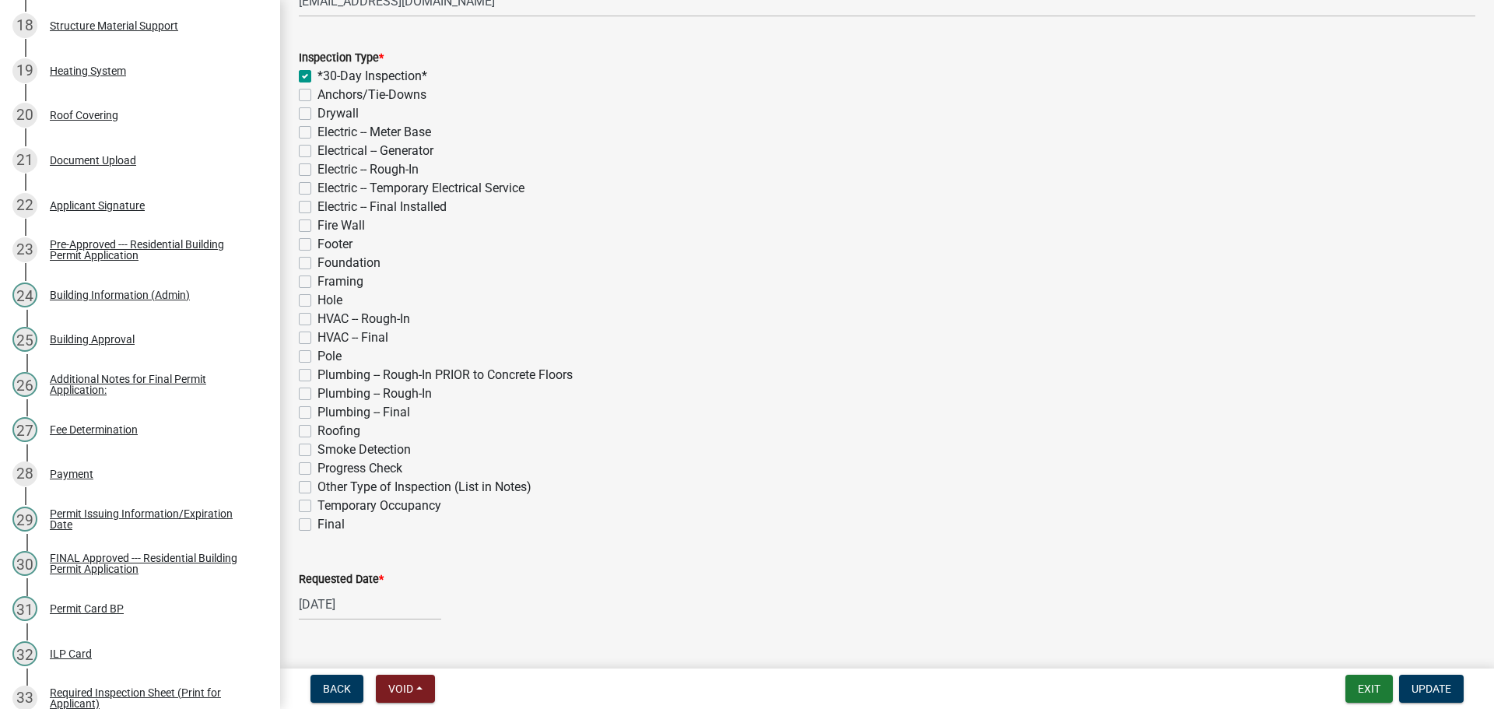
scroll to position [233, 0]
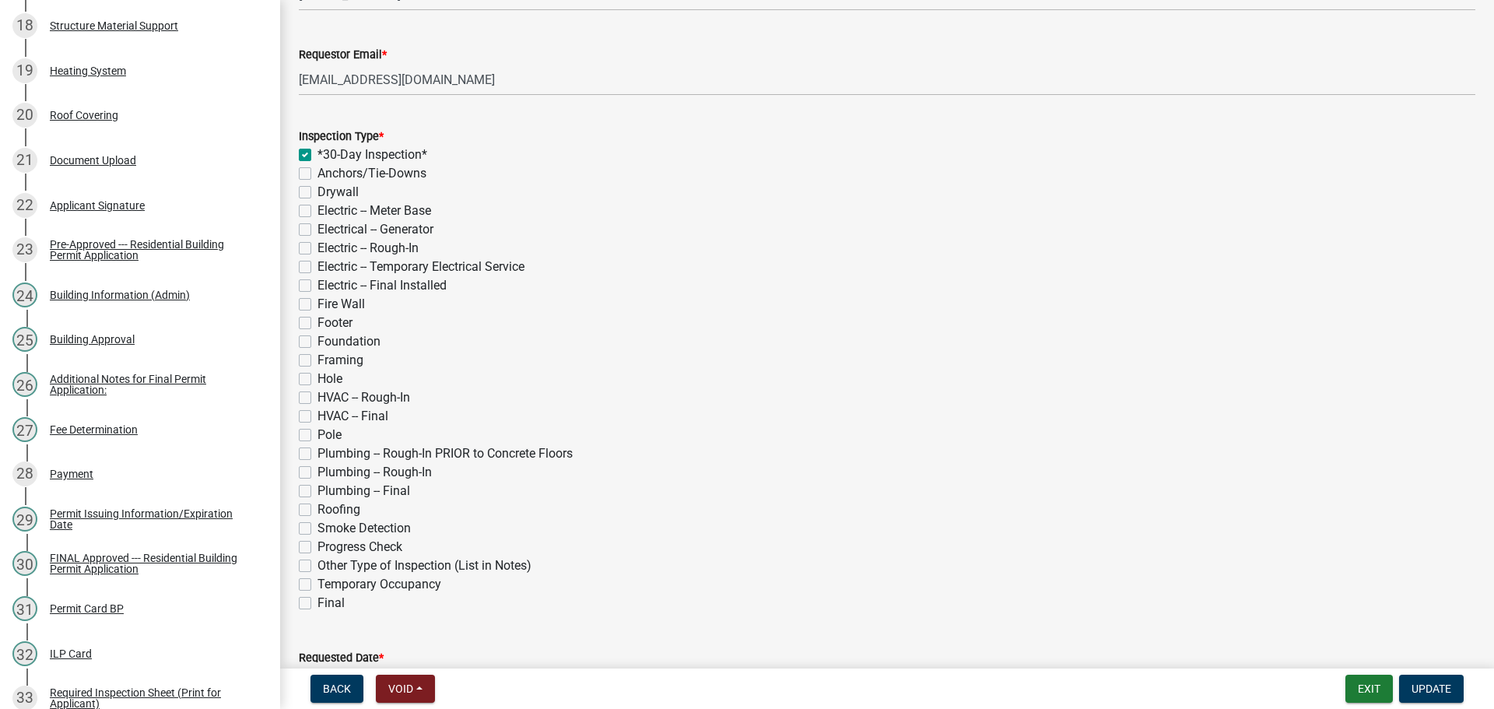
click at [317, 381] on label "Hole" at bounding box center [329, 379] width 25 height 19
click at [317, 380] on input "Hole" at bounding box center [322, 375] width 10 height 10
checkbox input "true"
checkbox input "false"
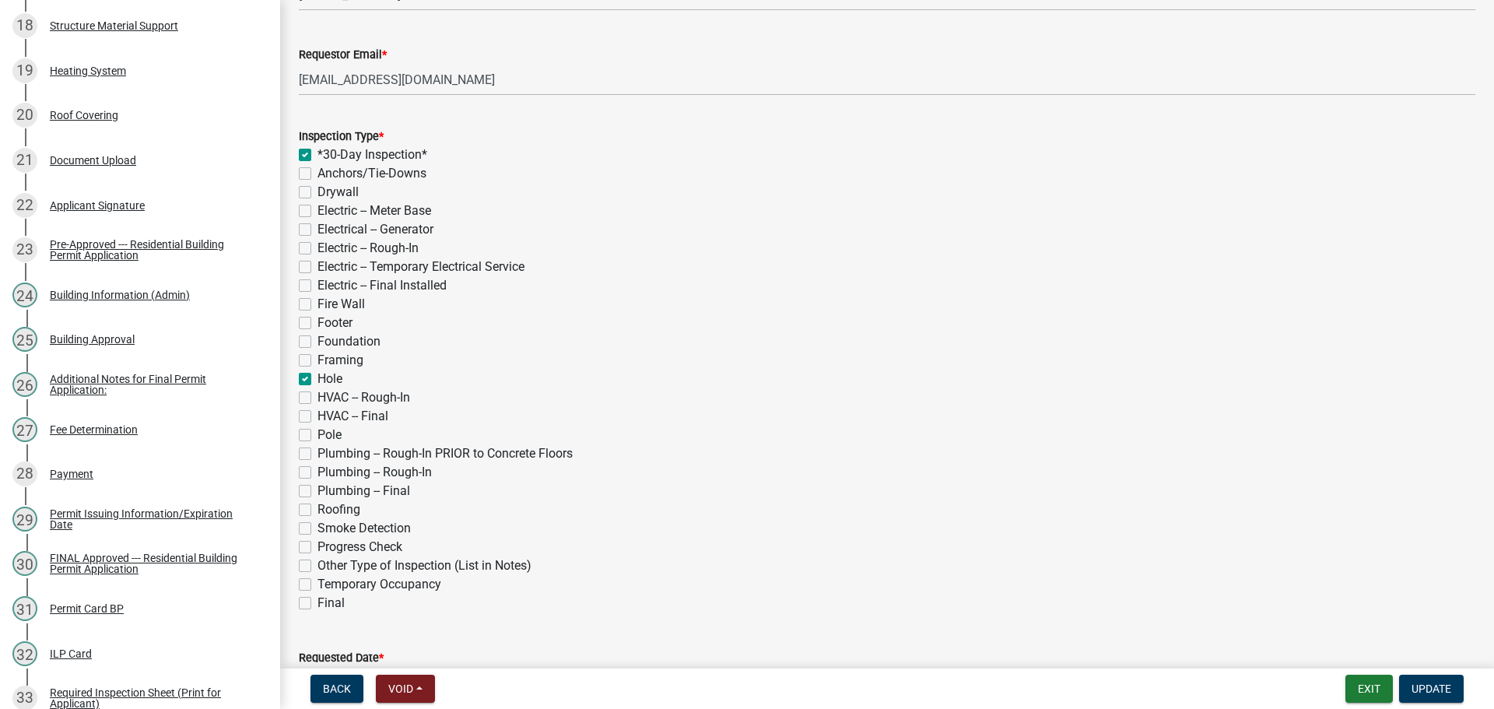
checkbox input "false"
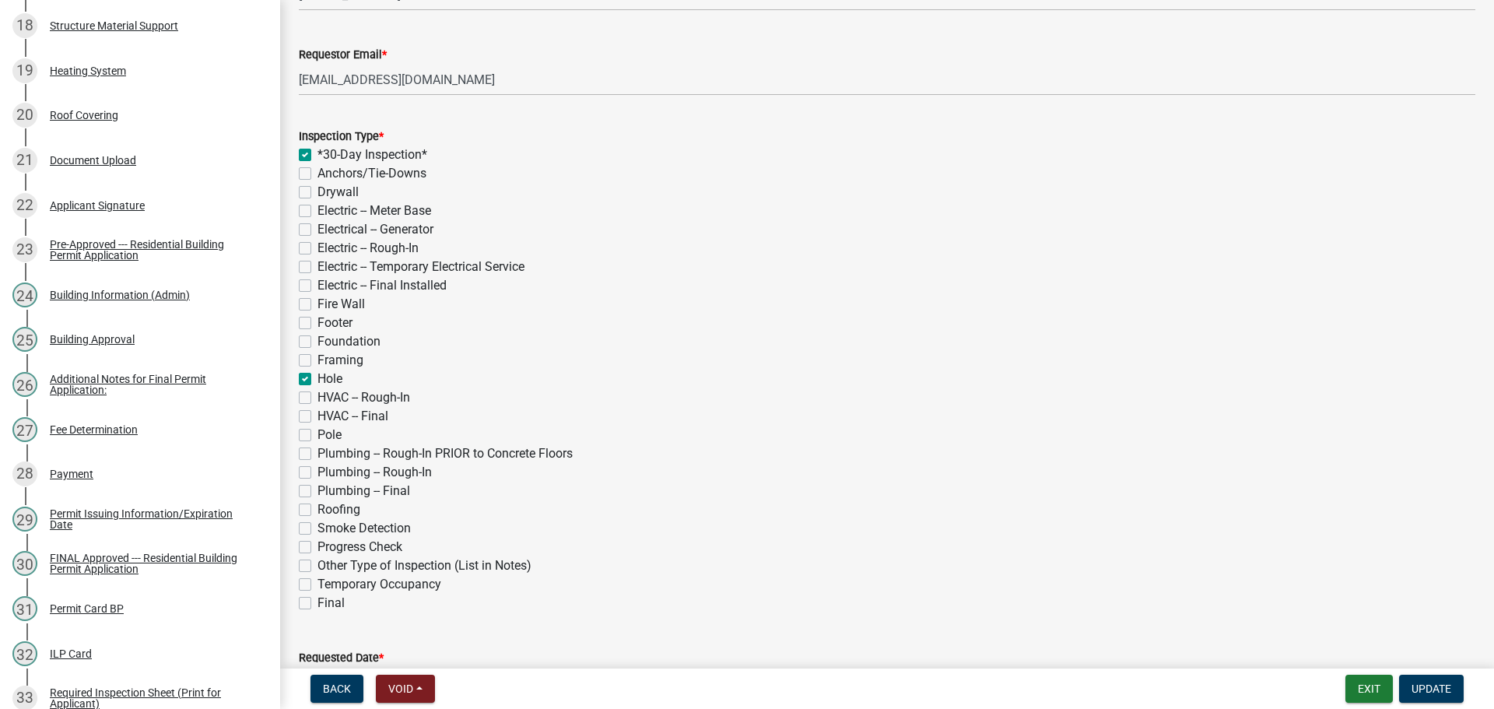
checkbox input "false"
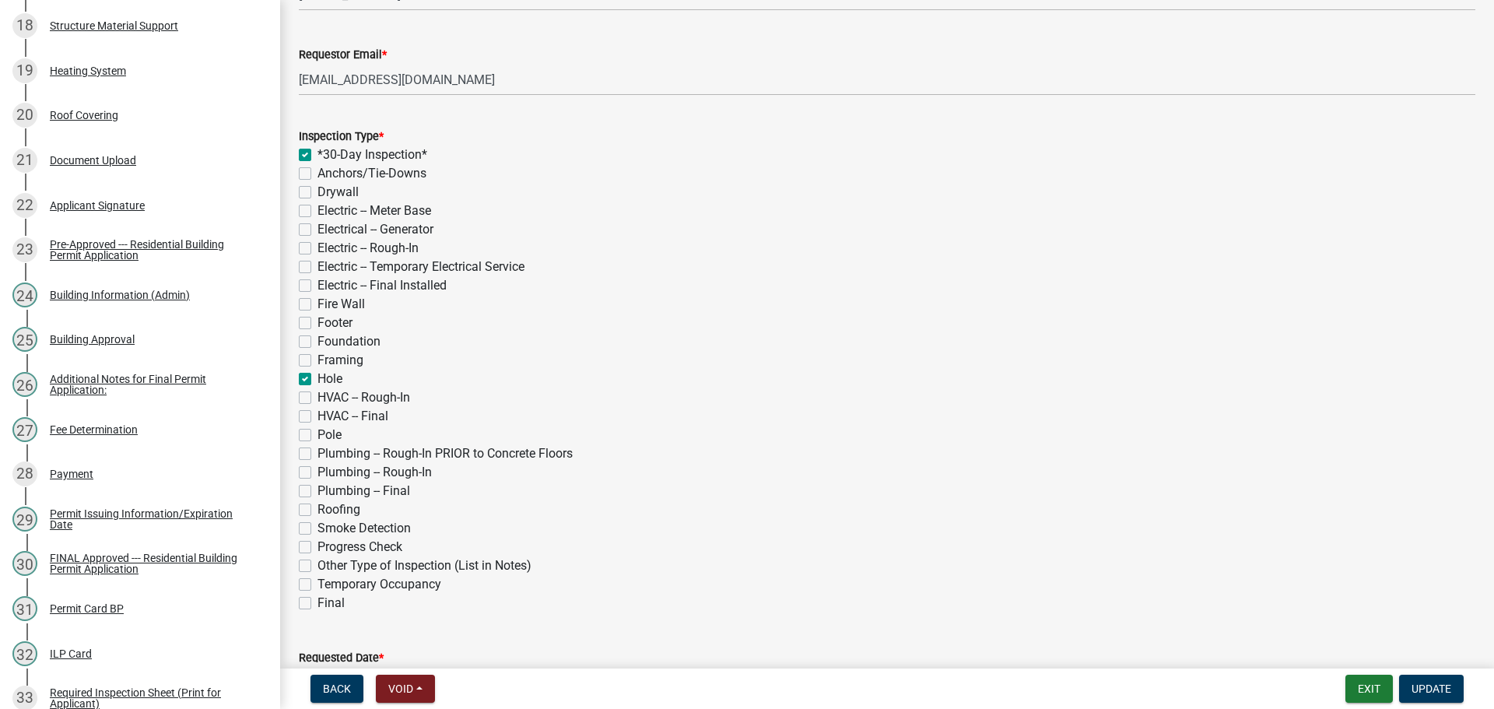
checkbox input "true"
checkbox input "false"
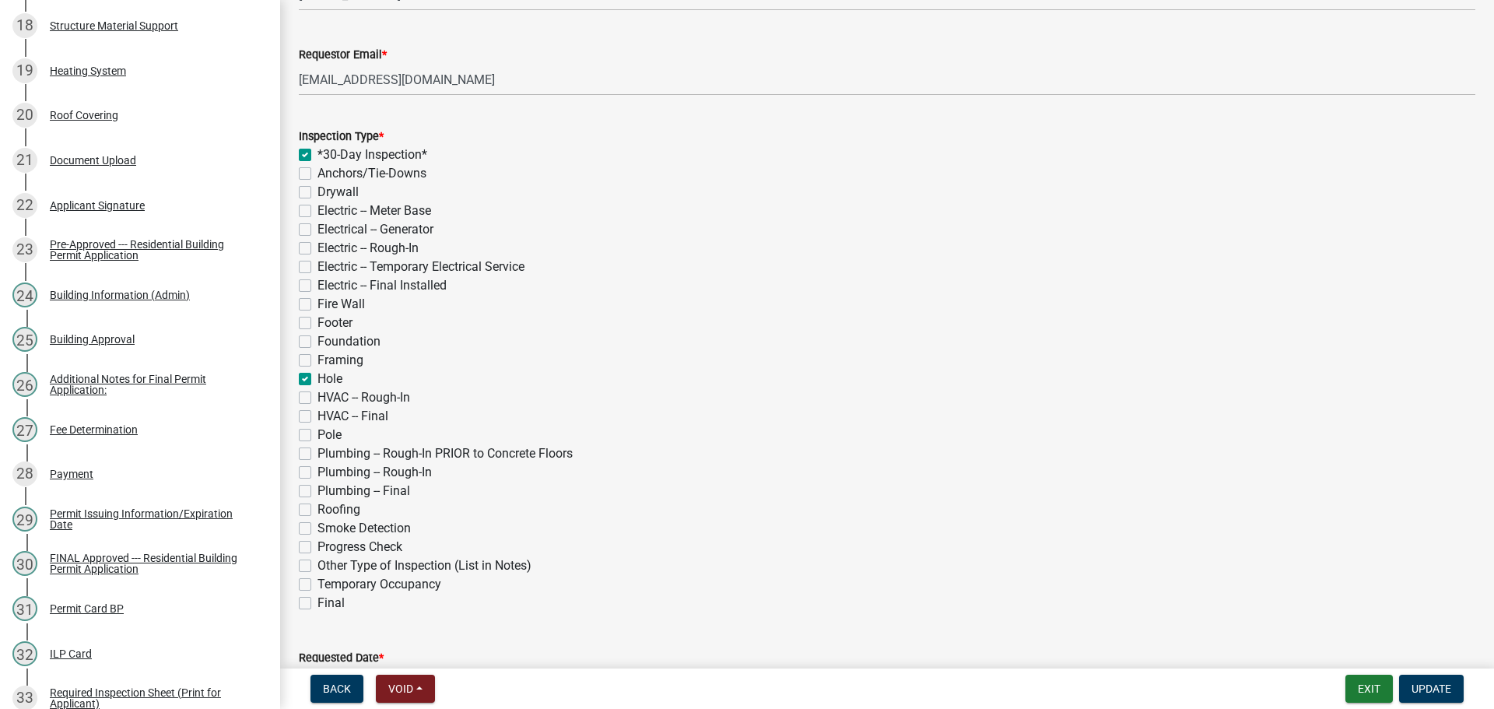
checkbox input "false"
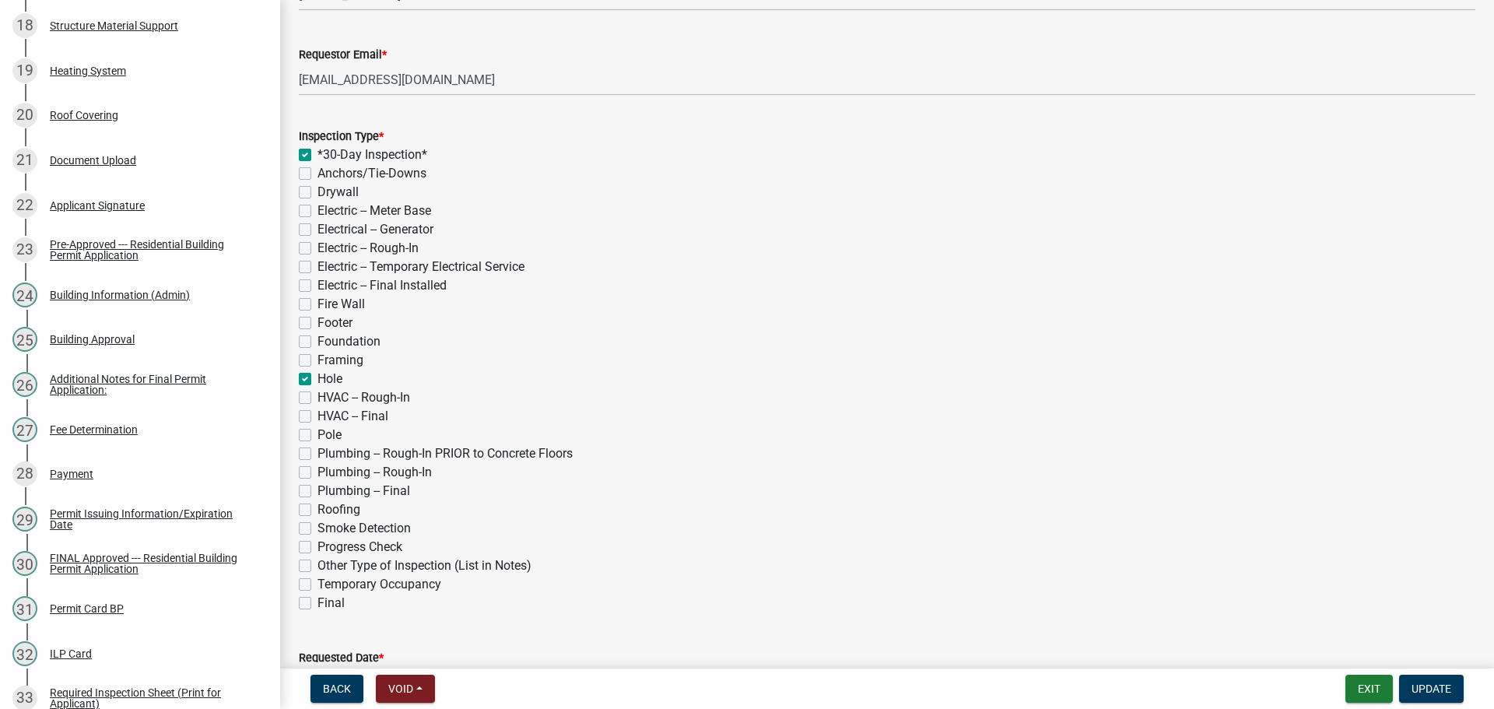
checkbox input "false"
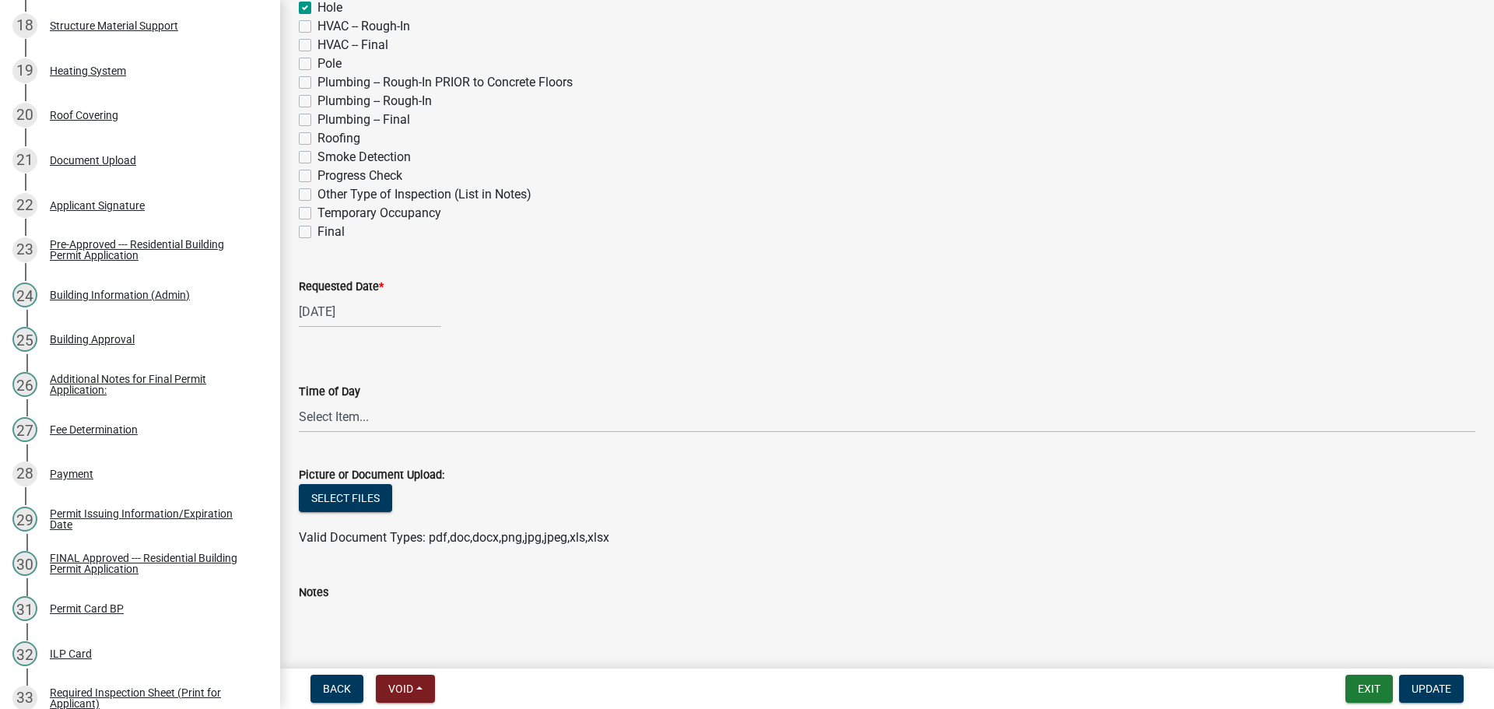
scroll to position [622, 0]
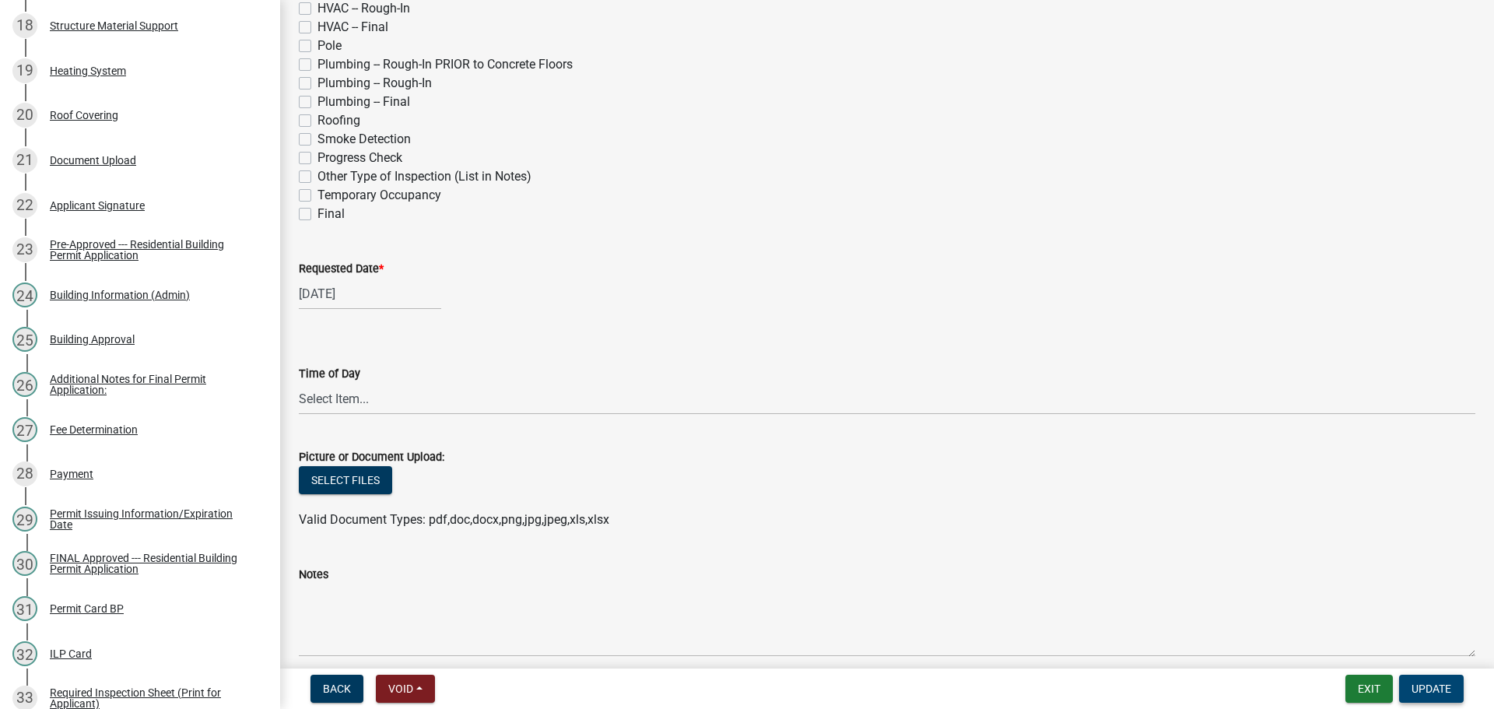
click at [1450, 687] on span "Update" at bounding box center [1431, 688] width 40 height 12
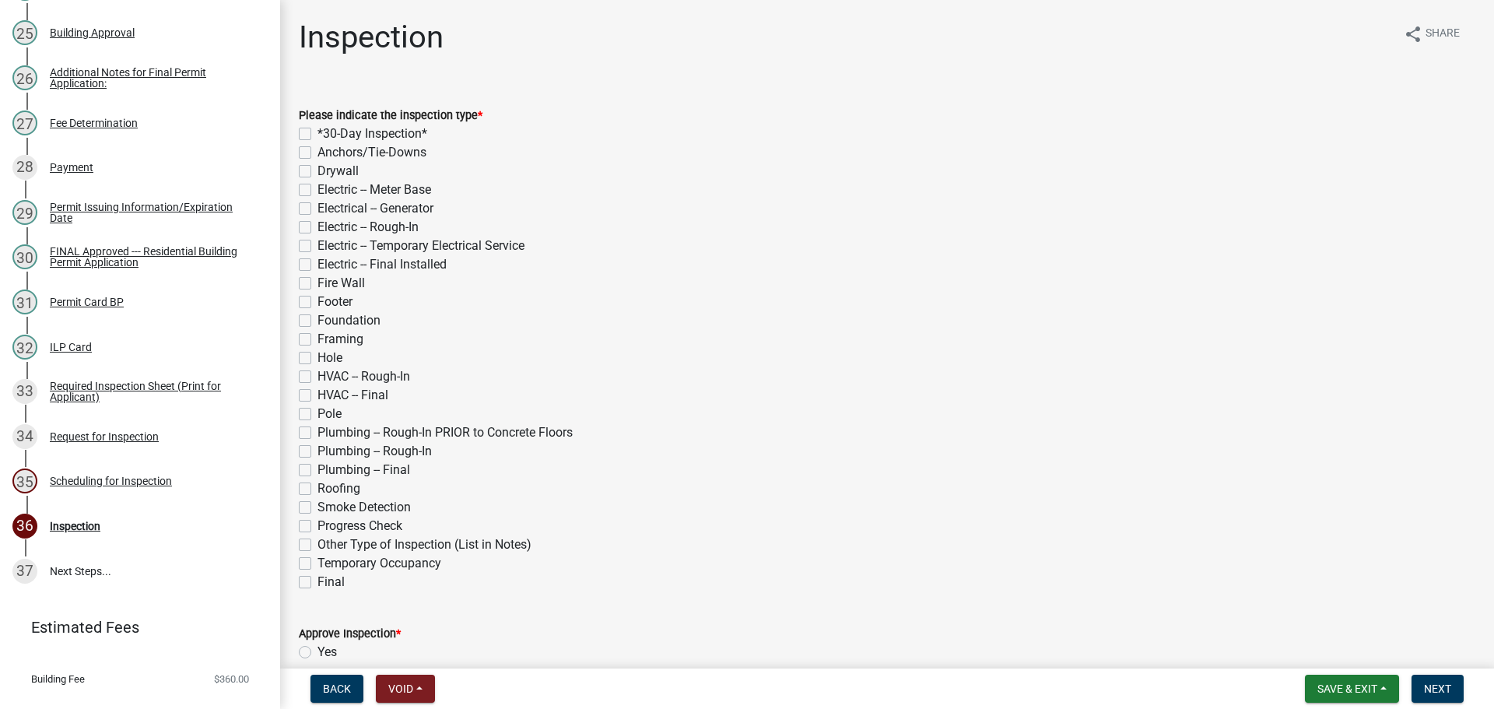
scroll to position [1305, 0]
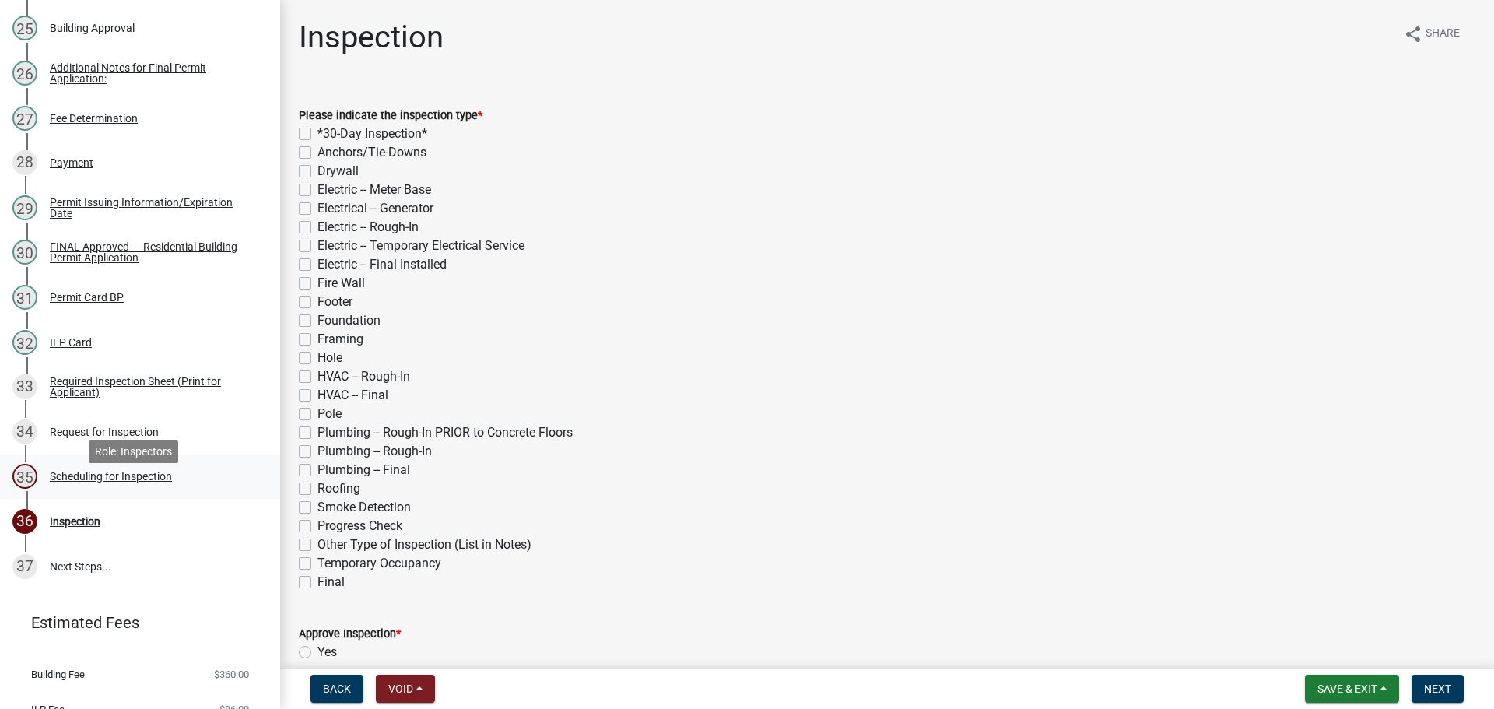
click at [81, 489] on div "35 Scheduling for Inspection" at bounding box center [133, 476] width 243 height 25
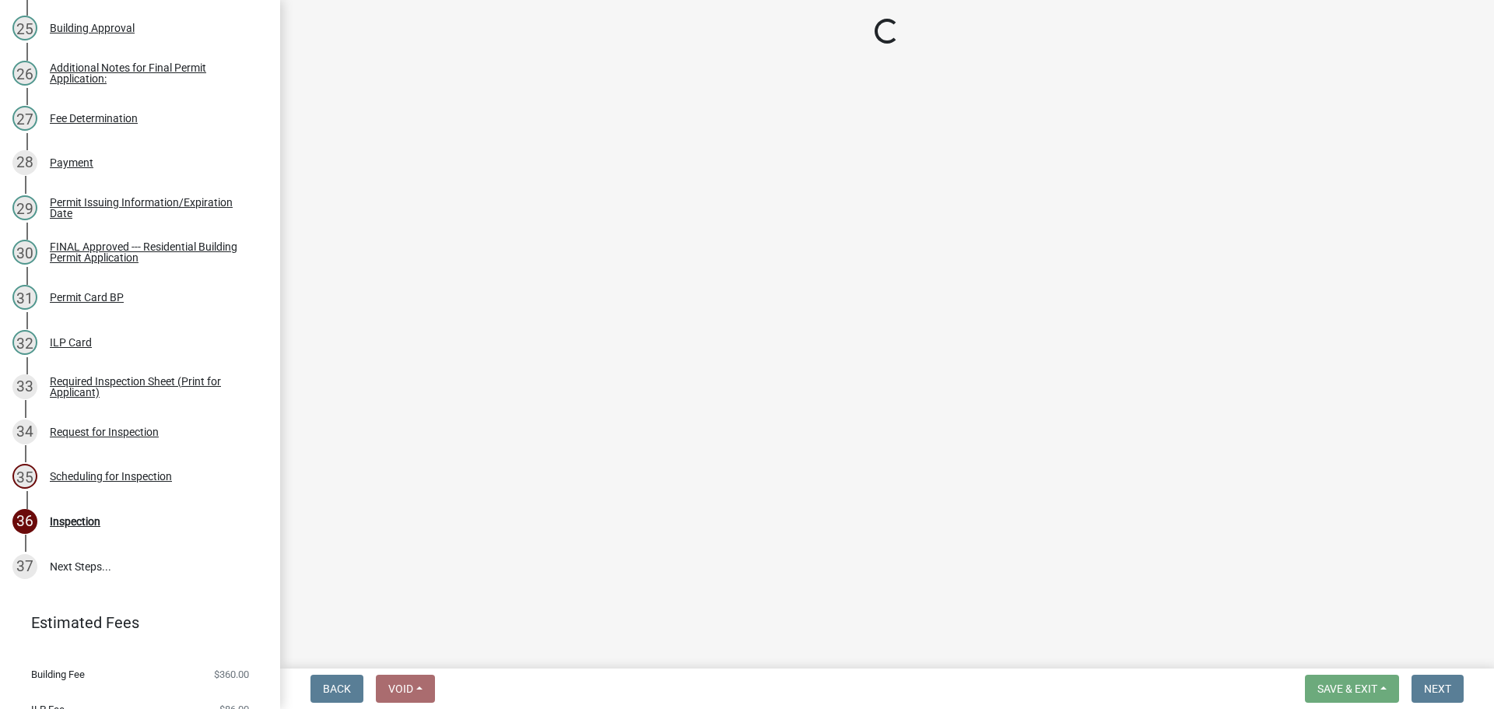
select select "25b75ae6-03c7-4280-9b34-fcf63005d5e5"
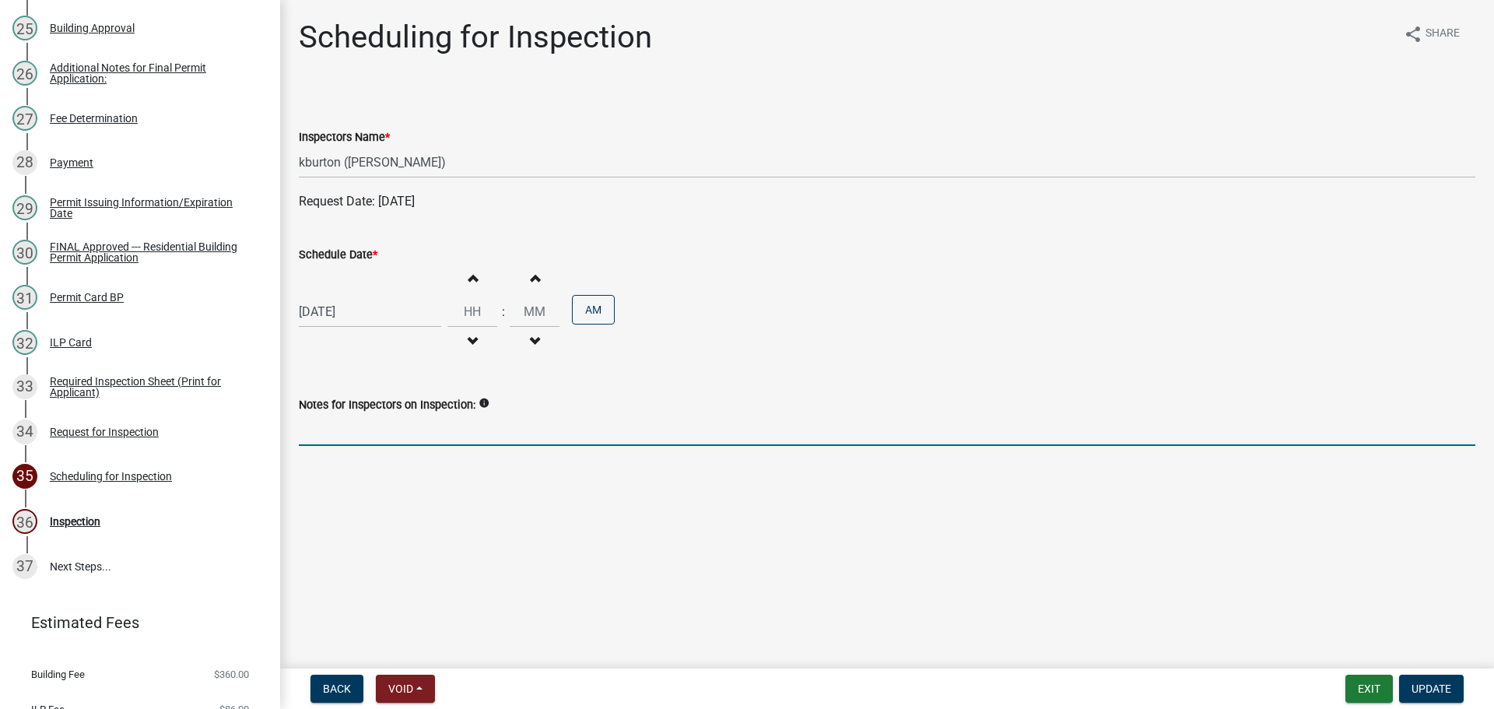
click at [359, 436] on input "Notes for Inspectors on Inspection:" at bounding box center [887, 430] width 1176 height 32
type input "Paul Miller called requesting hole inspection."
click at [470, 279] on span "button" at bounding box center [472, 278] width 8 height 12
type input "01"
type input "00"
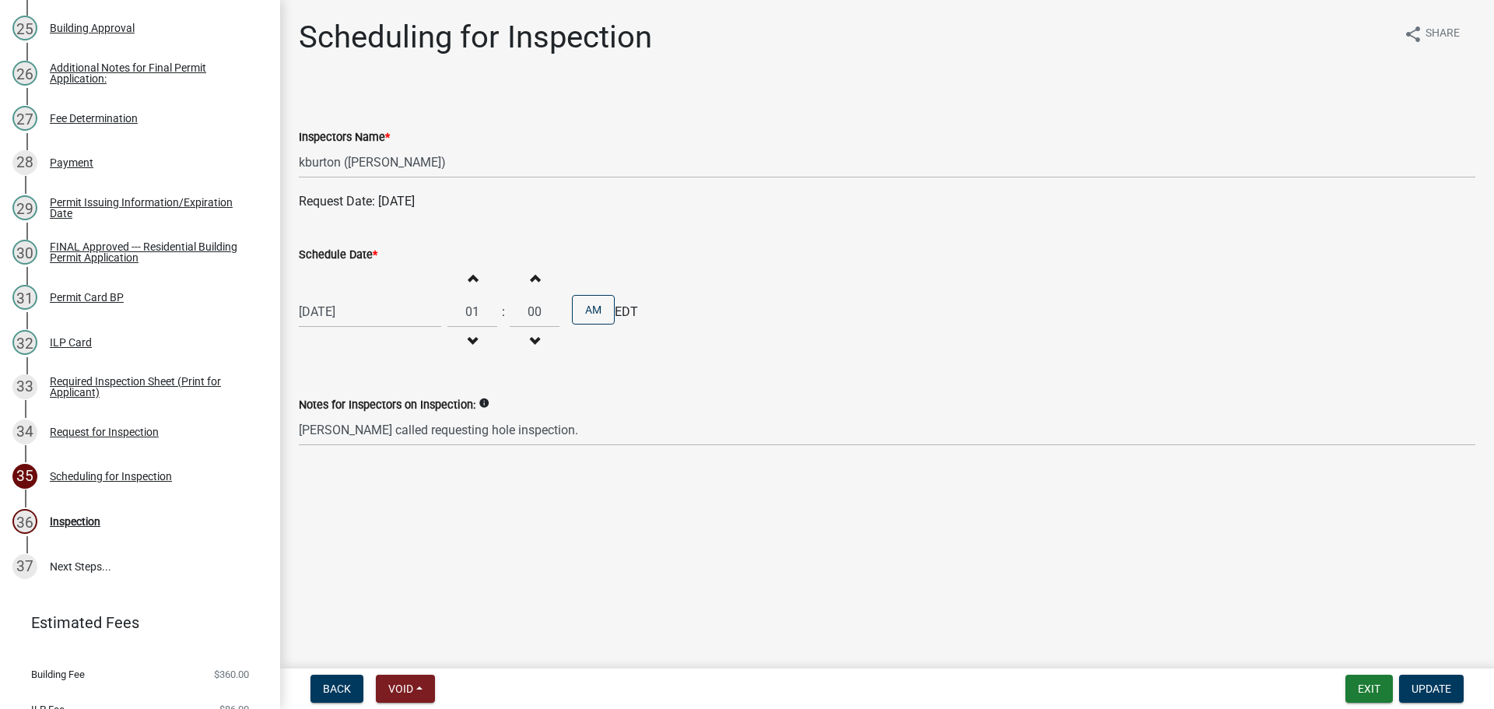
click at [470, 279] on span "button" at bounding box center [472, 278] width 8 height 12
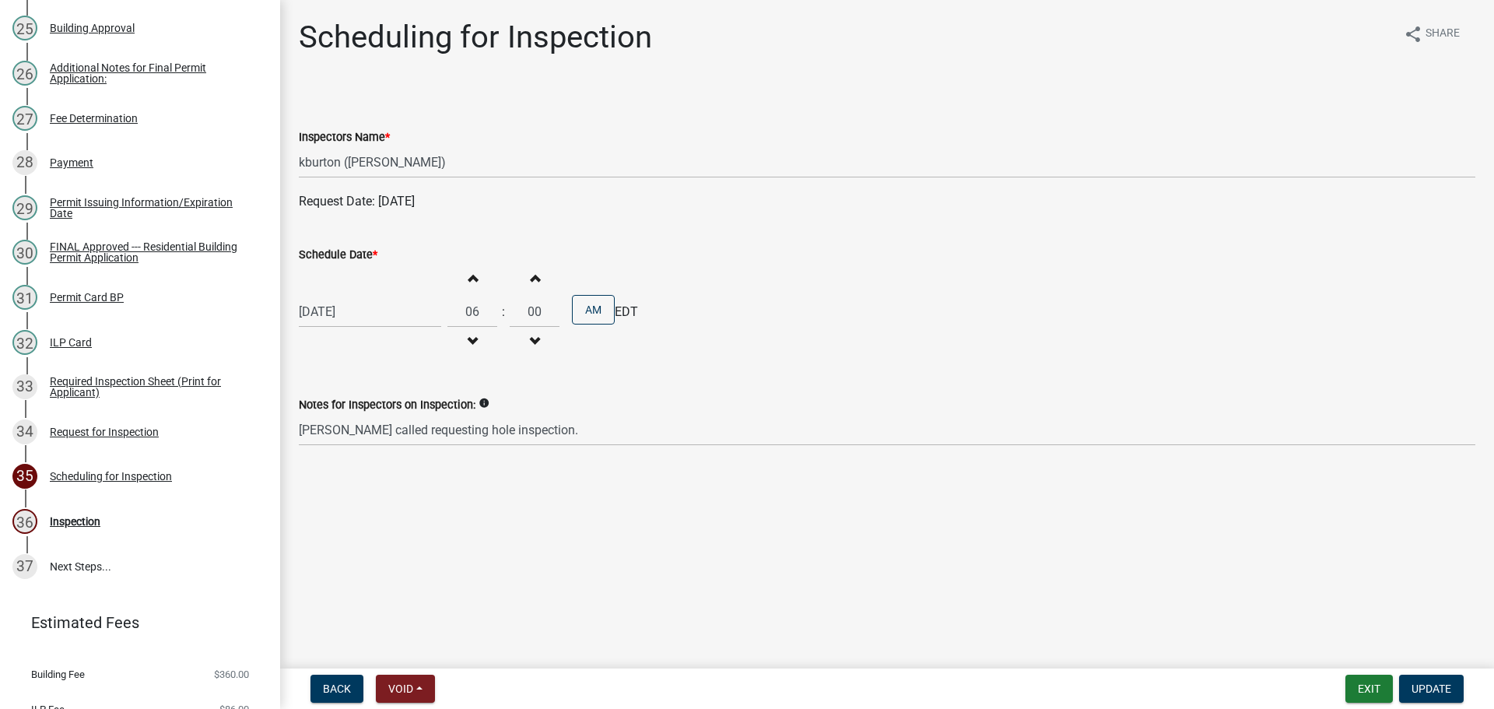
click at [470, 279] on span "button" at bounding box center [472, 278] width 8 height 12
type input "10"
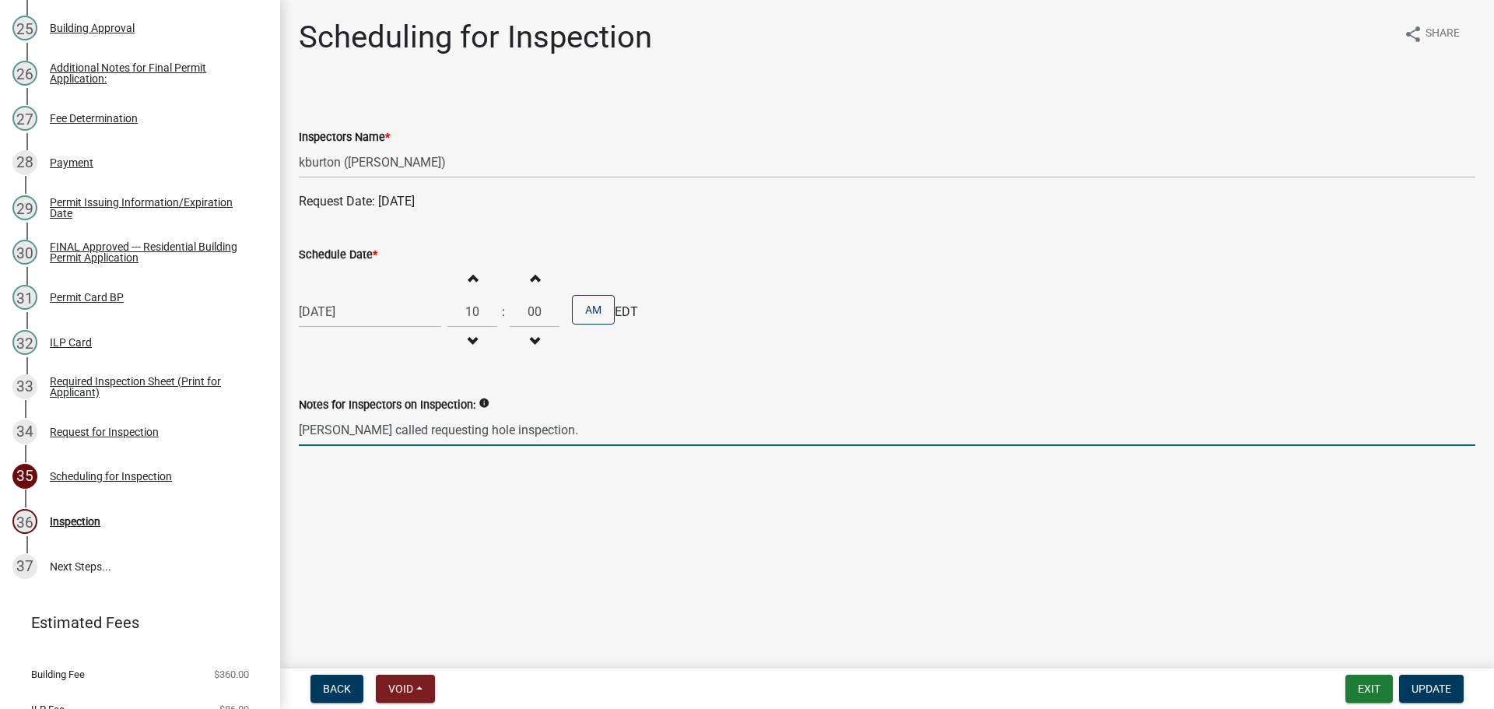
click at [611, 426] on input "Paul Miller called requesting hole inspection." at bounding box center [887, 430] width 1176 height 32
type input "Paul Miller called requesting hole inspection at 10 am - BT"
click at [1430, 687] on span "Update" at bounding box center [1431, 688] width 40 height 12
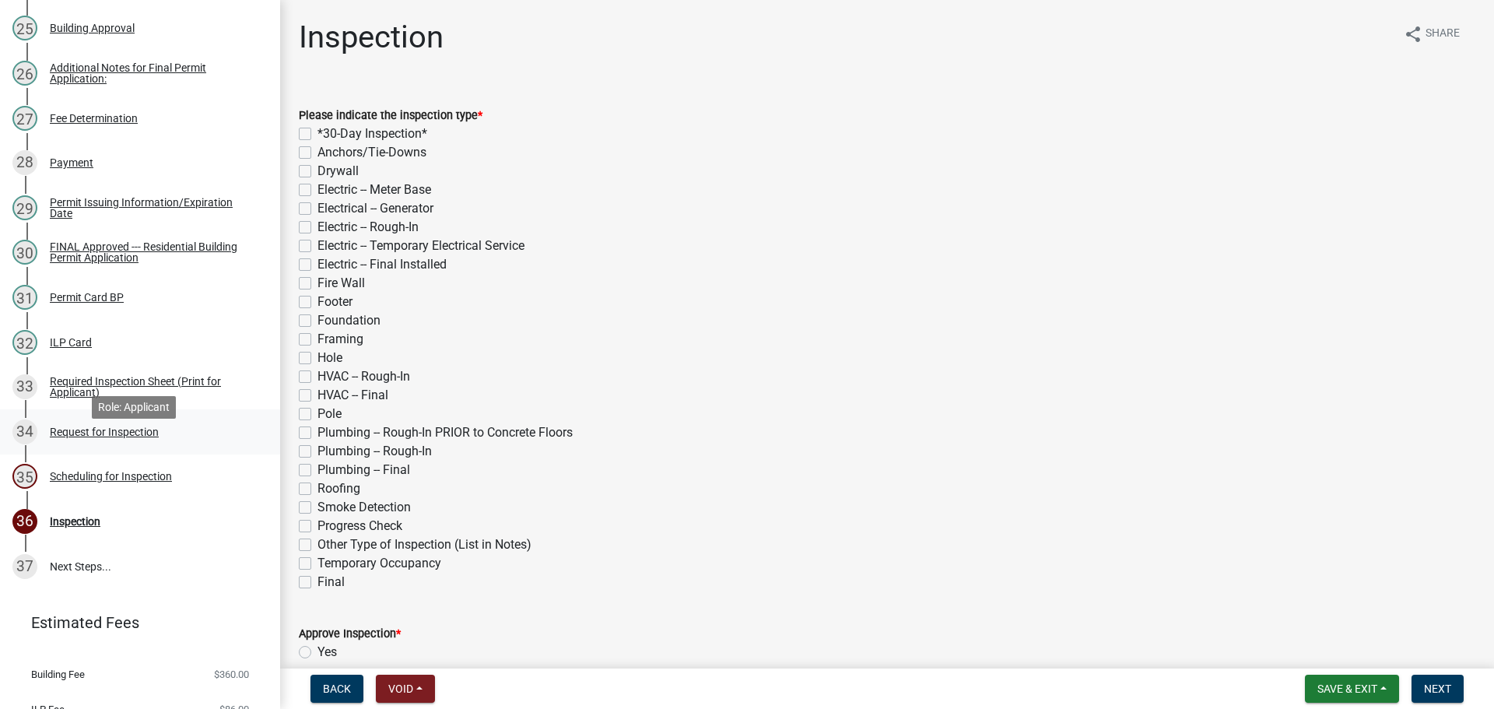
click at [79, 437] on div "Request for Inspection" at bounding box center [104, 431] width 109 height 11
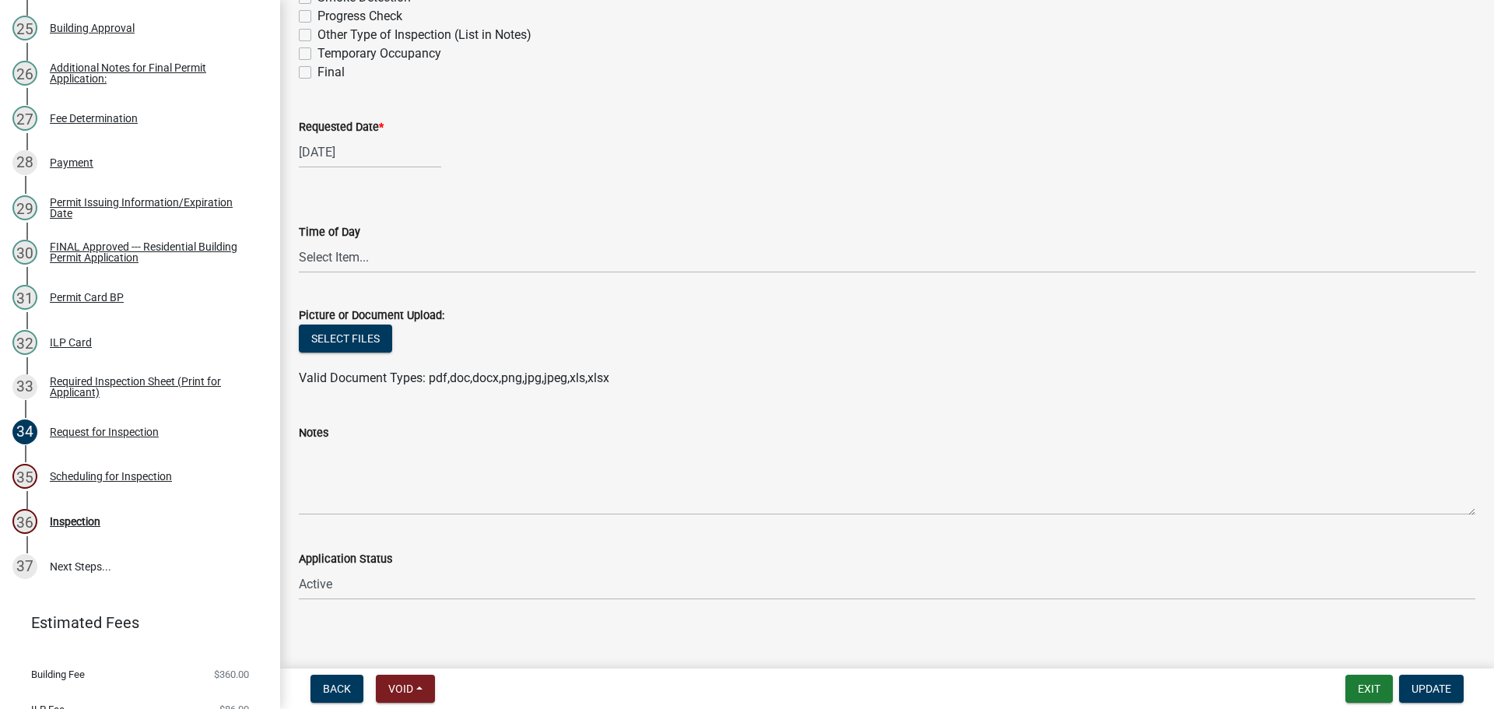
scroll to position [776, 0]
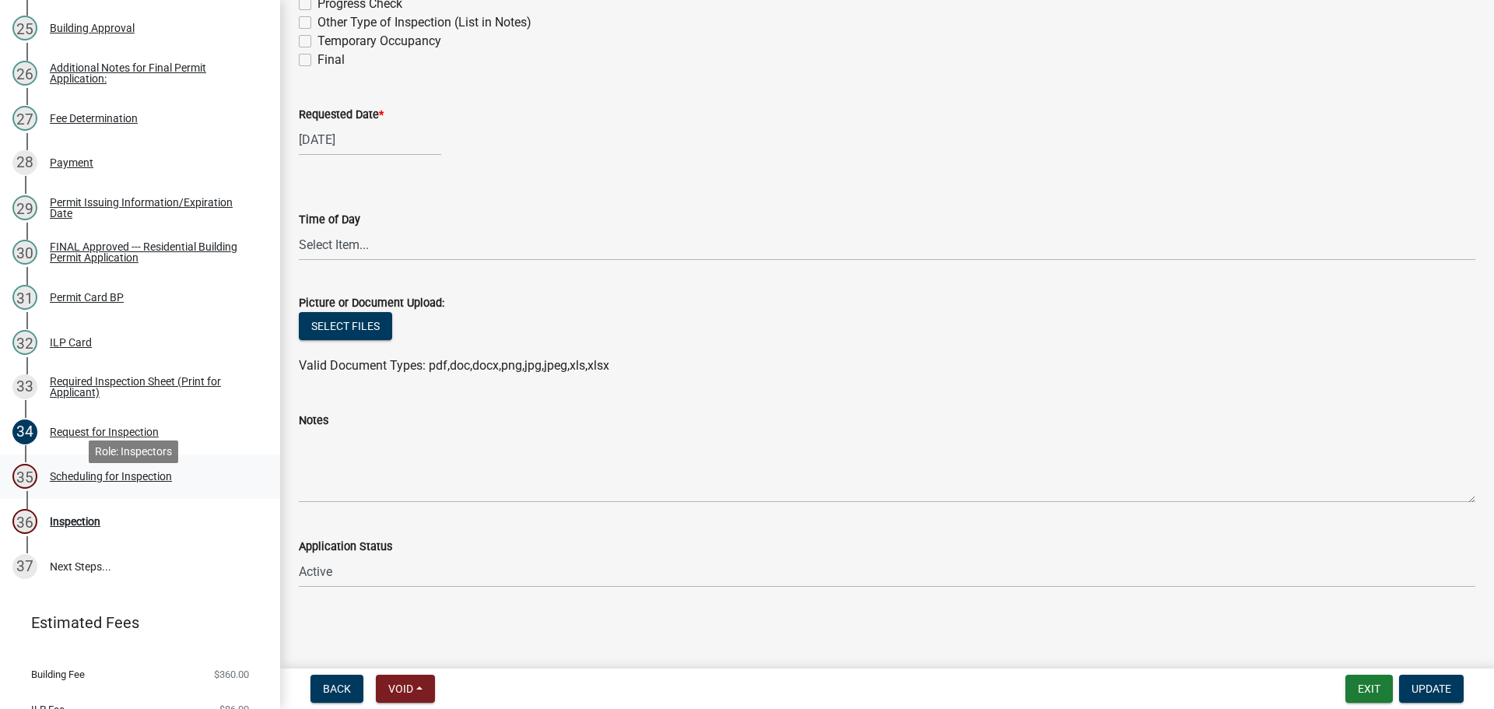
click at [88, 489] on div "35 Scheduling for Inspection" at bounding box center [133, 476] width 243 height 25
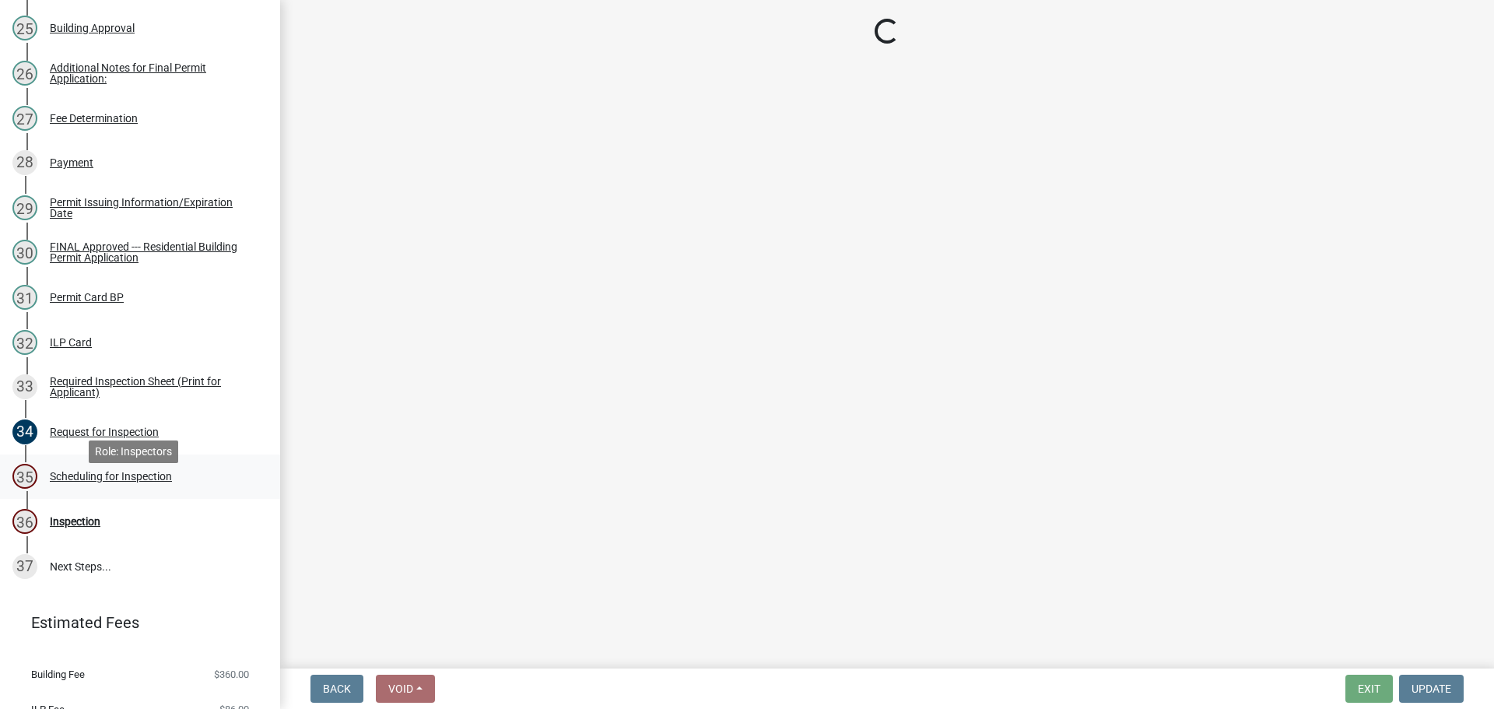
select select "25b75ae6-03c7-4280-9b34-fcf63005d5e5"
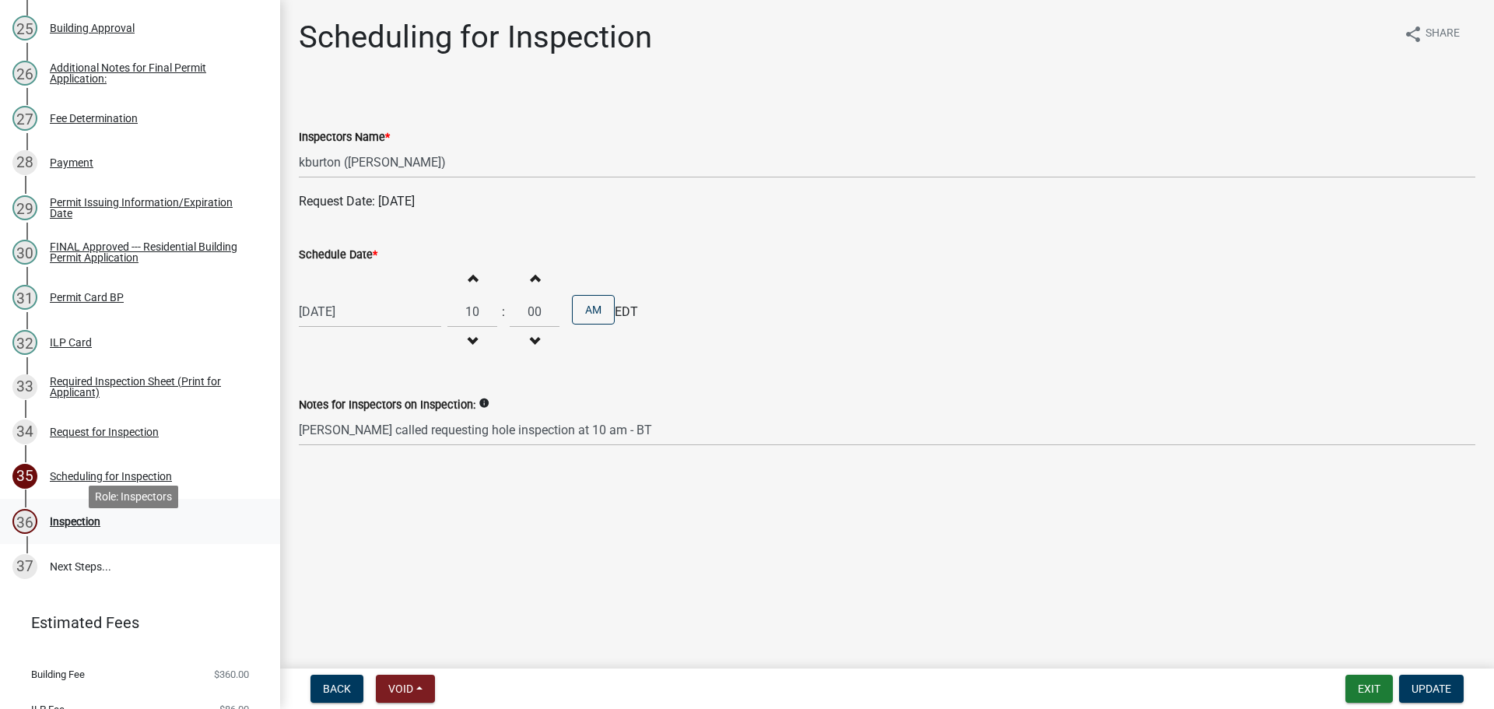
click at [64, 527] on div "Inspection" at bounding box center [75, 521] width 51 height 11
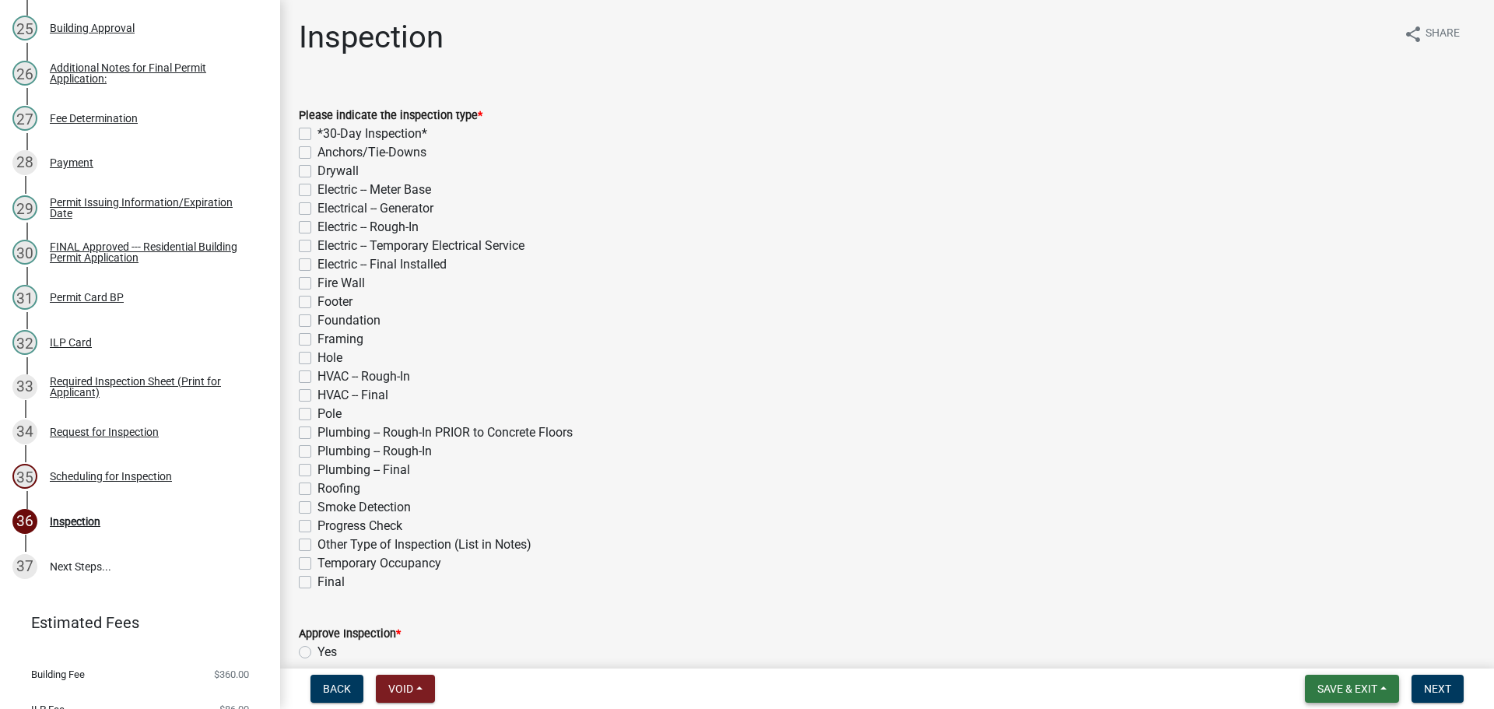
click at [1344, 689] on span "Save & Exit" at bounding box center [1347, 688] width 60 height 12
click at [1324, 648] on button "Save & Exit" at bounding box center [1336, 647] width 124 height 37
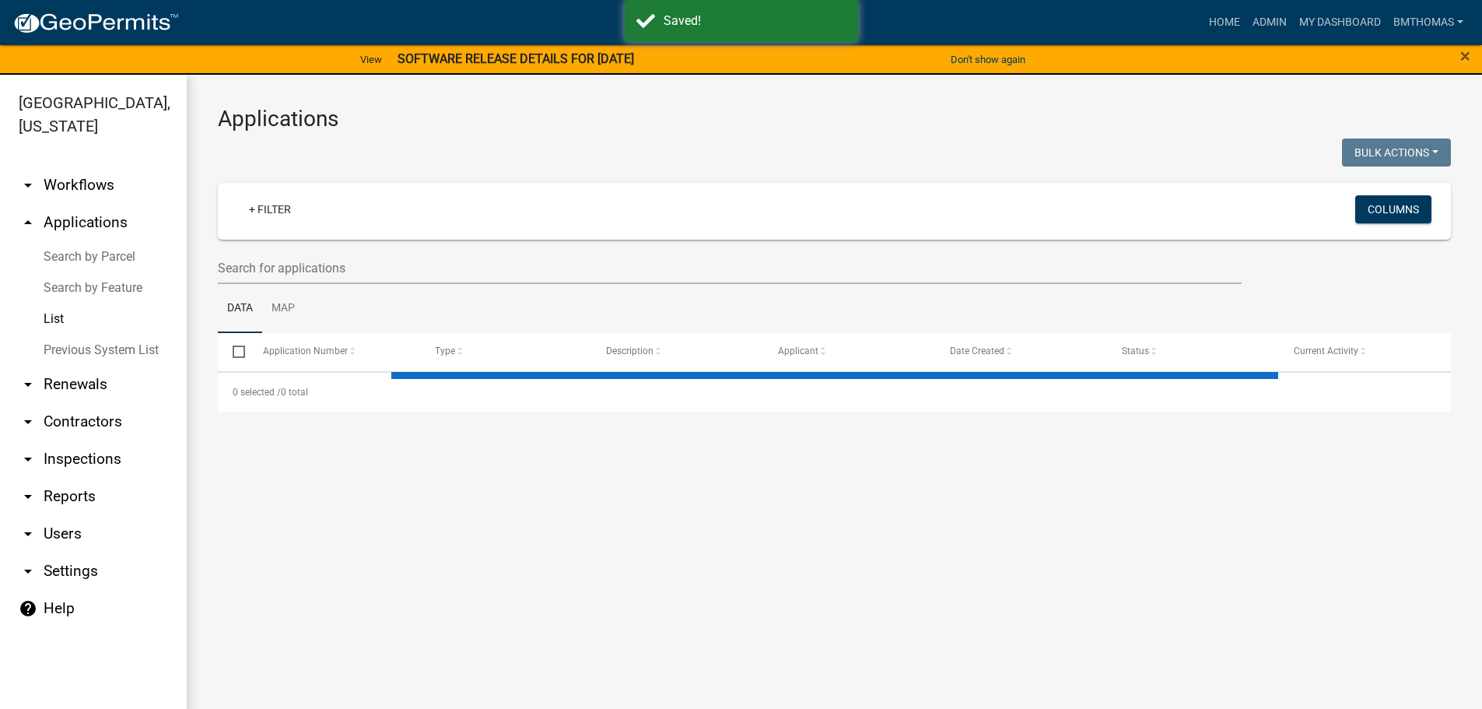
select select "3: 100"
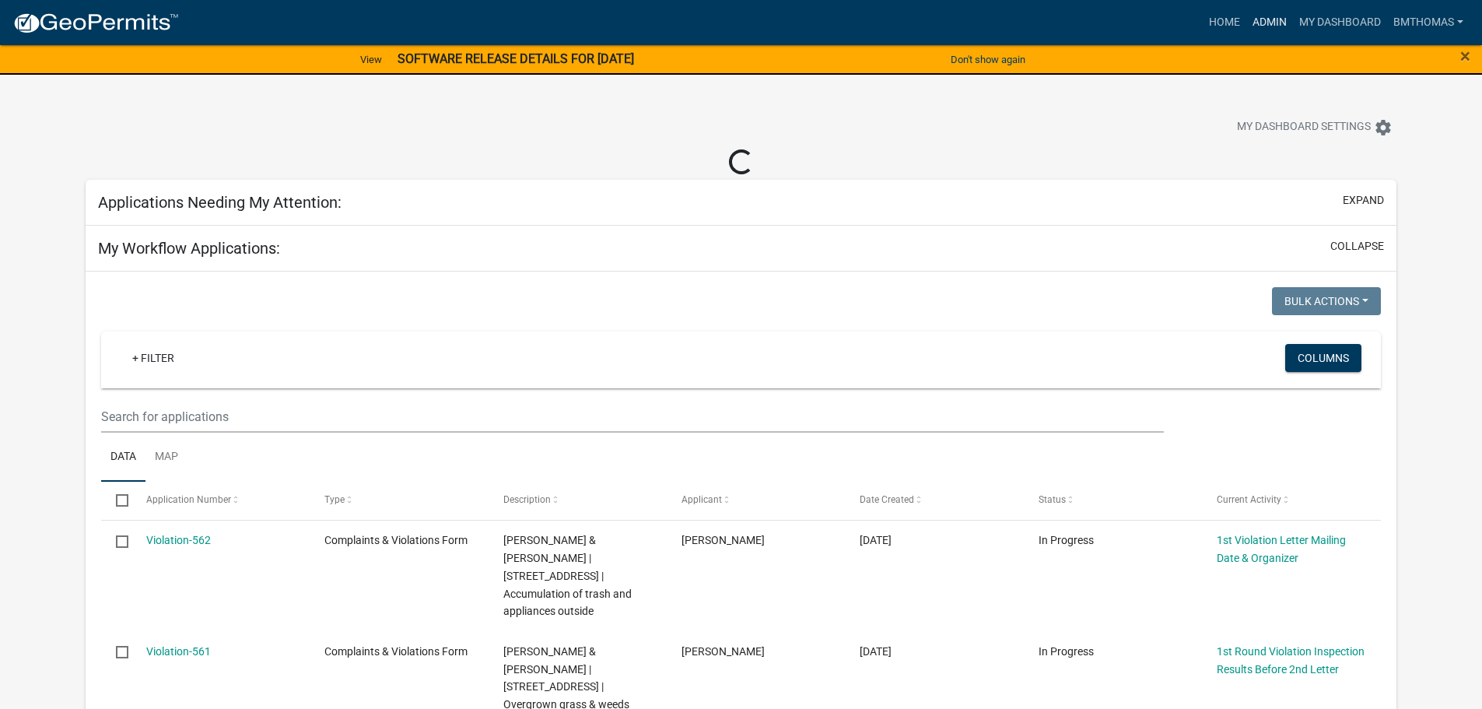
click at [1263, 15] on link "Admin" at bounding box center [1269, 23] width 47 height 30
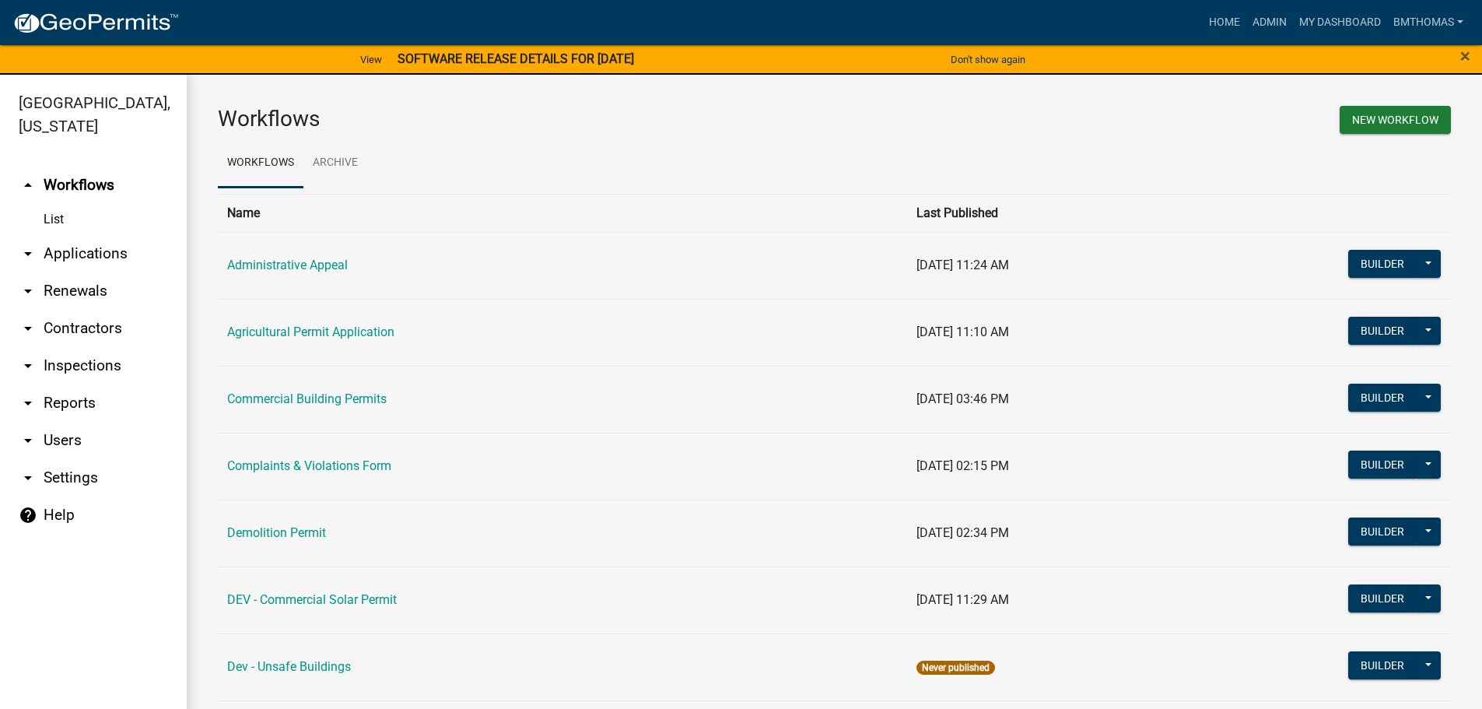
click at [80, 235] on link "arrow_drop_down Applications" at bounding box center [93, 253] width 187 height 37
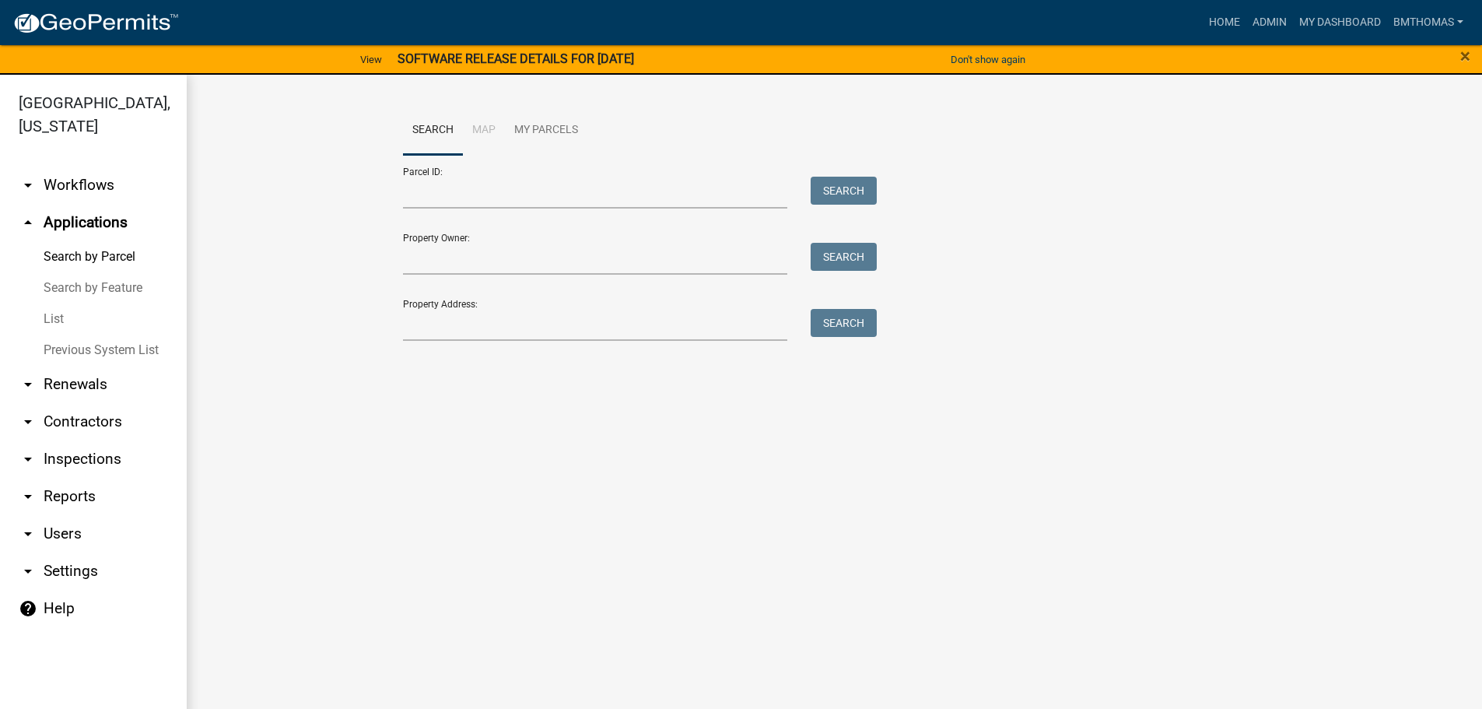
click at [50, 305] on link "List" at bounding box center [93, 318] width 187 height 31
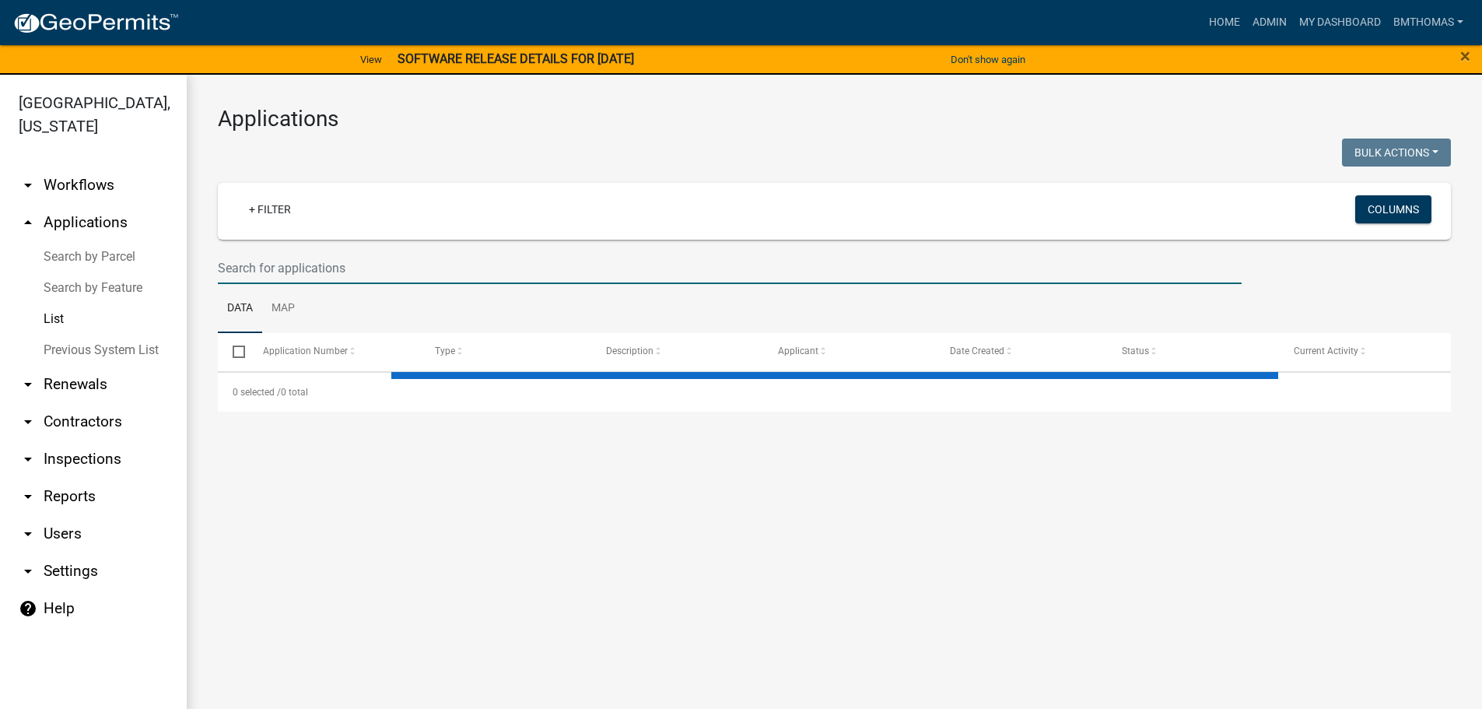
click at [283, 274] on input "text" at bounding box center [730, 268] width 1024 height 32
select select "3: 100"
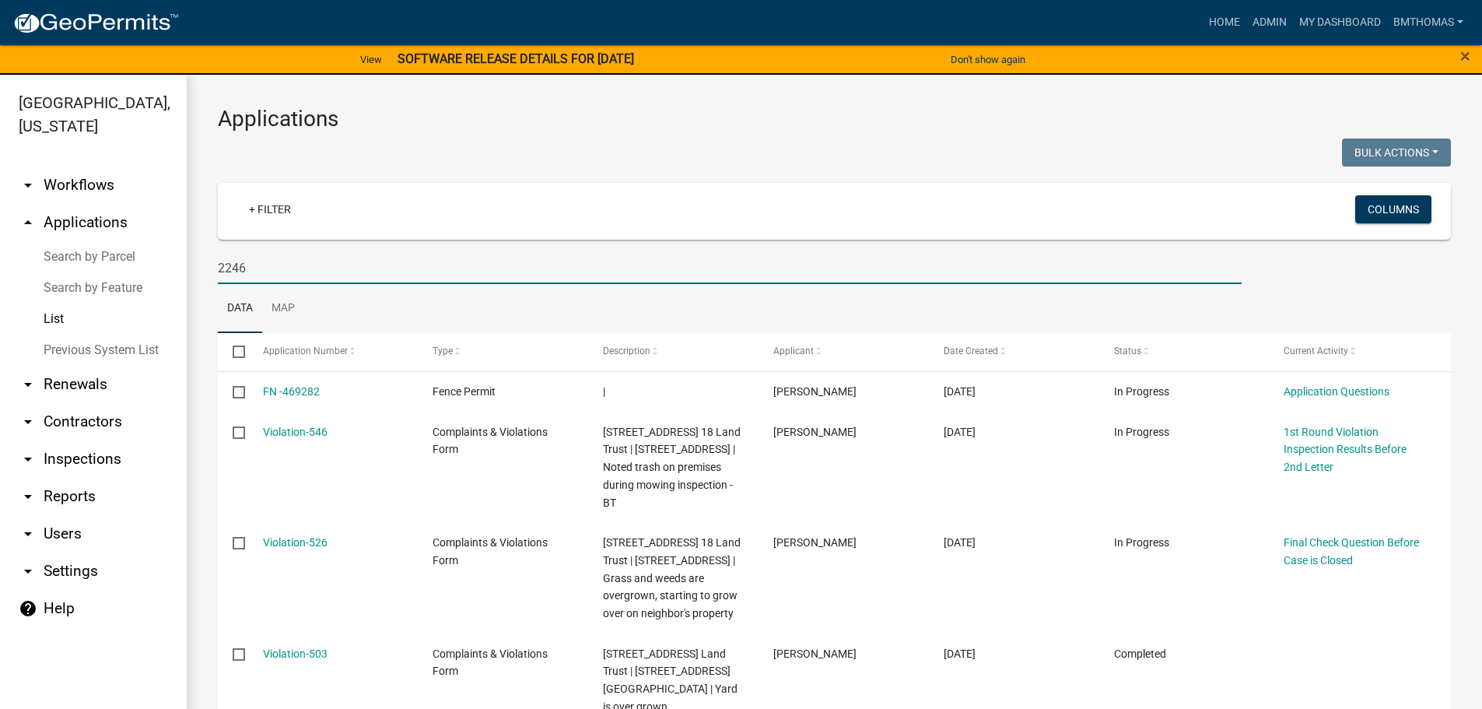
type input "2246"
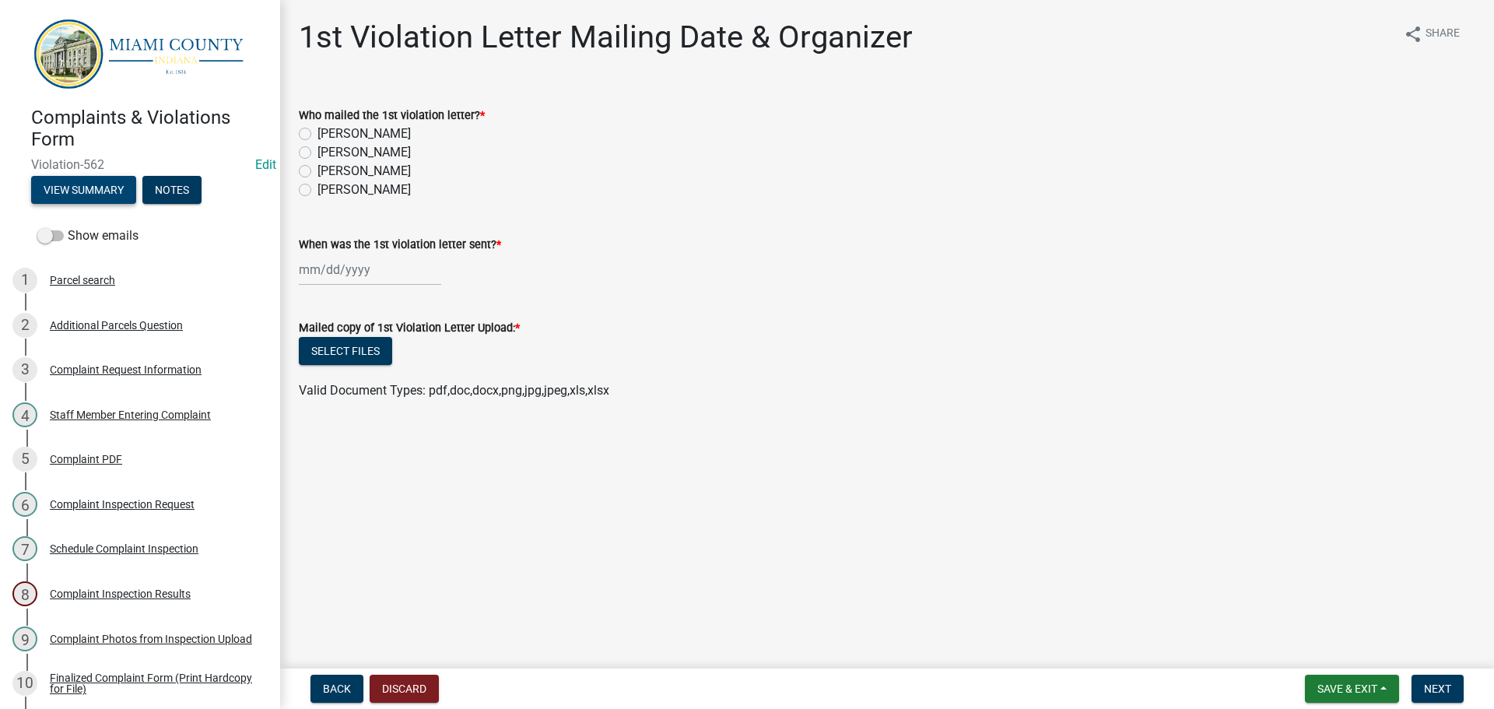
click at [97, 184] on button "View Summary" at bounding box center [83, 190] width 105 height 28
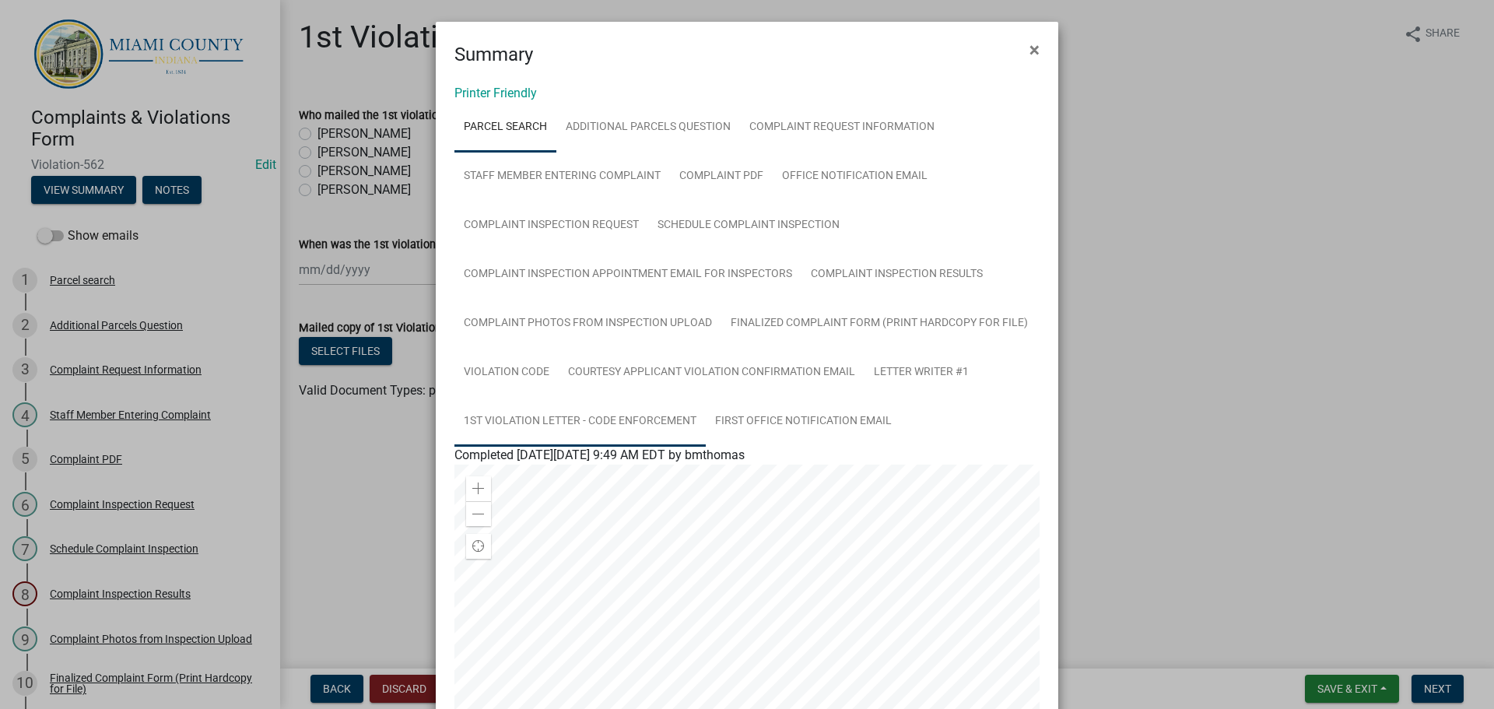
click at [637, 412] on link "1st Violation Letter - Code Enforcement" at bounding box center [579, 422] width 251 height 50
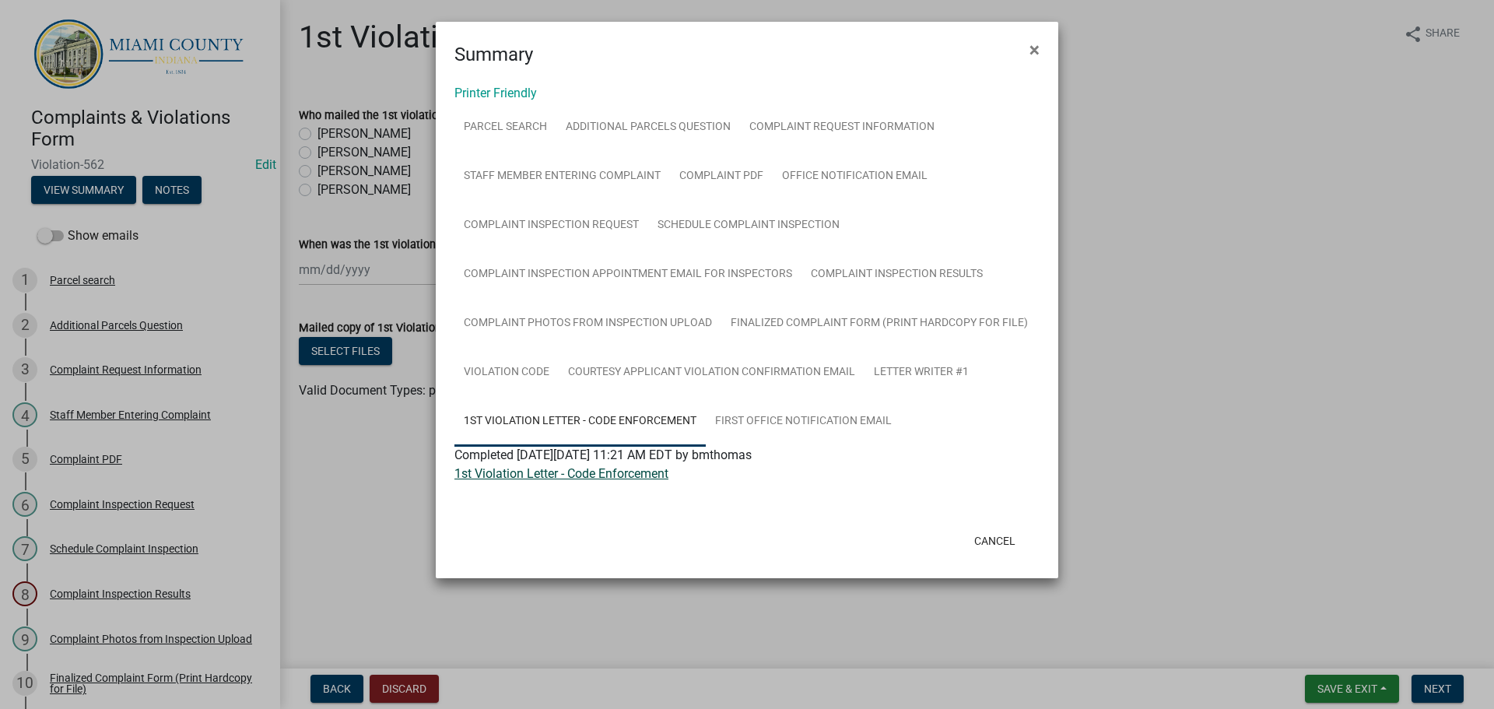
click at [571, 476] on link "1st Violation Letter - Code Enforcement" at bounding box center [561, 473] width 214 height 15
